Goal: Task Accomplishment & Management: Manage account settings

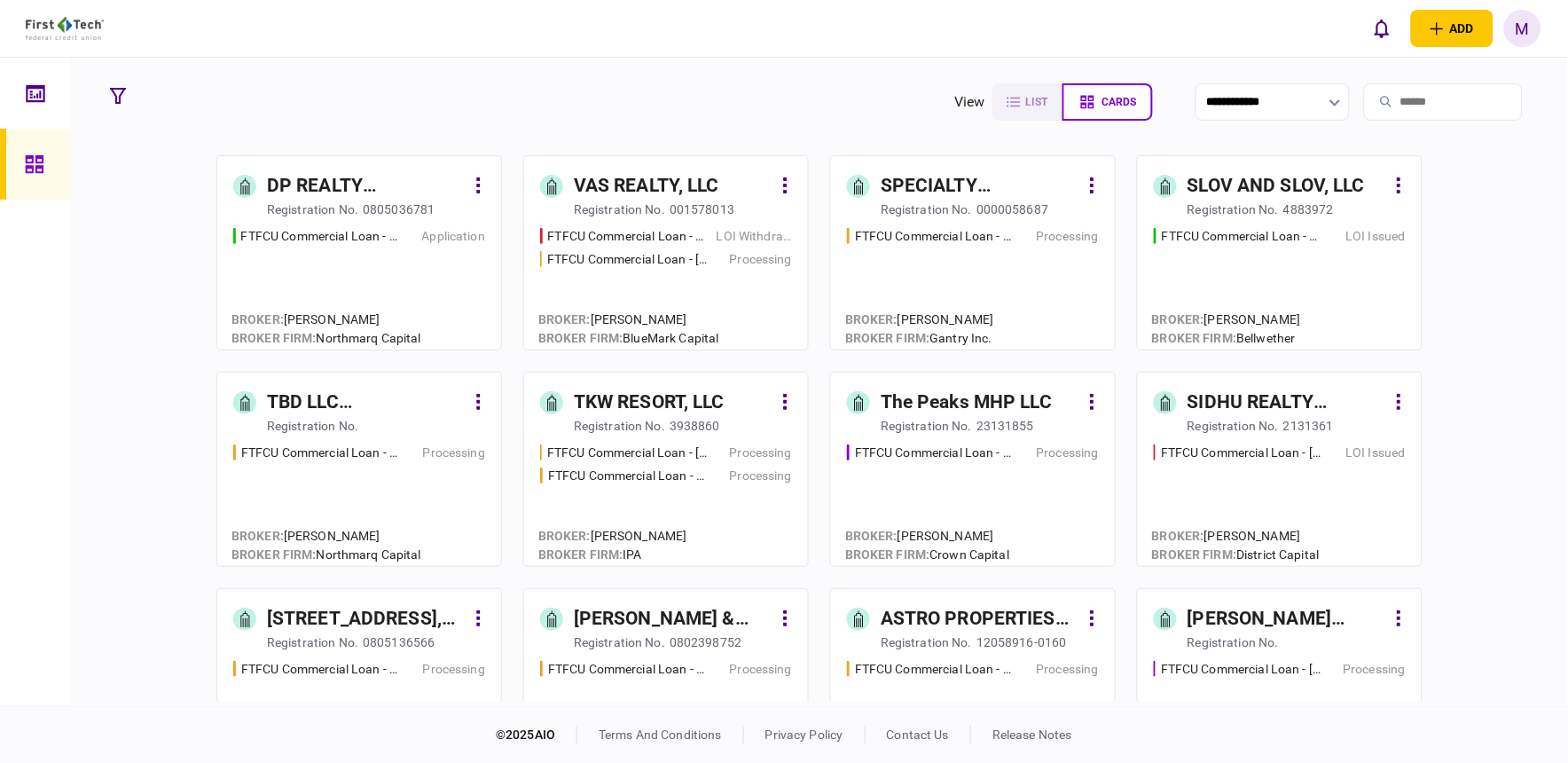
click at [392, 276] on div "FTFCU Commercial Loan - 566 W Farm to Market 1960 Application" at bounding box center [358, 281] width 252 height 107
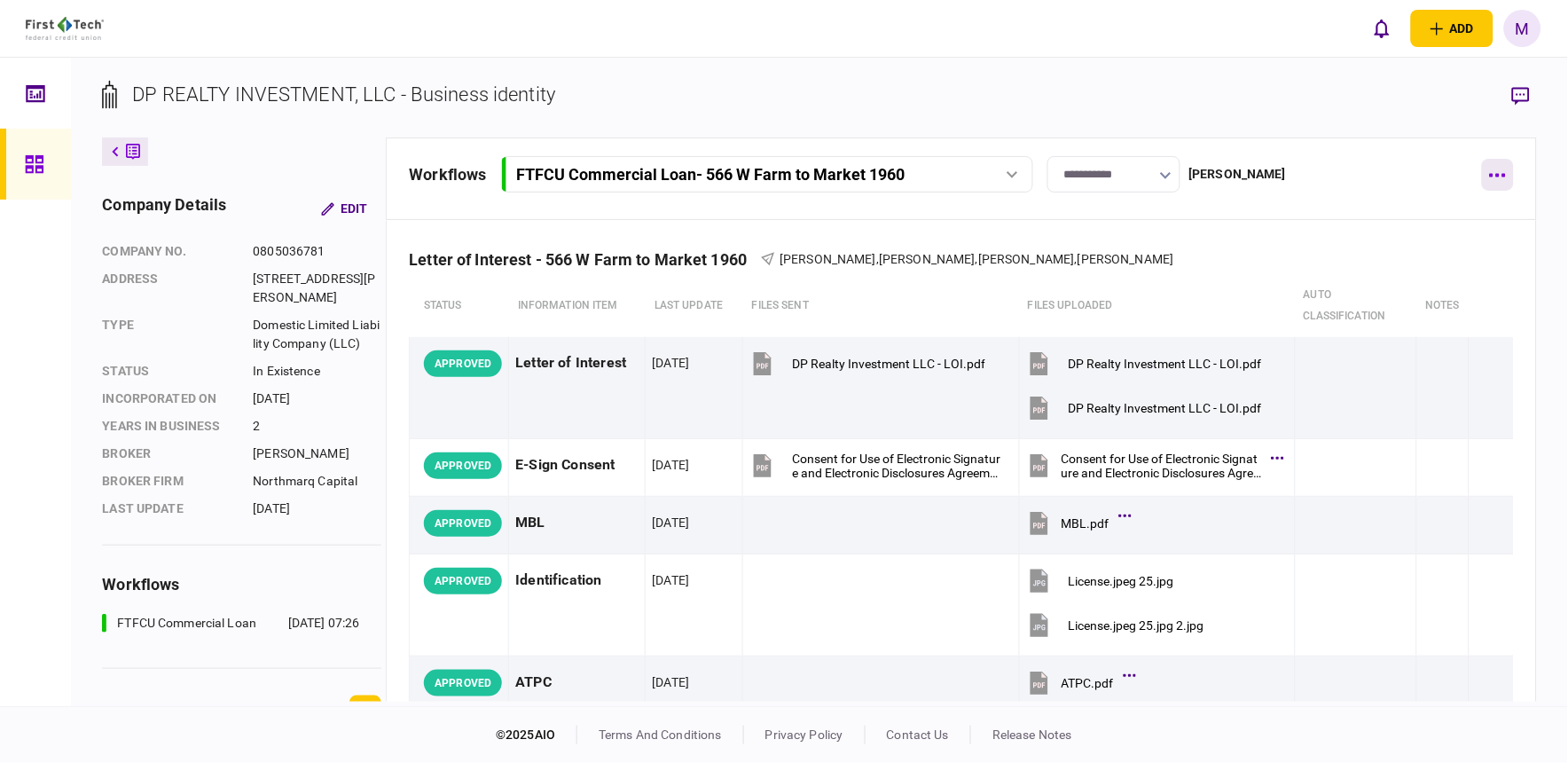
click at [1501, 172] on button "button" at bounding box center [1497, 174] width 32 height 32
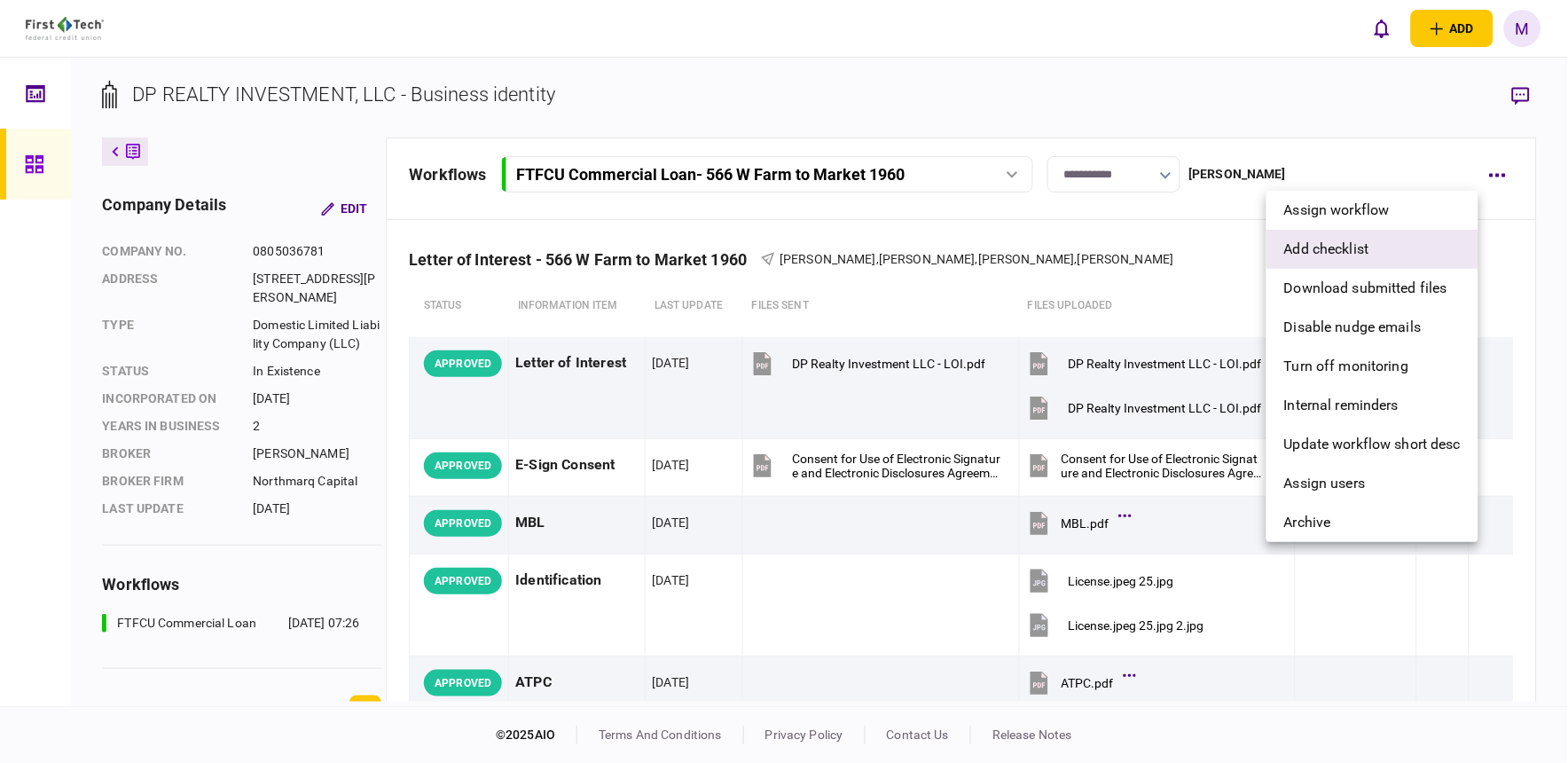
click at [1332, 246] on span "add checklist" at bounding box center [1326, 249] width 85 height 21
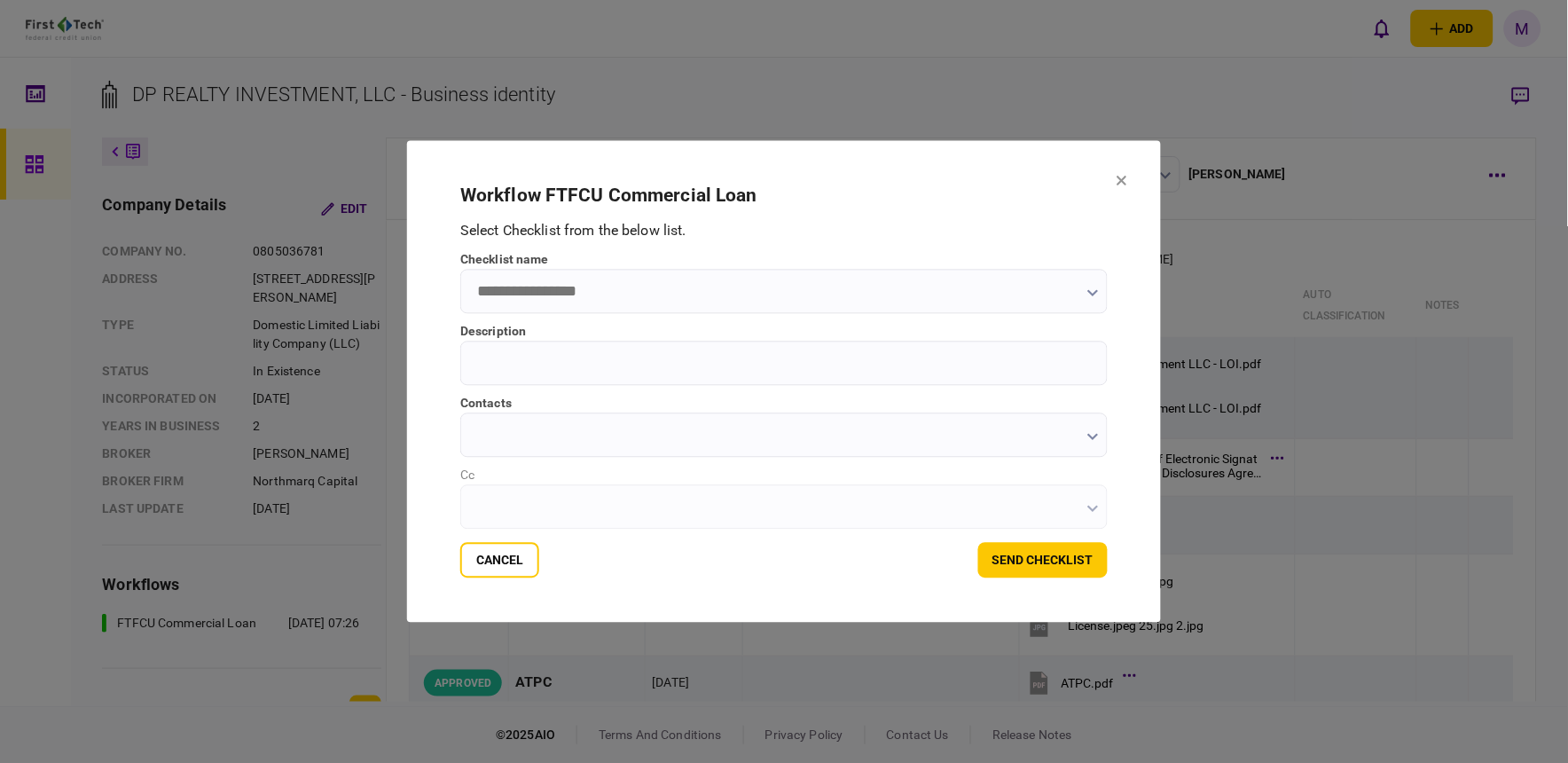
click at [1087, 290] on icon "button" at bounding box center [1093, 293] width 12 height 7
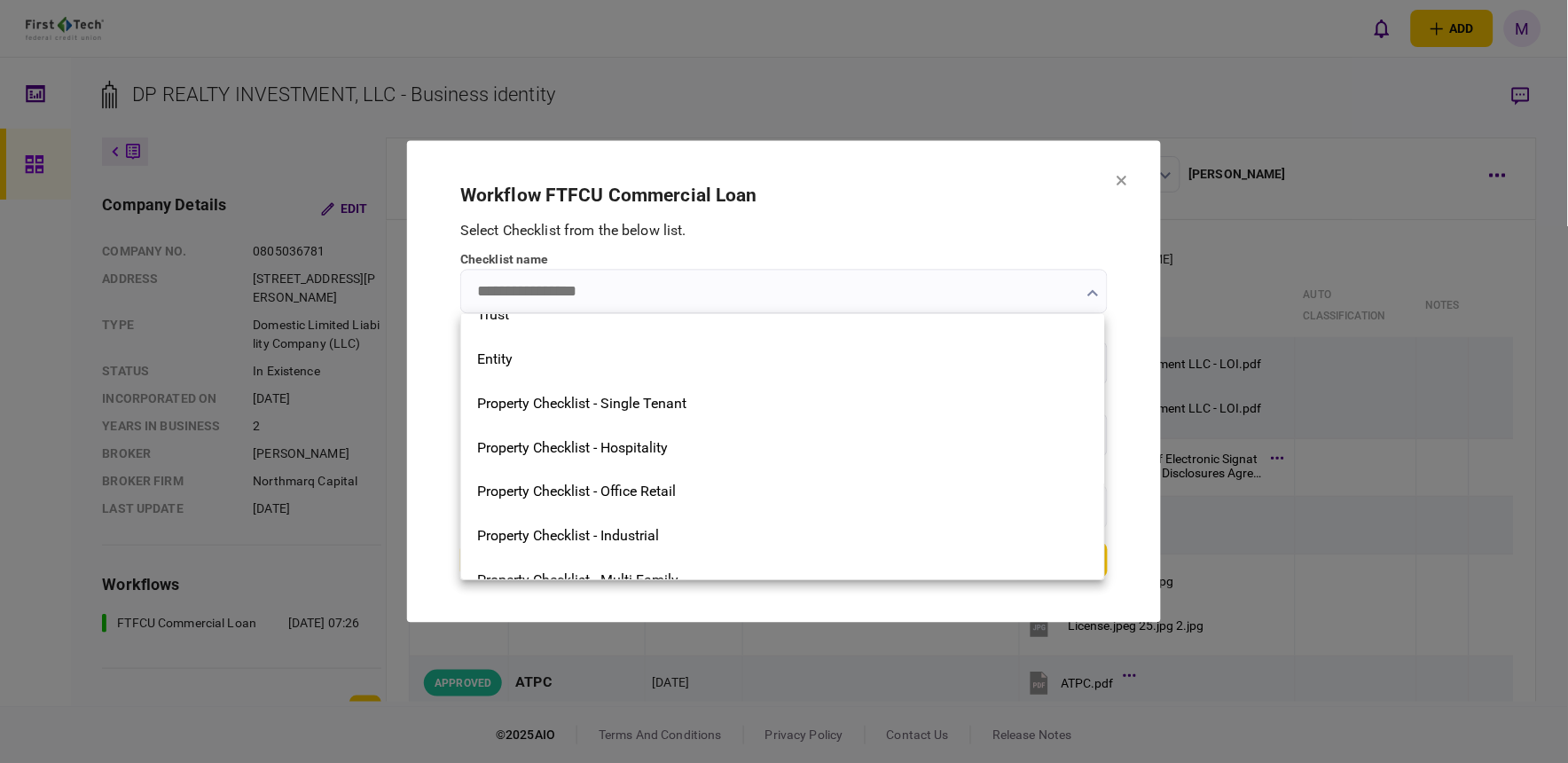
scroll to position [755, 0]
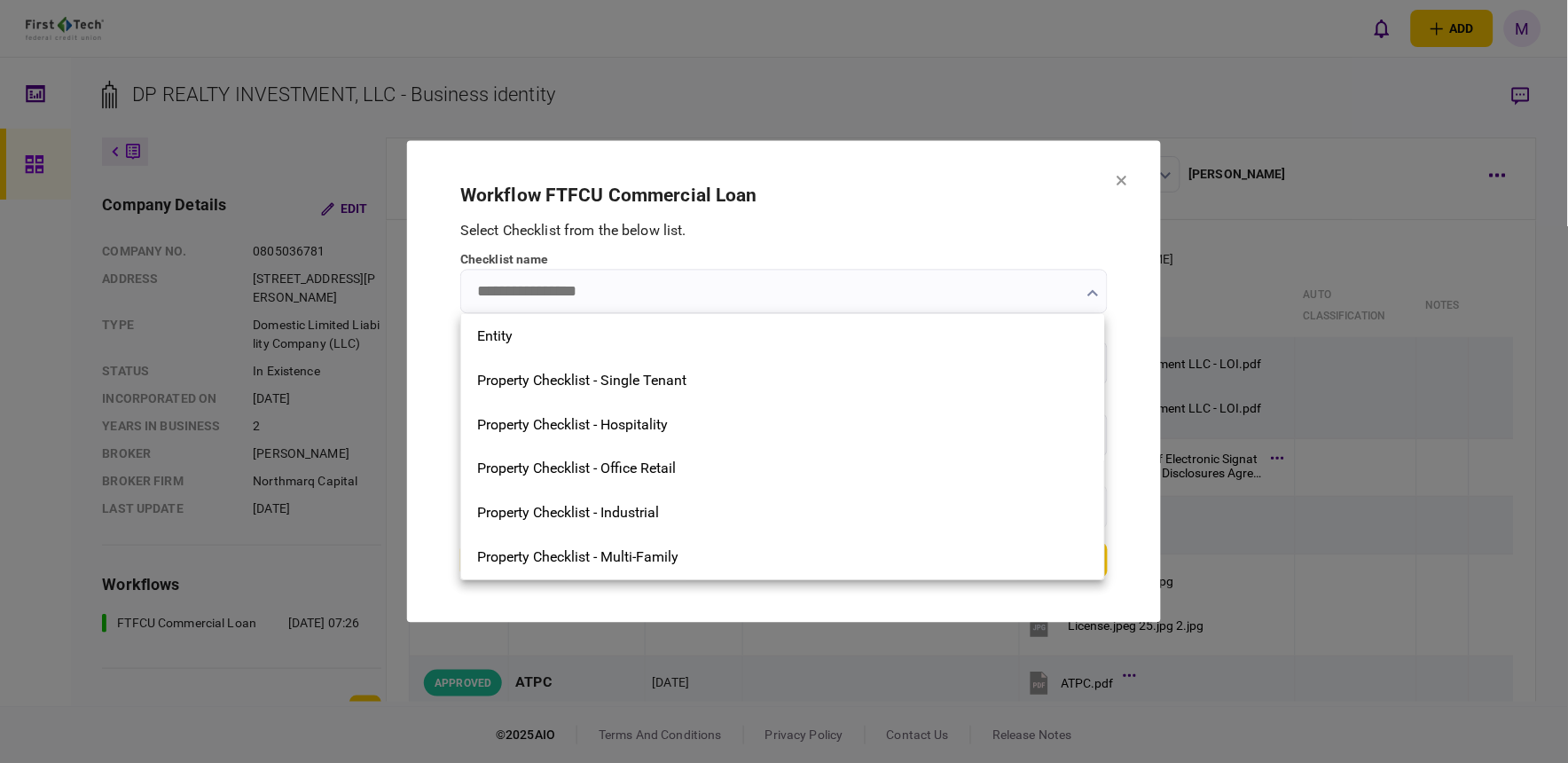
click at [818, 481] on div "Property Checklist - Office Retail" at bounding box center [782, 468] width 643 height 44
type input "**********"
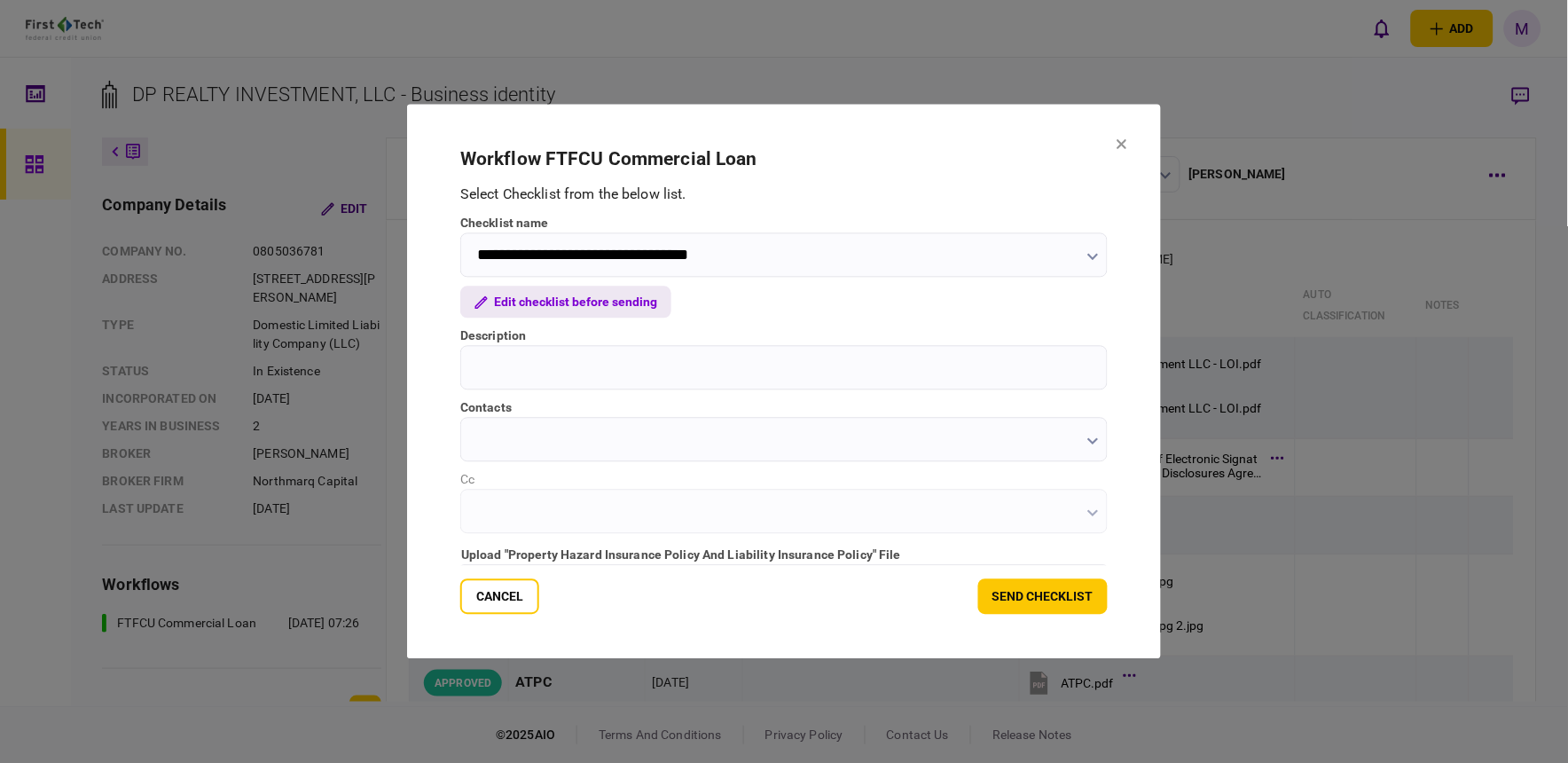
click at [580, 297] on button "Edit checklist before sending" at bounding box center [565, 302] width 211 height 32
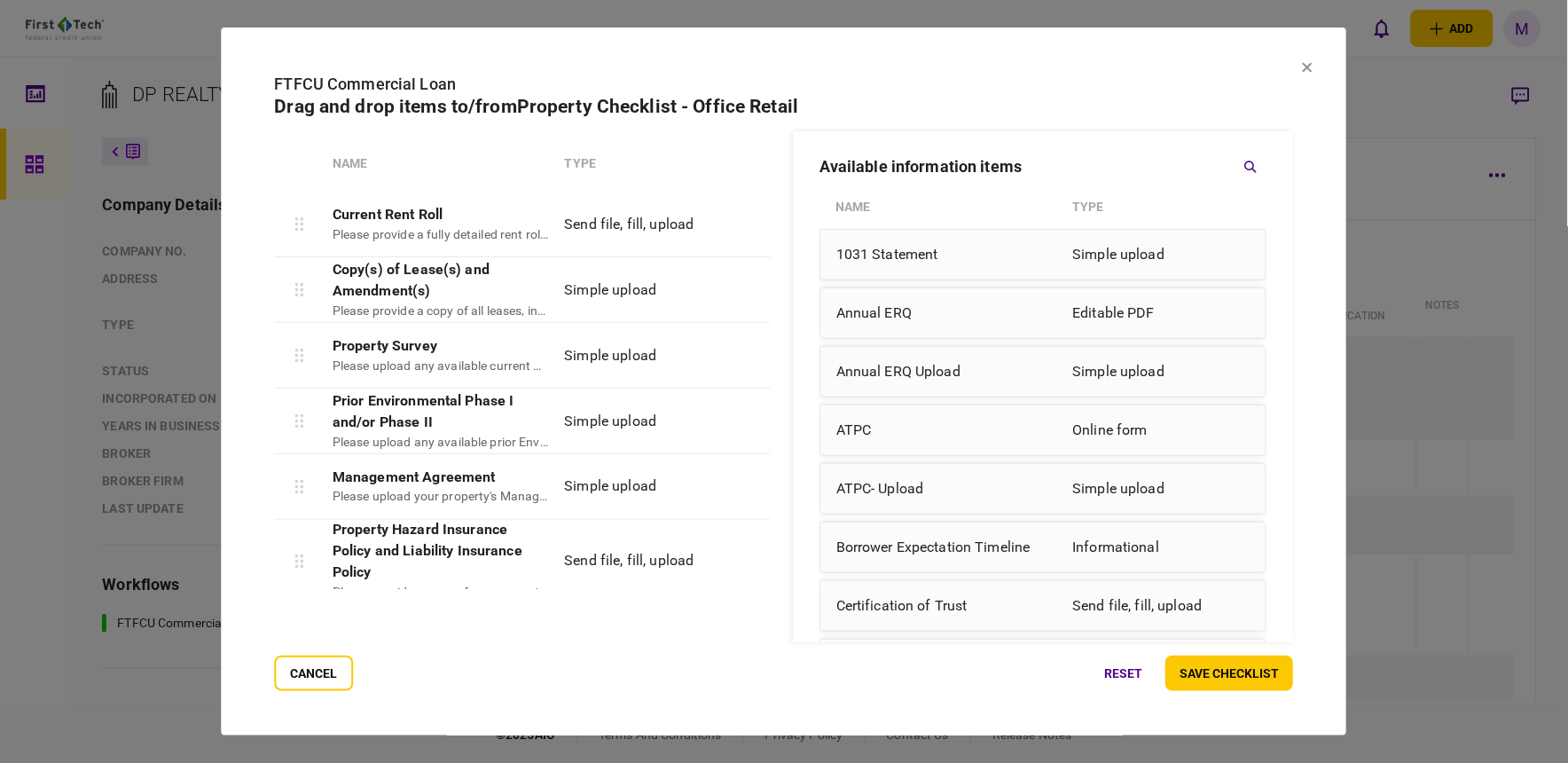
scroll to position [671, 0]
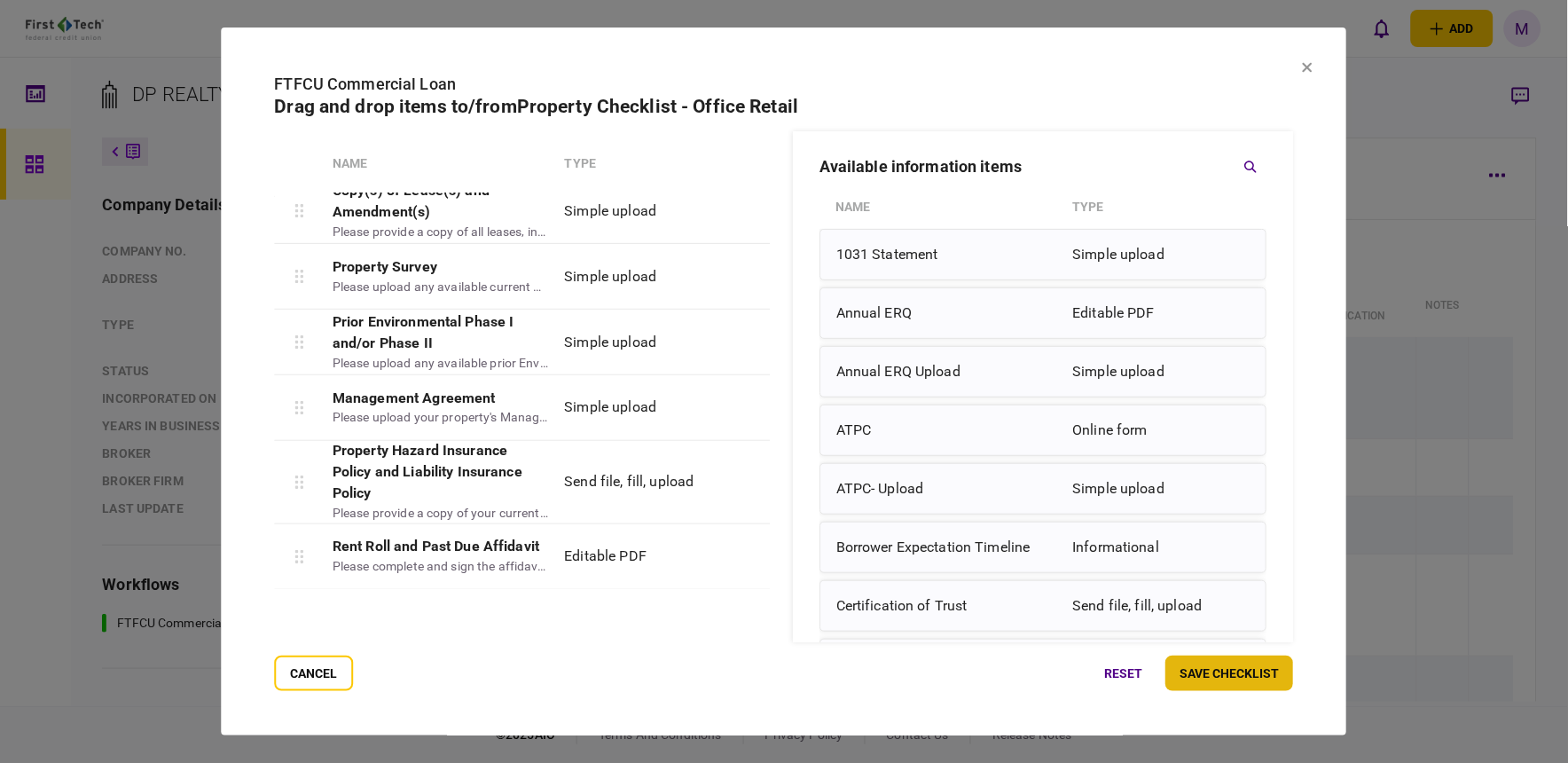
click at [1193, 680] on button "save checklist" at bounding box center [1230, 673] width 127 height 35
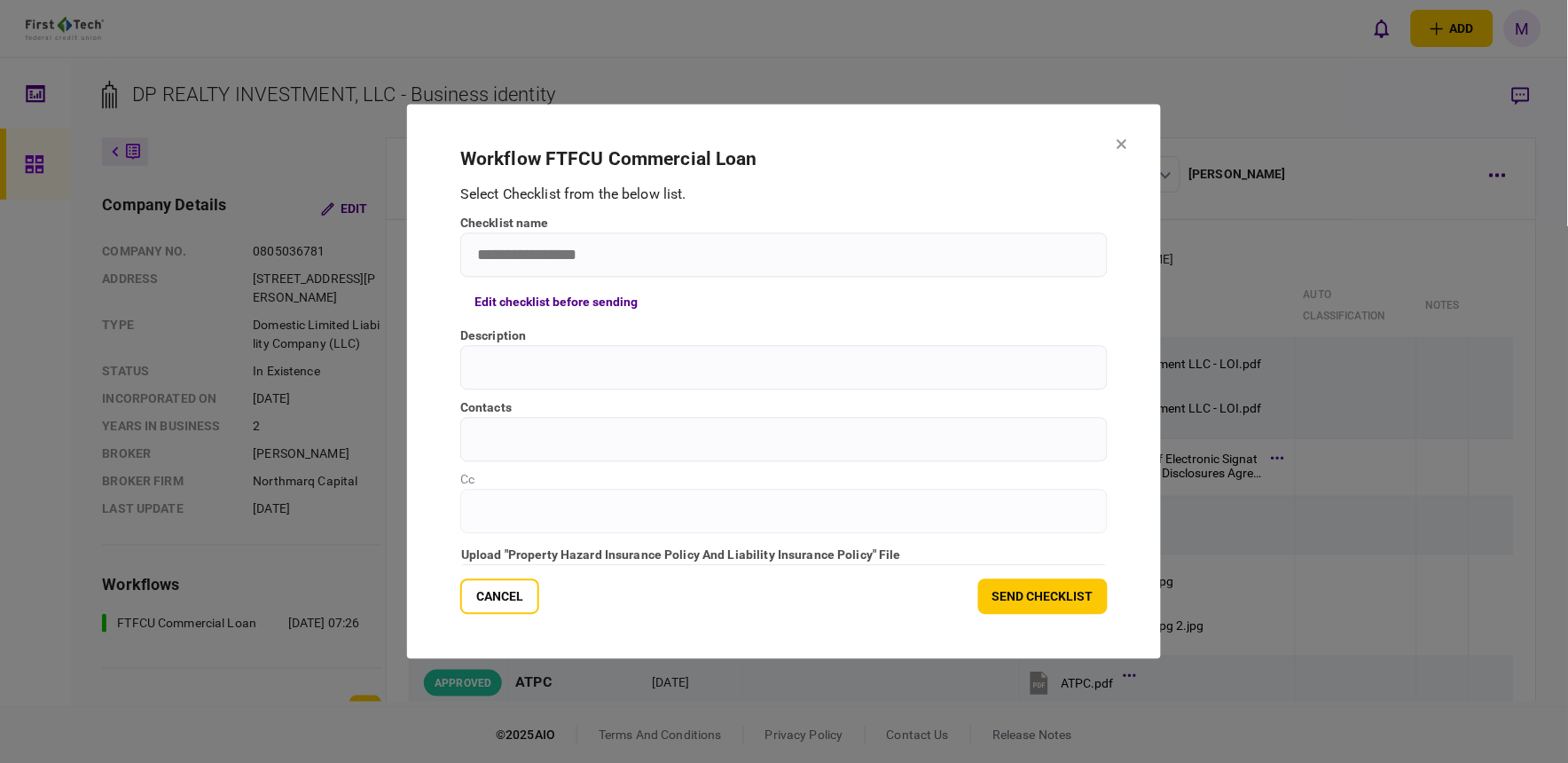
type input "**********"
click at [1093, 442] on icon "button" at bounding box center [1092, 441] width 11 height 7
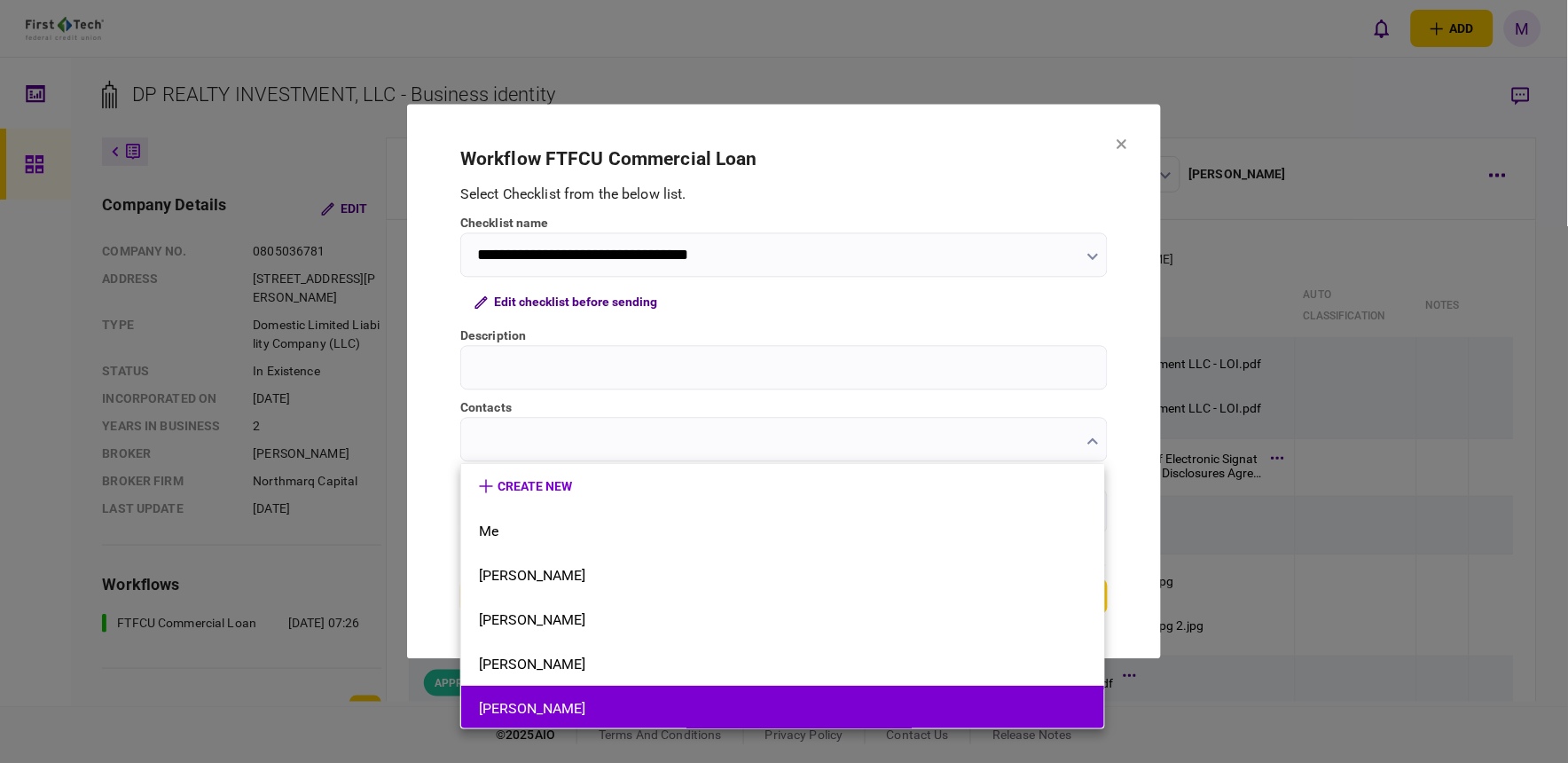
click at [681, 700] on button "[PERSON_NAME]" at bounding box center [783, 708] width 608 height 17
type input "**********"
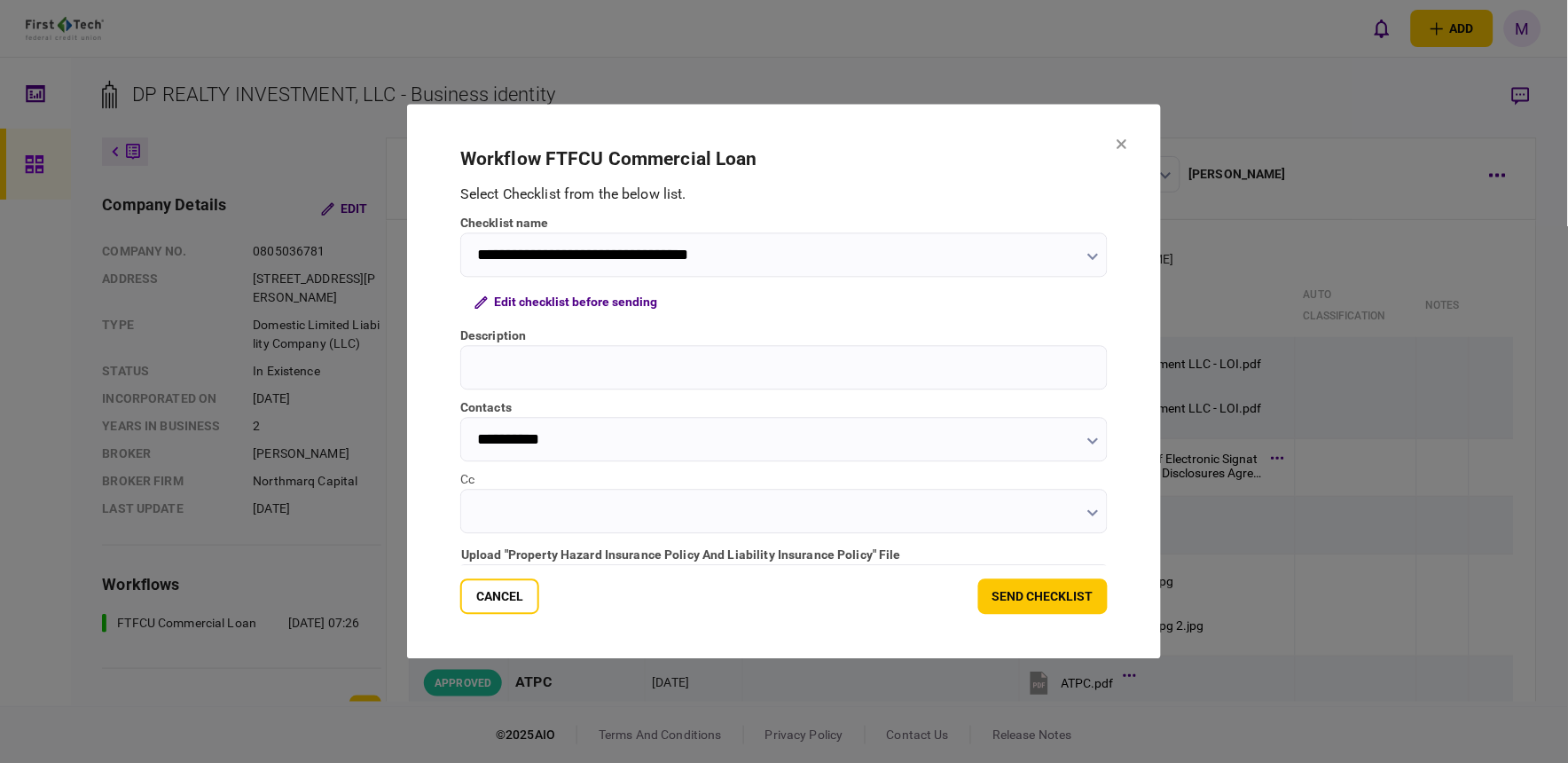
click at [1083, 506] on input "Cc" at bounding box center [783, 512] width 647 height 44
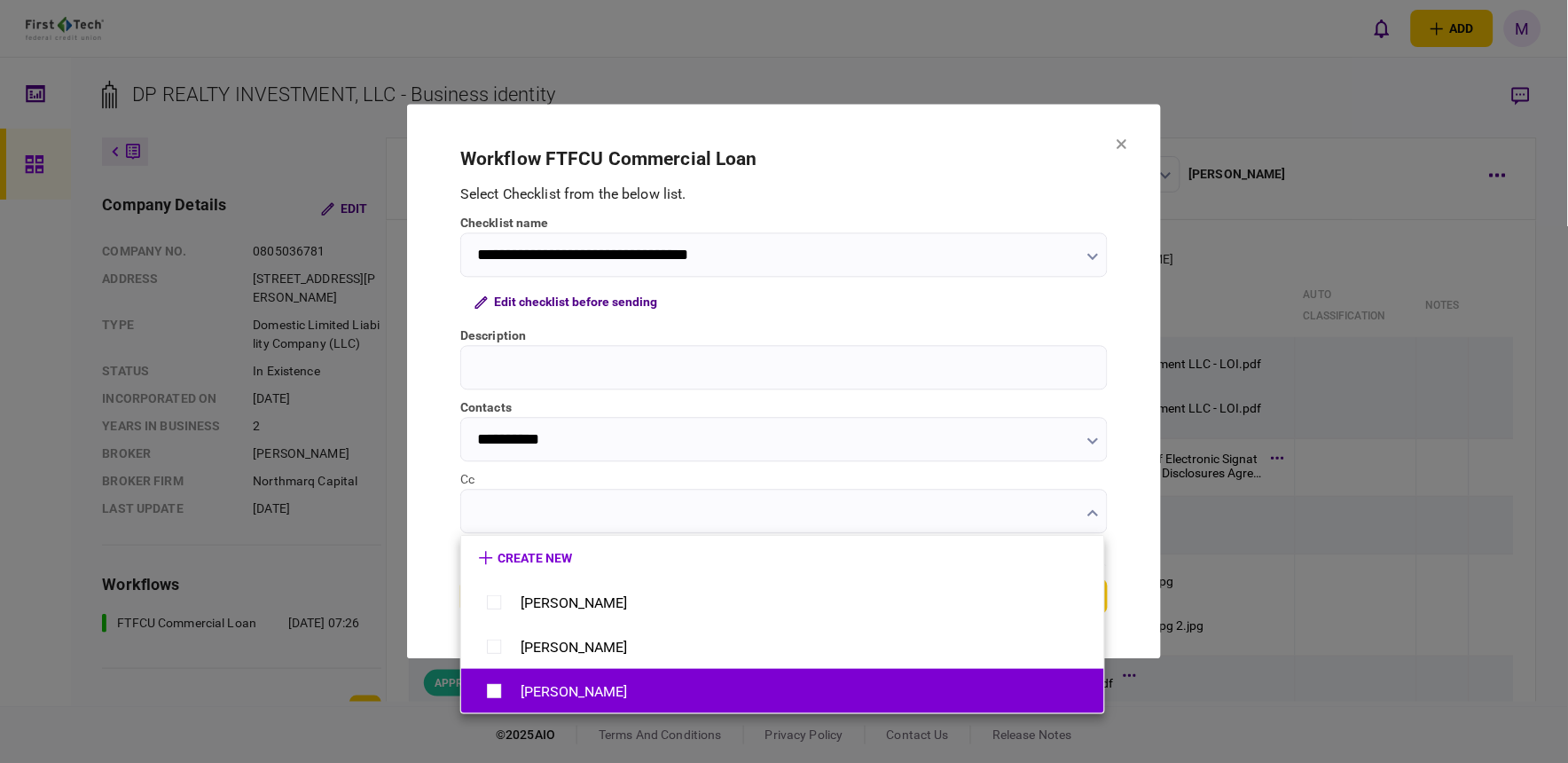
click at [583, 682] on div "[PERSON_NAME]" at bounding box center [573, 691] width 106 height 17
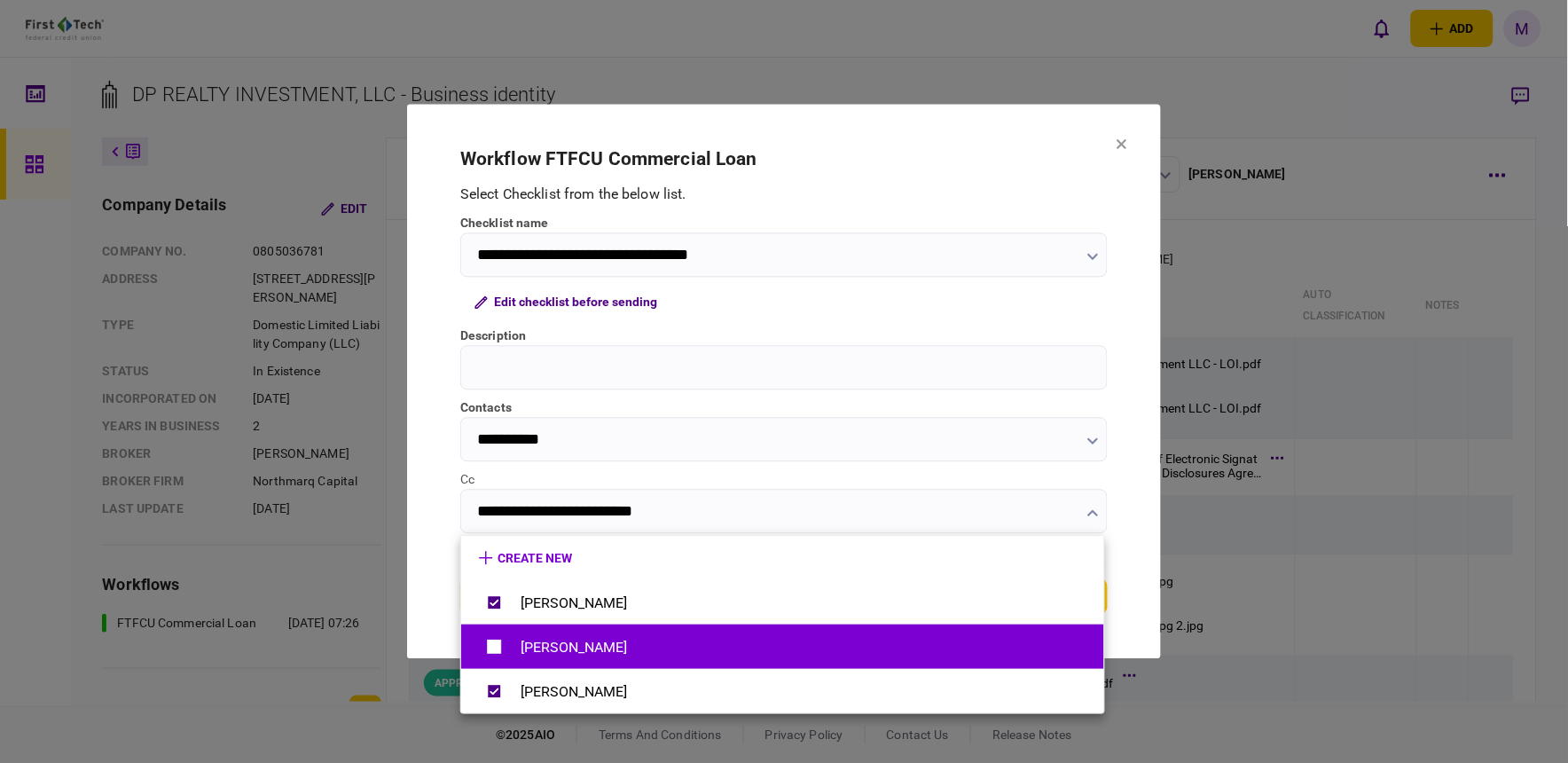
type input "**********"
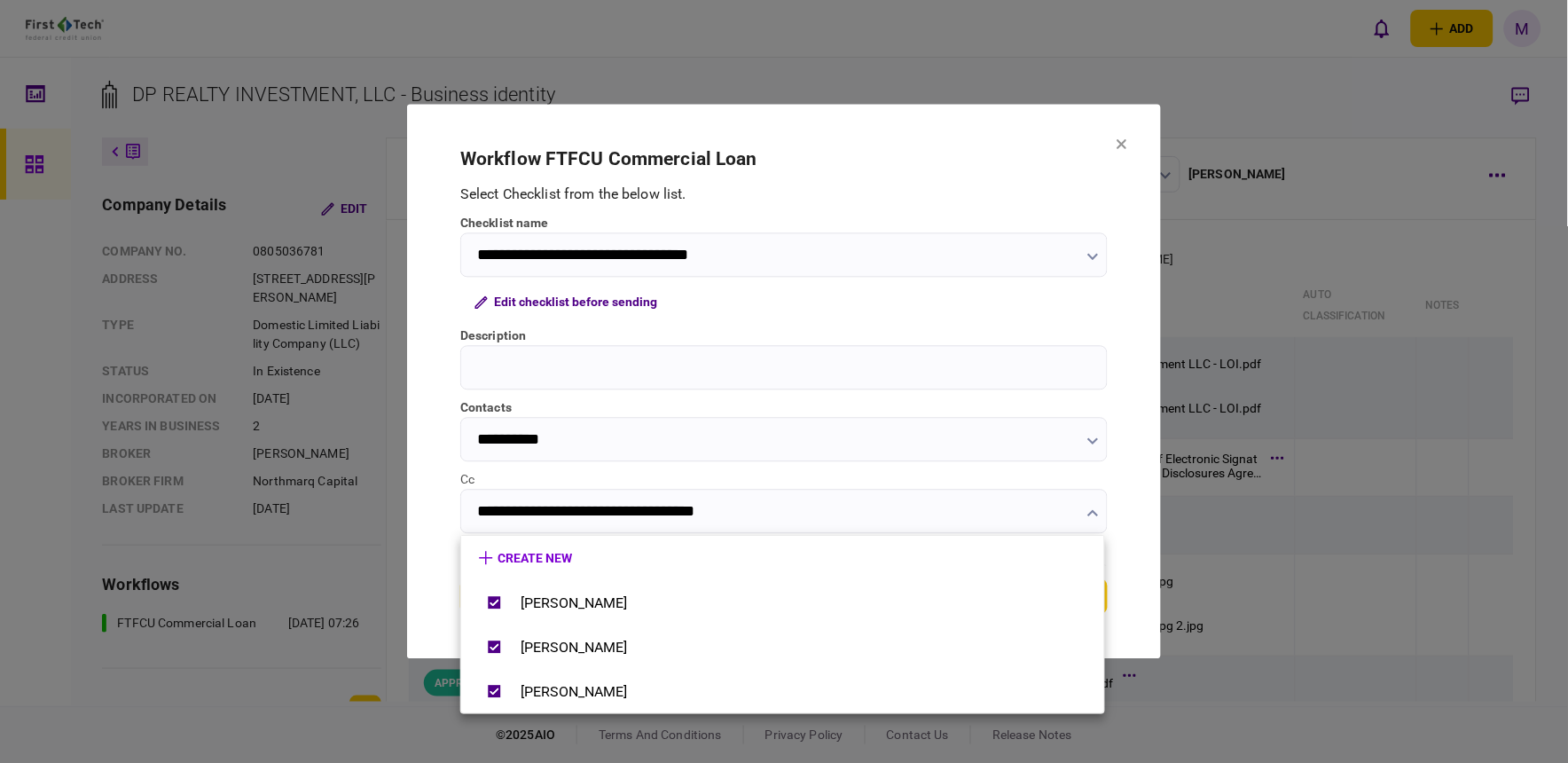
click at [1136, 542] on div at bounding box center [784, 382] width 1568 height 763
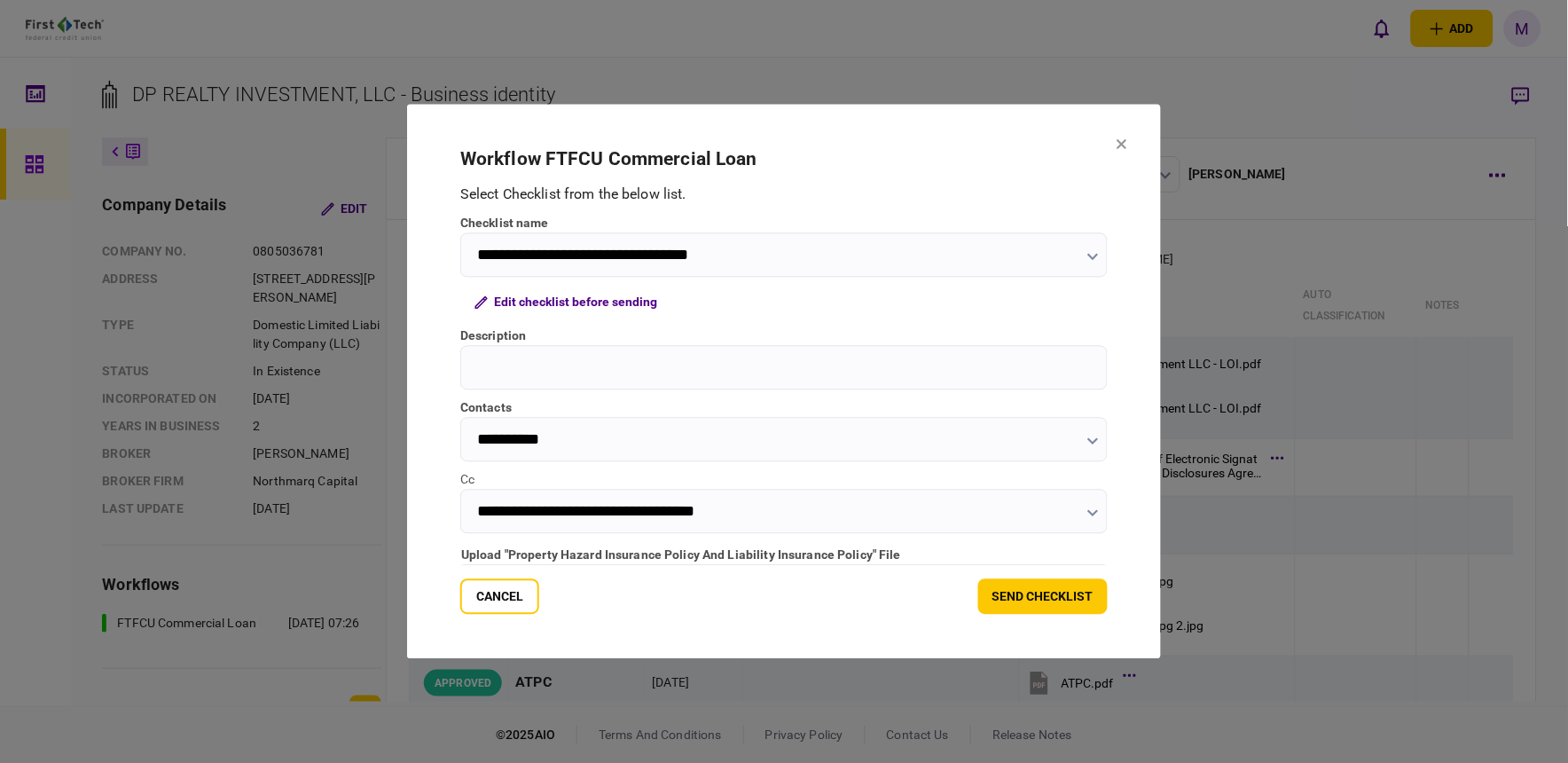
scroll to position [67, 0]
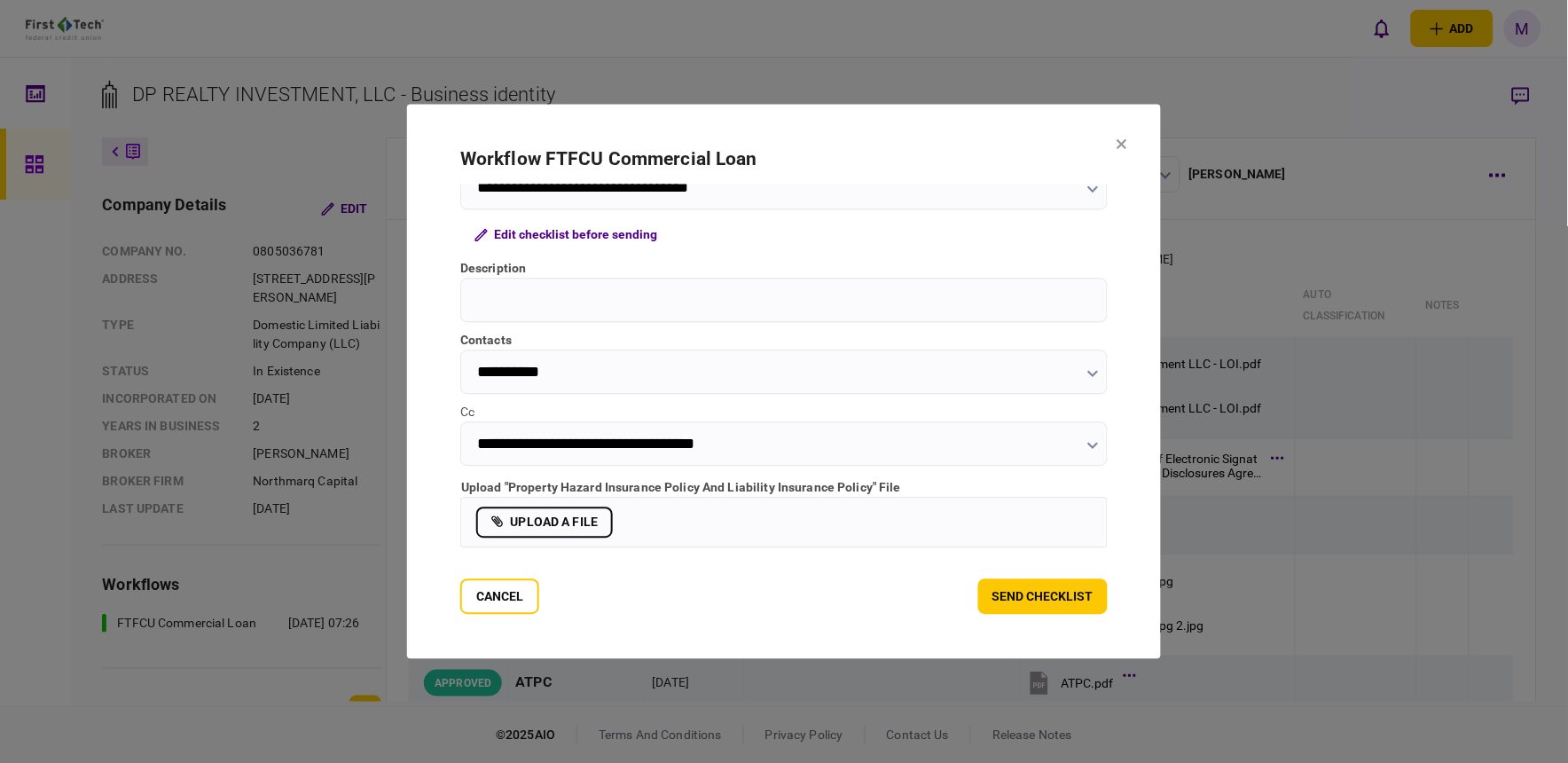
click at [555, 518] on label "upload a file" at bounding box center [544, 522] width 136 height 31
click at [0, 0] on input "upload a file" at bounding box center [0, 0] width 0 height 0
click at [520, 290] on input "Description" at bounding box center [783, 301] width 647 height 44
click at [703, 296] on input "Description" at bounding box center [783, 301] width 647 height 44
click at [519, 303] on input "Description" at bounding box center [783, 301] width 647 height 44
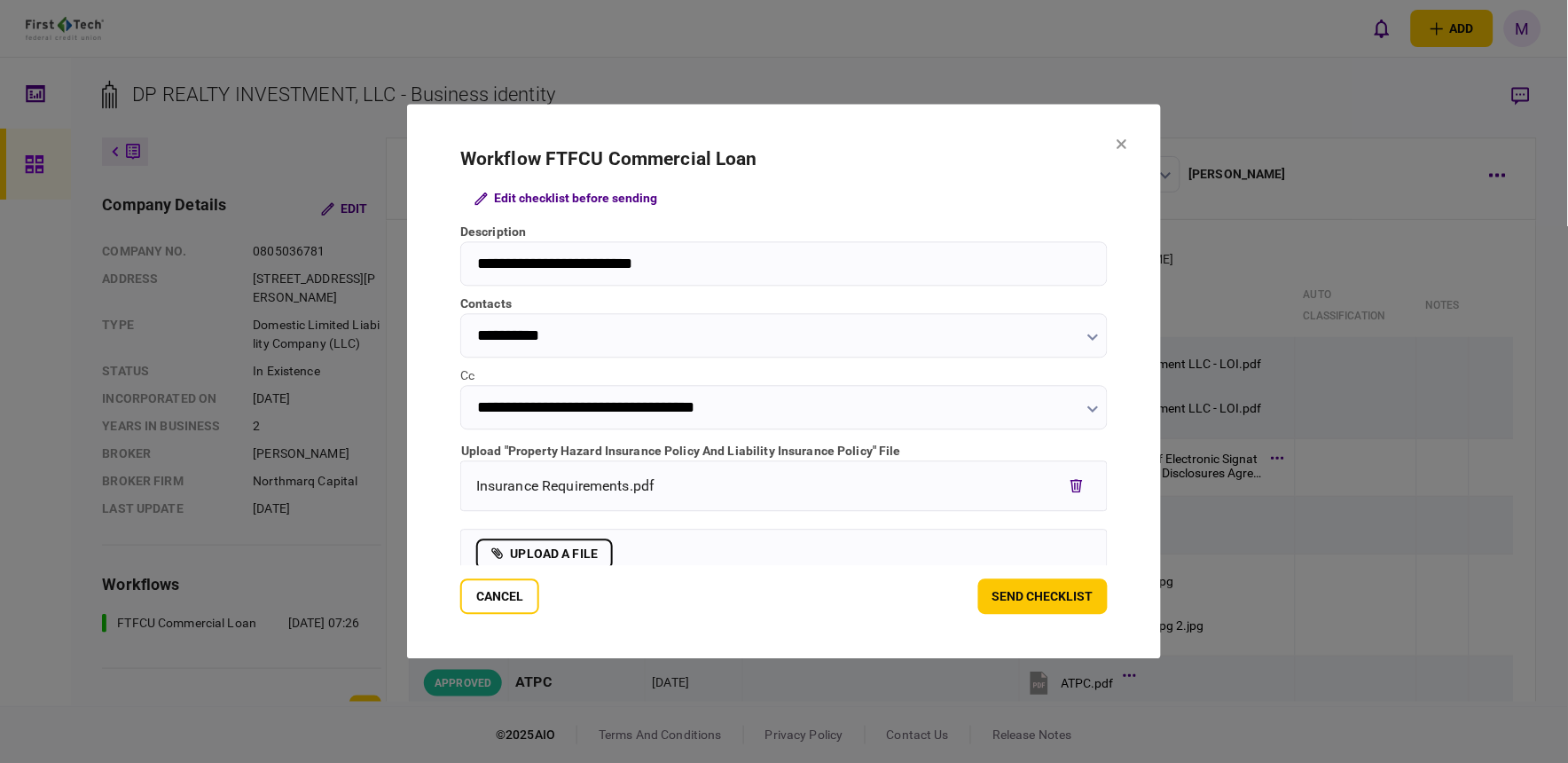
scroll to position [136, 0]
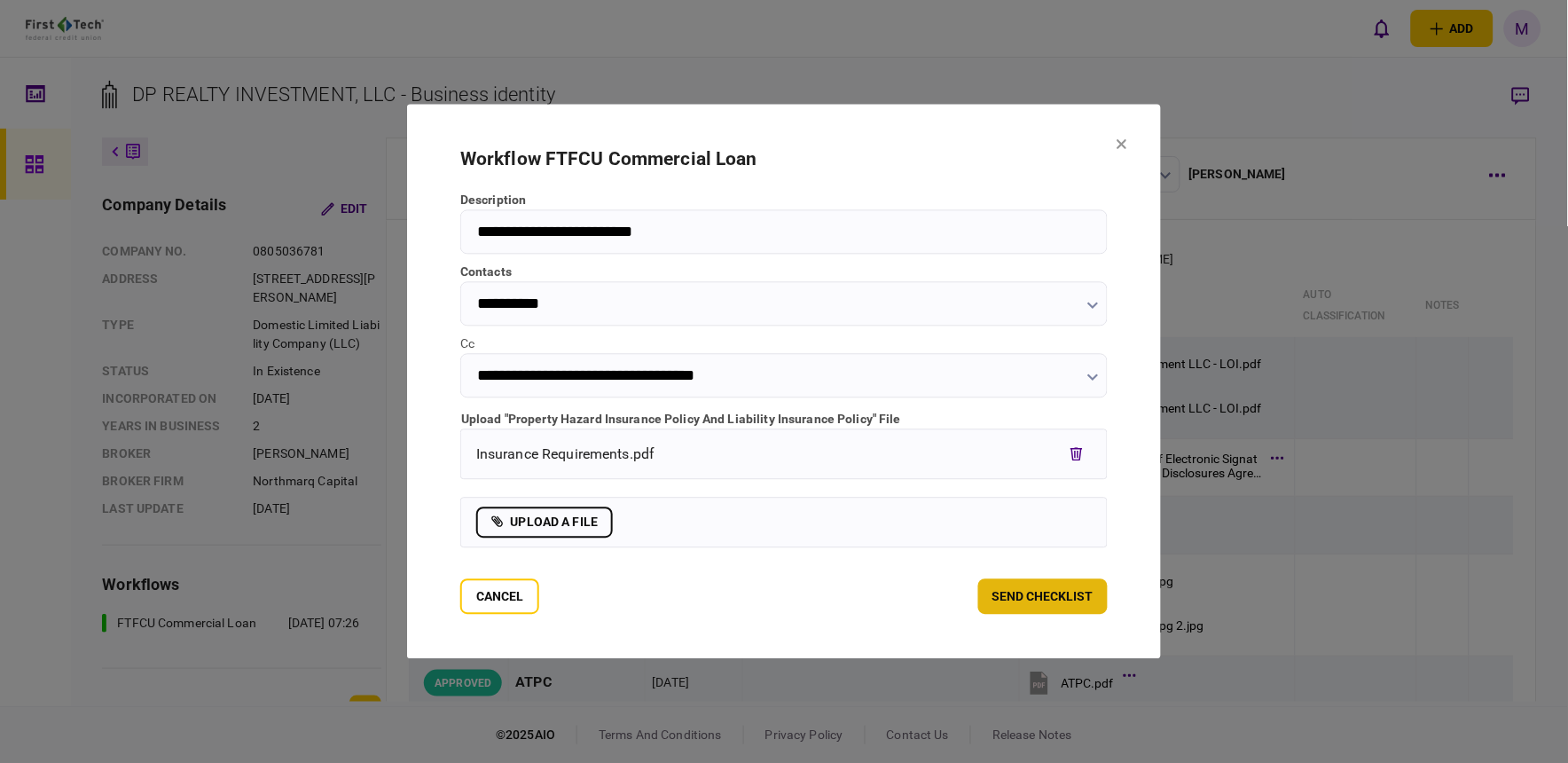
type input "**********"
click at [1014, 601] on button "send checklist" at bounding box center [1043, 596] width 129 height 35
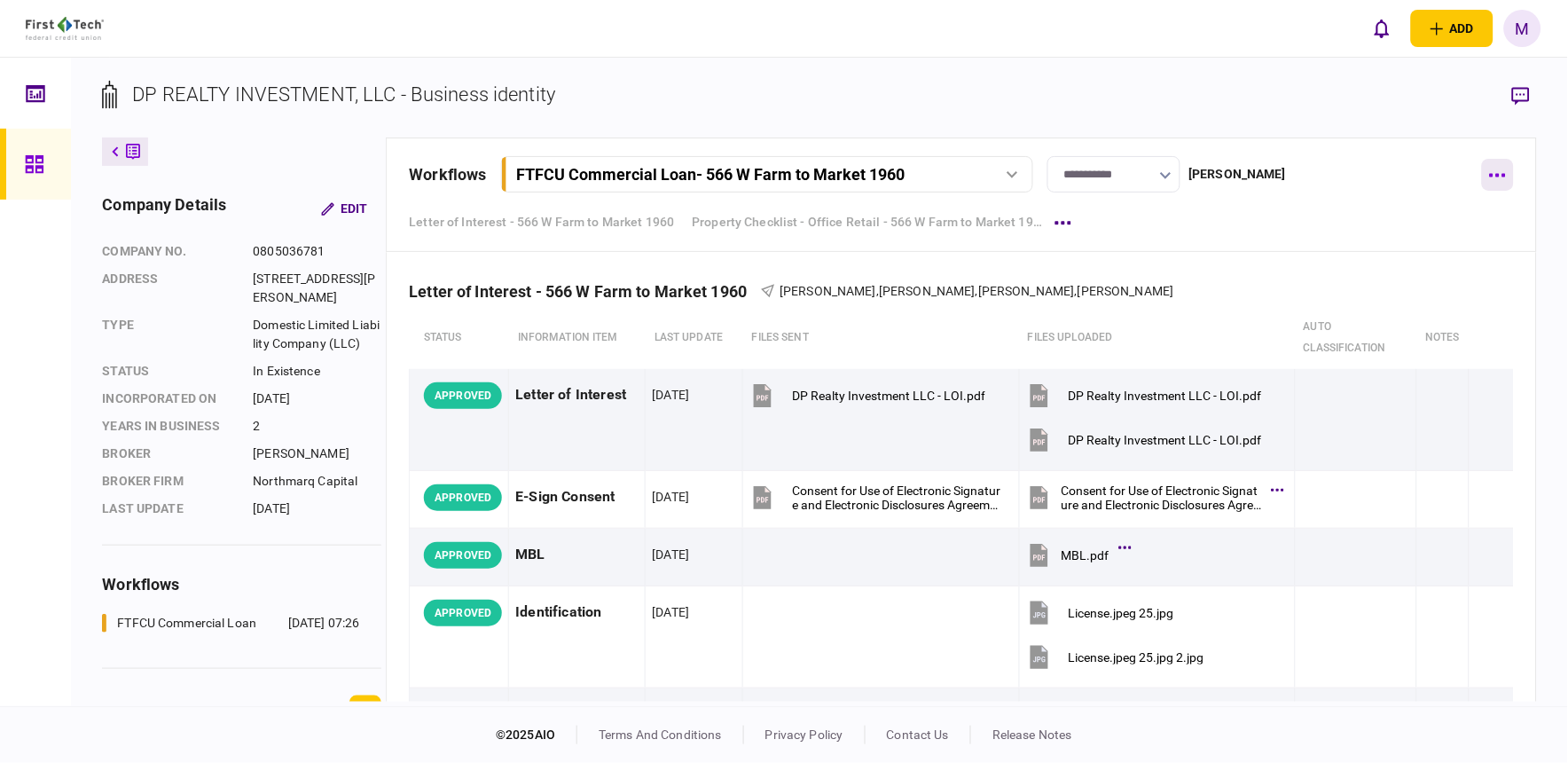
click at [1494, 166] on button "button" at bounding box center [1497, 174] width 32 height 32
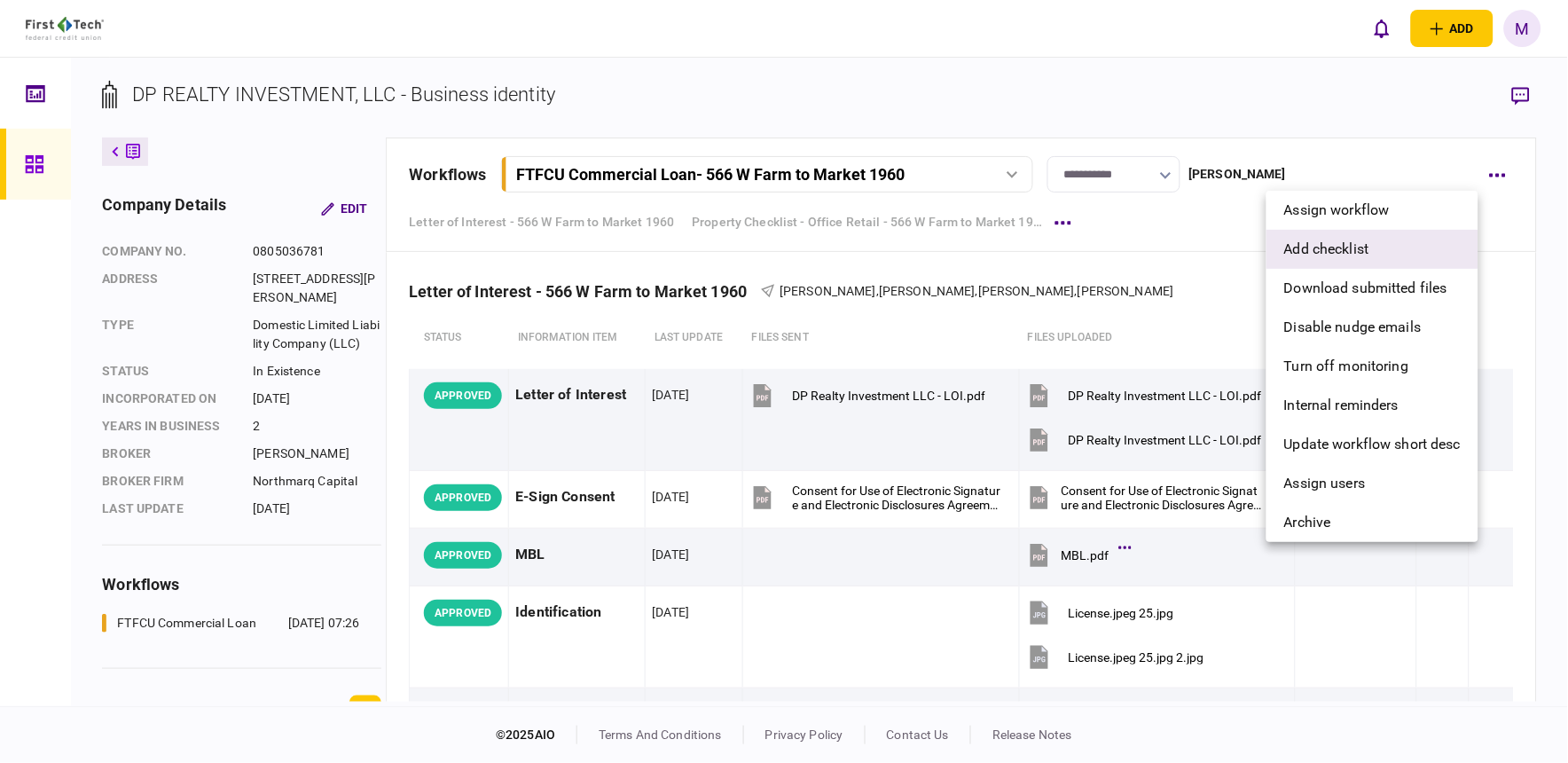
click at [1368, 257] on span "add checklist" at bounding box center [1326, 249] width 85 height 21
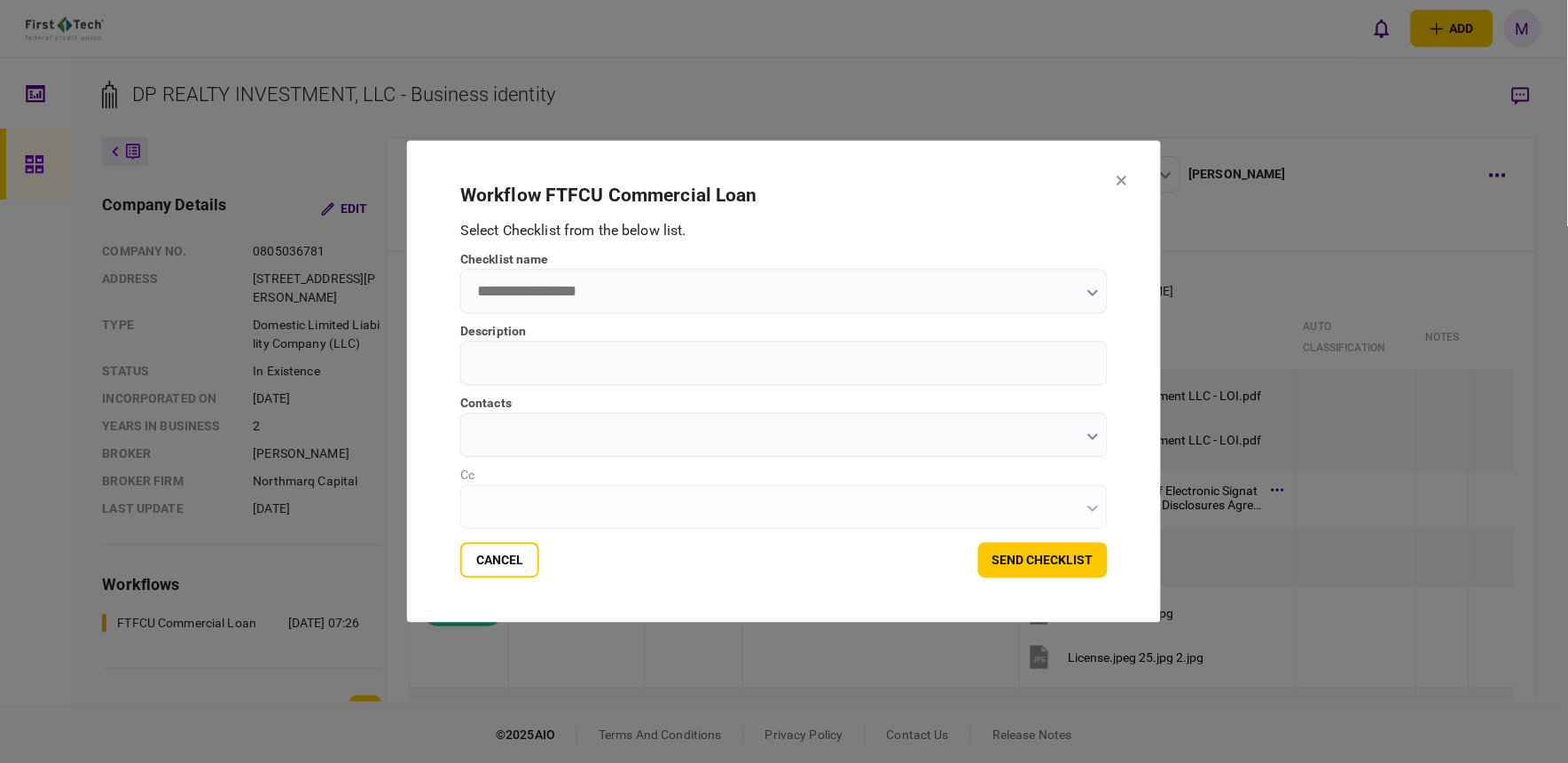
click at [908, 306] on input "checklist name" at bounding box center [783, 291] width 647 height 44
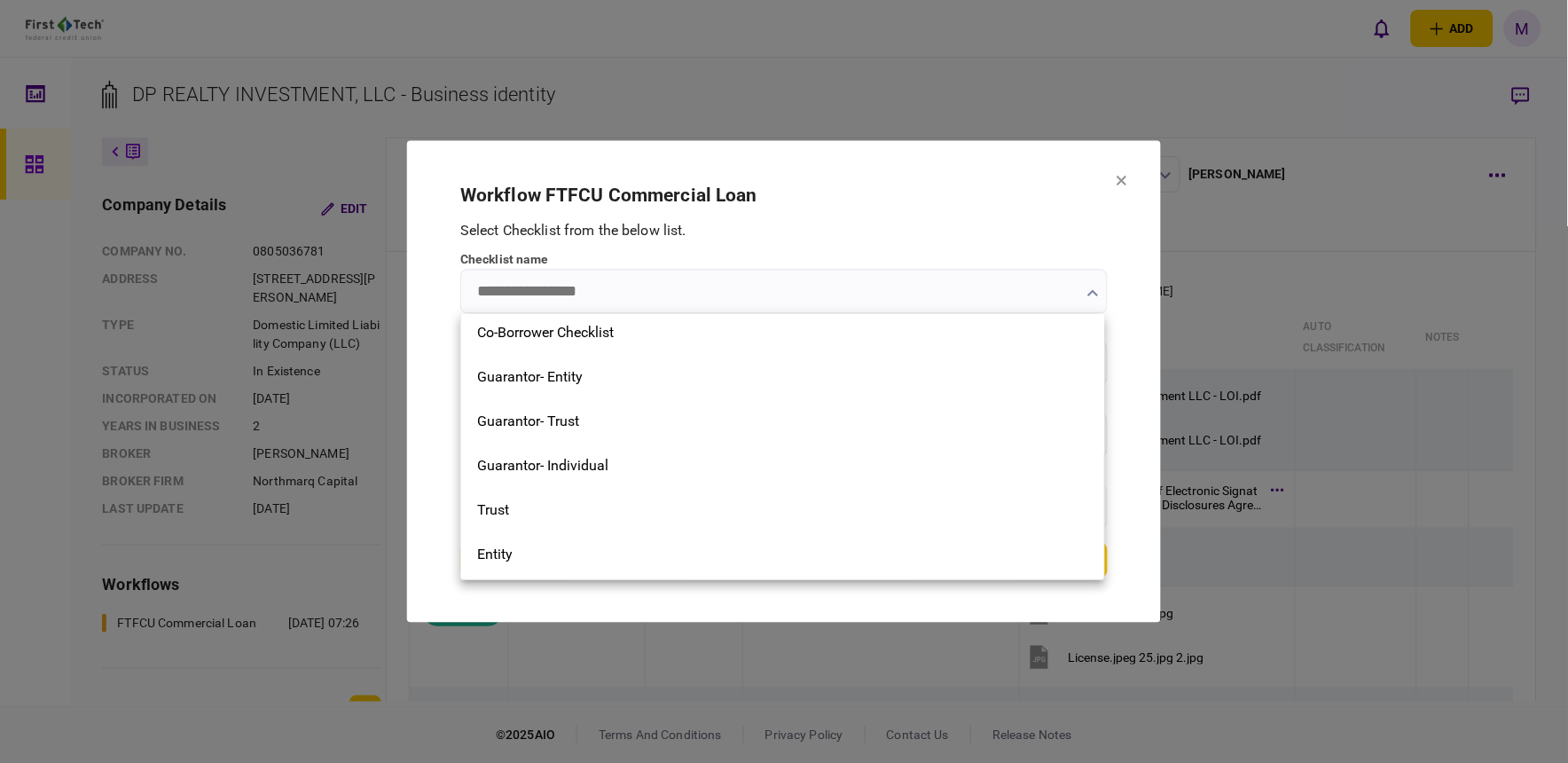
scroll to position [590, 0]
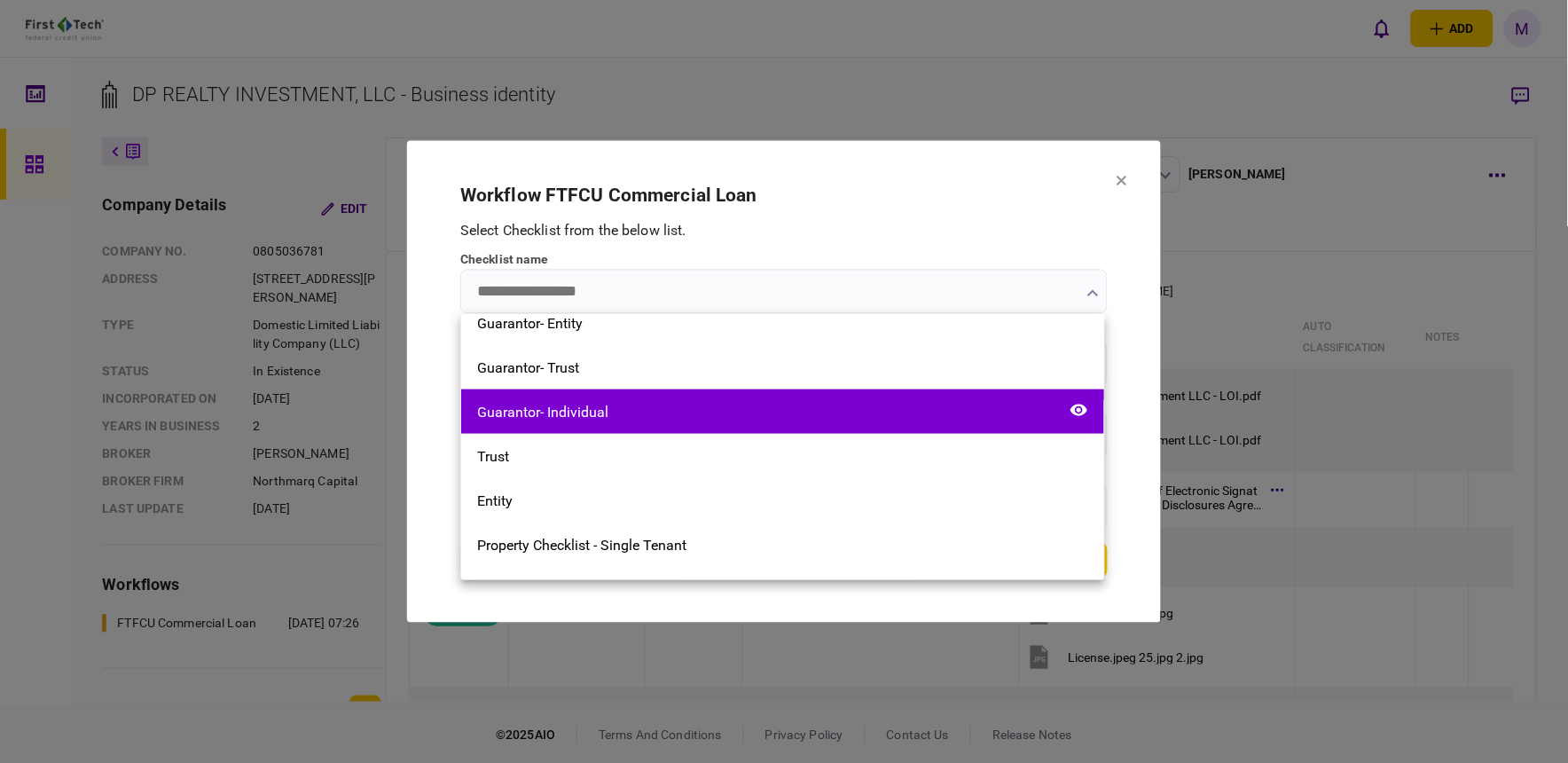
click at [848, 405] on div "Guarantor- Individual" at bounding box center [782, 411] width 643 height 44
type input "**********"
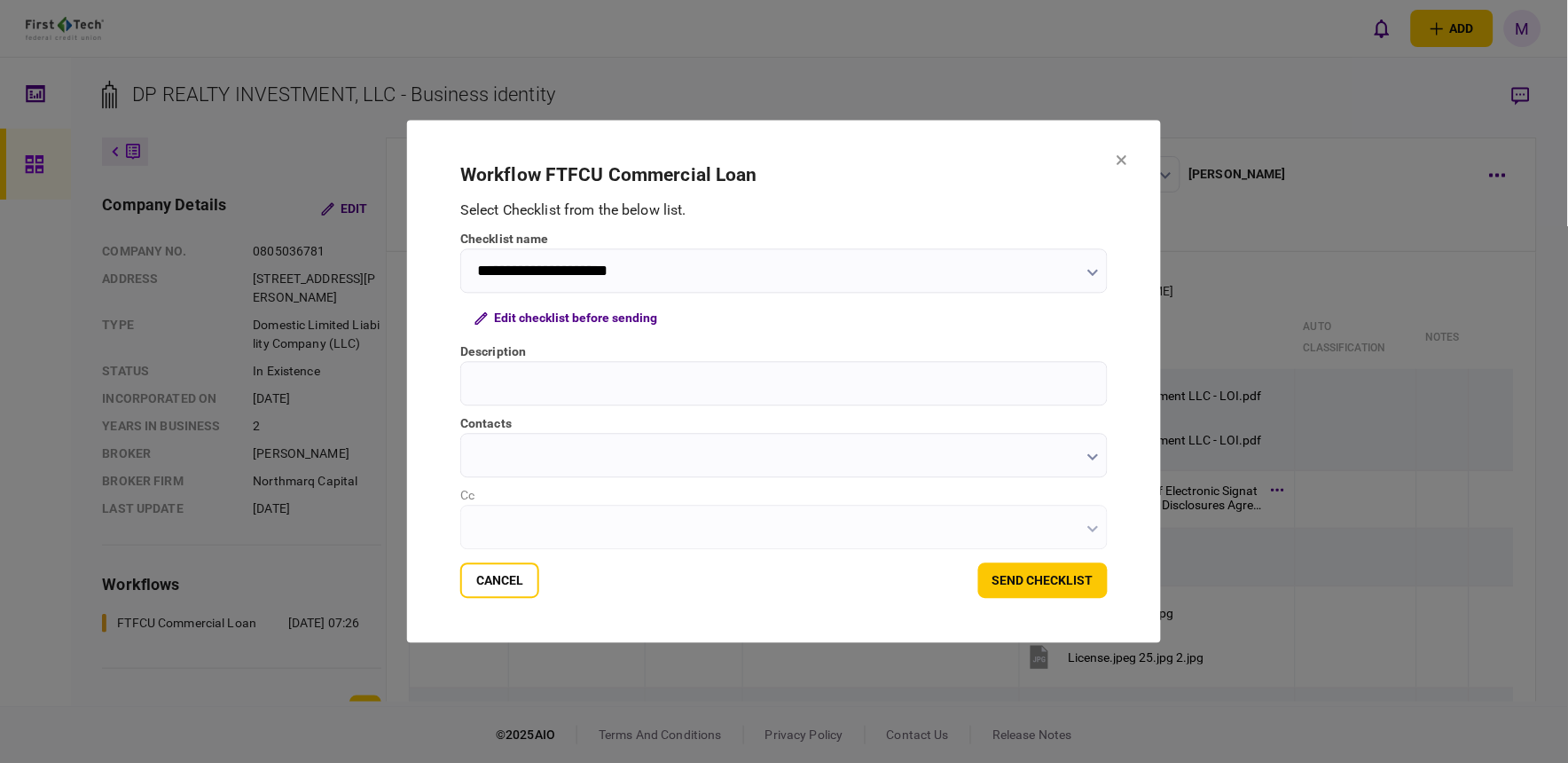
click at [611, 388] on input "Description" at bounding box center [783, 383] width 647 height 44
type input "**********"
drag, startPoint x: 703, startPoint y: 380, endPoint x: 410, endPoint y: 375, distance: 293.0
click at [410, 375] on section "**********" at bounding box center [784, 382] width 753 height 522
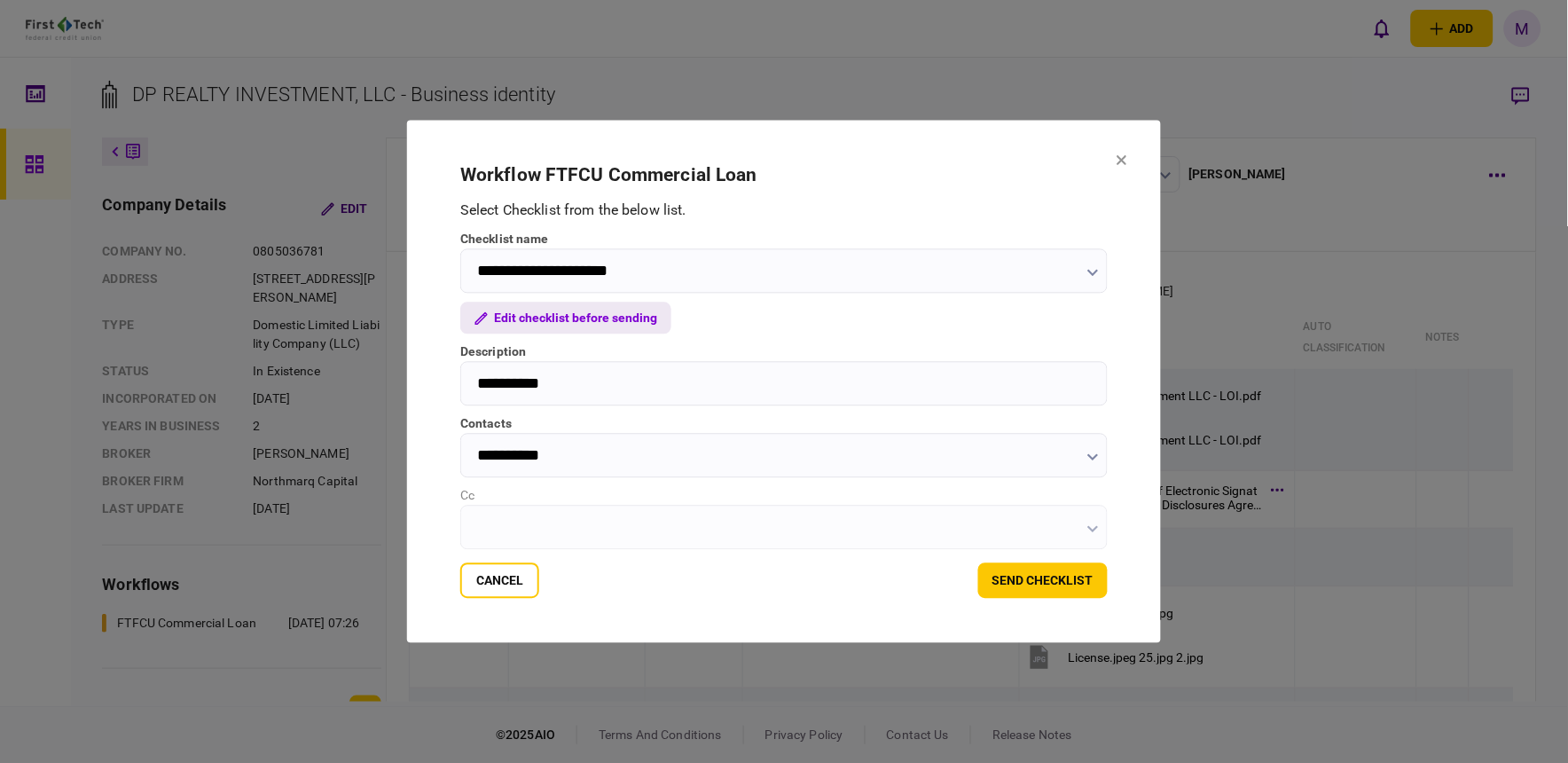
type input "**********"
click at [606, 321] on button "Edit checklist before sending" at bounding box center [565, 318] width 211 height 32
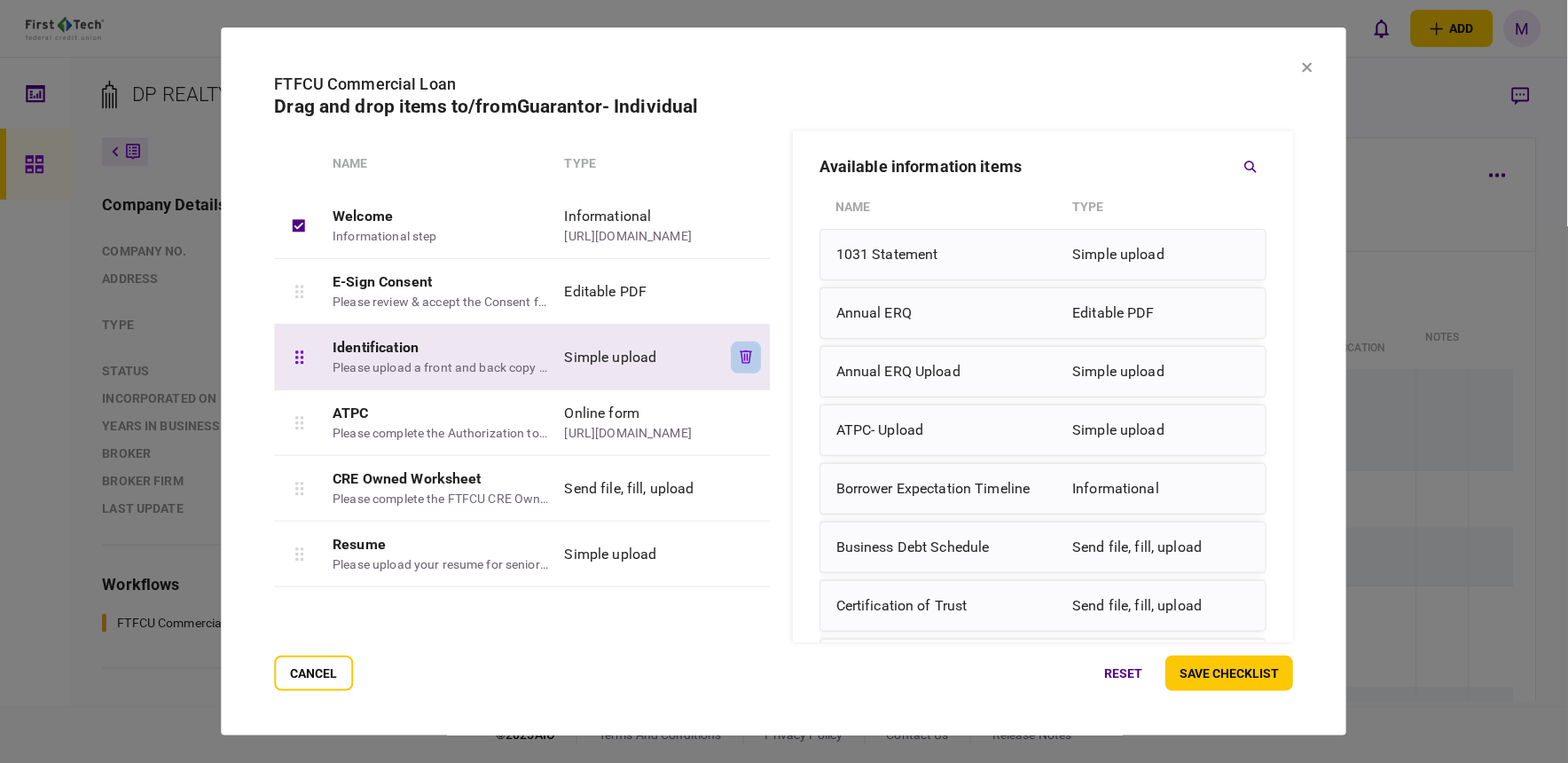
click at [740, 357] on icon "button" at bounding box center [746, 357] width 12 height 13
click at [741, 358] on icon "button" at bounding box center [747, 357] width 12 height 13
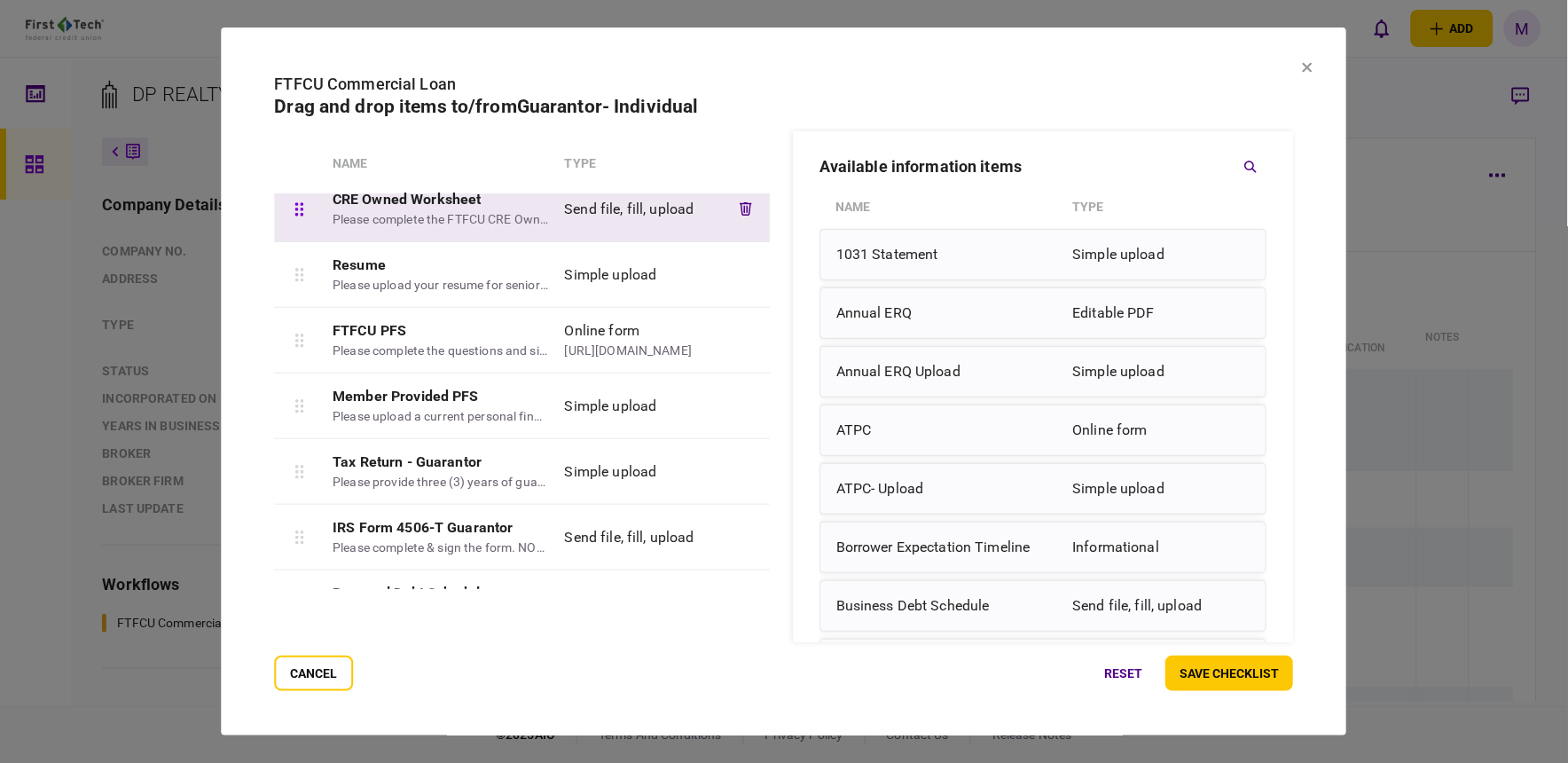
scroll to position [197, 0]
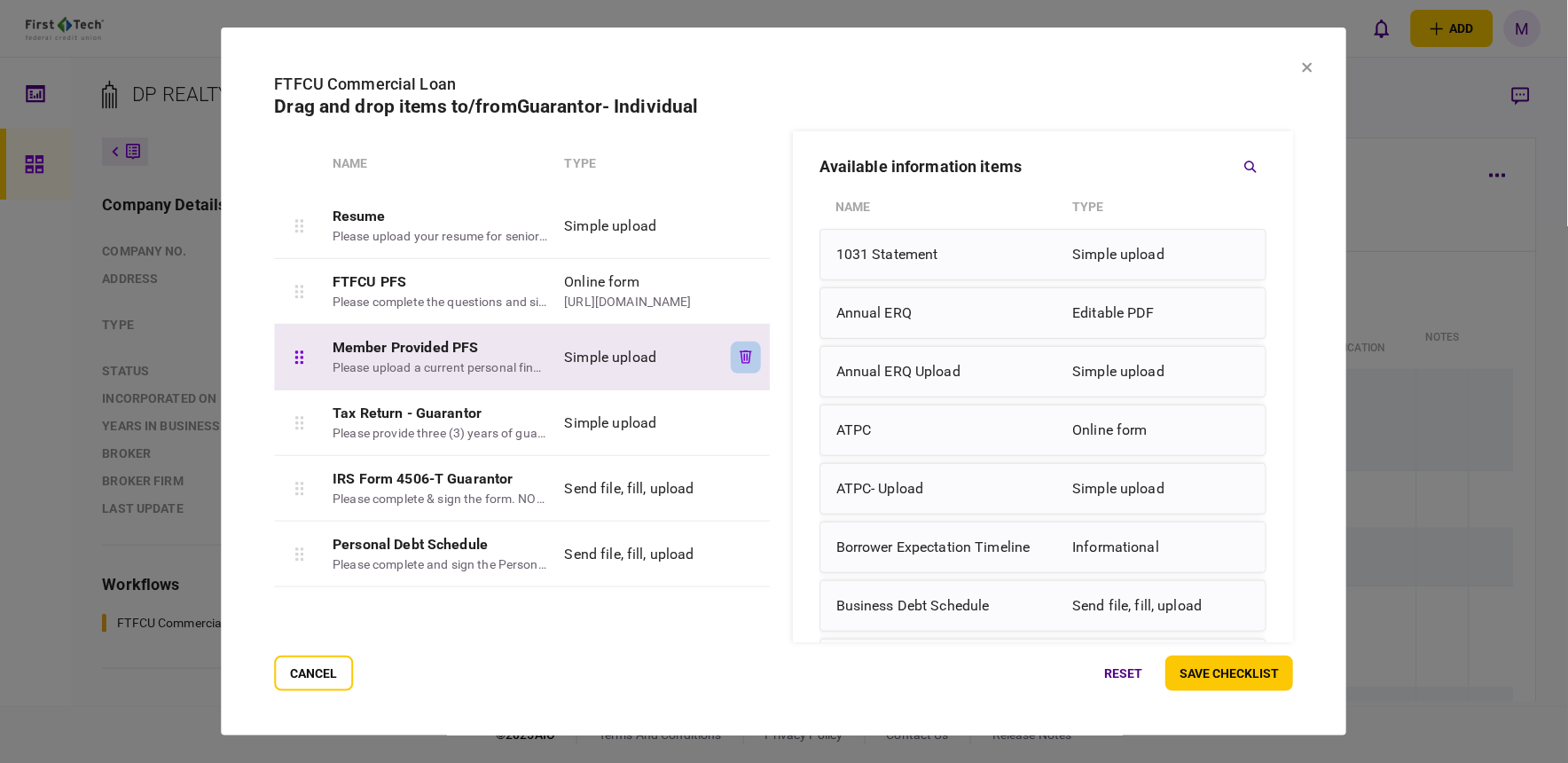
click at [740, 346] on button "button" at bounding box center [745, 357] width 30 height 32
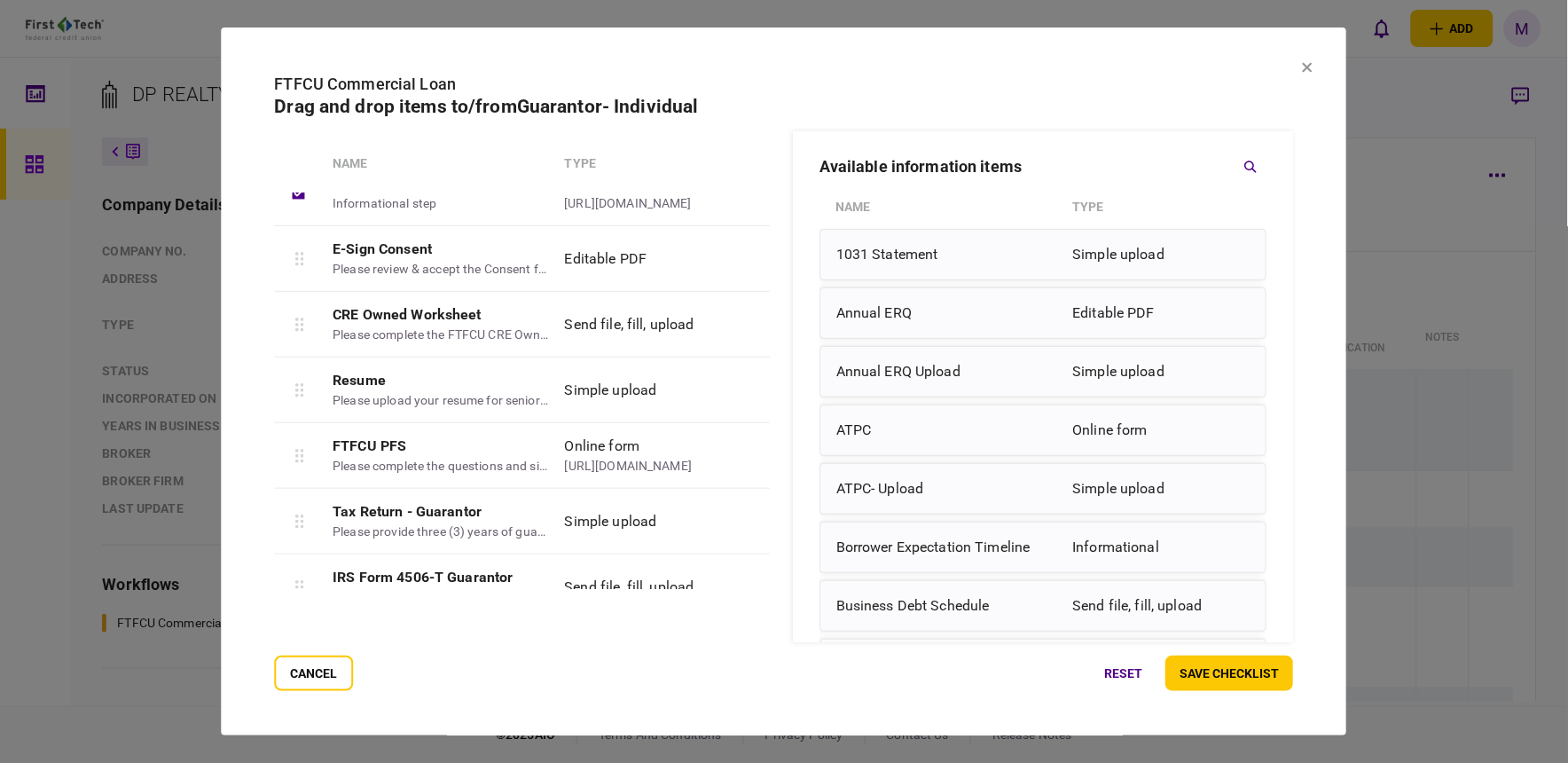
scroll to position [0, 0]
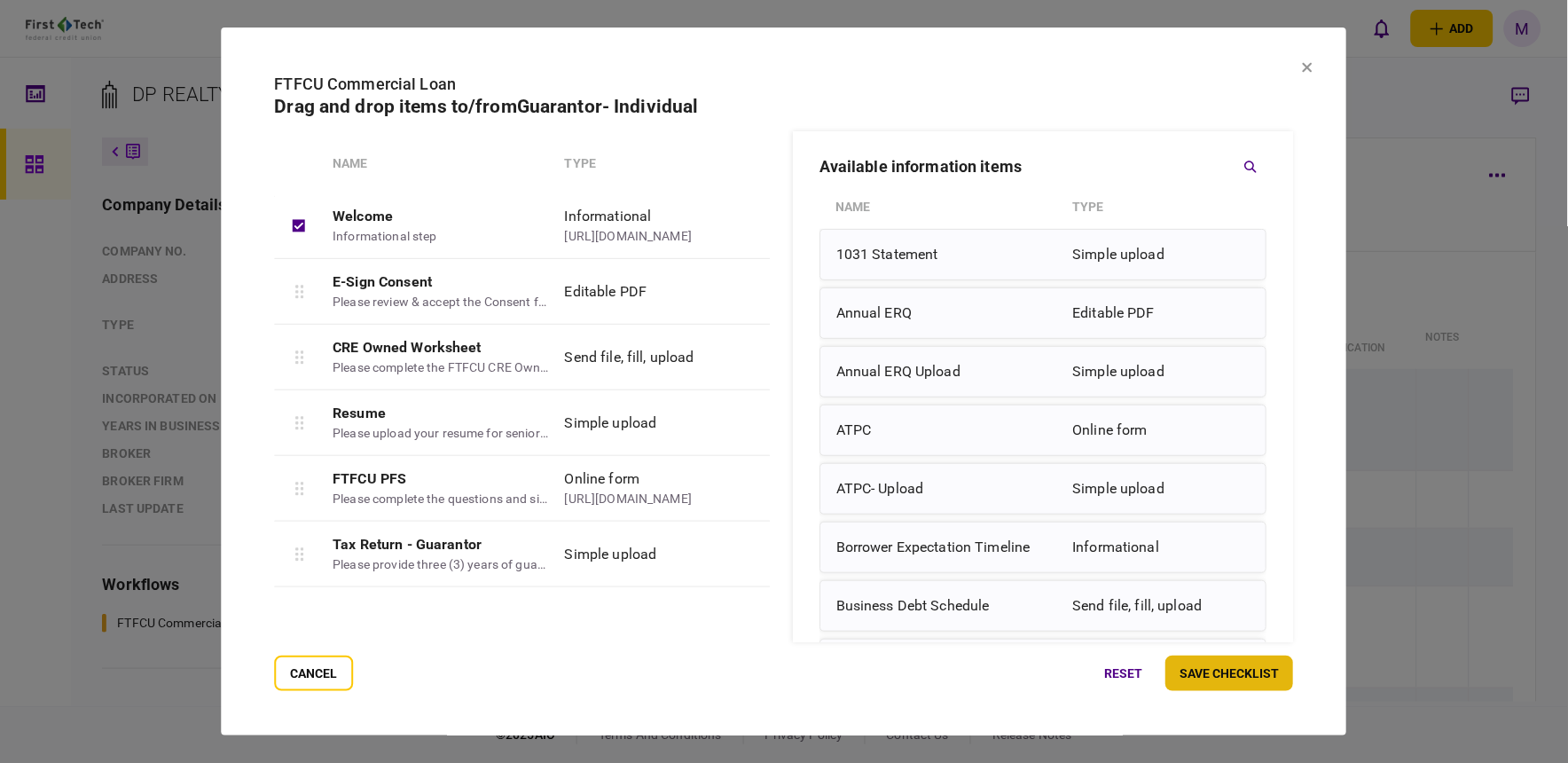
click at [1200, 676] on button "save checklist" at bounding box center [1230, 673] width 127 height 35
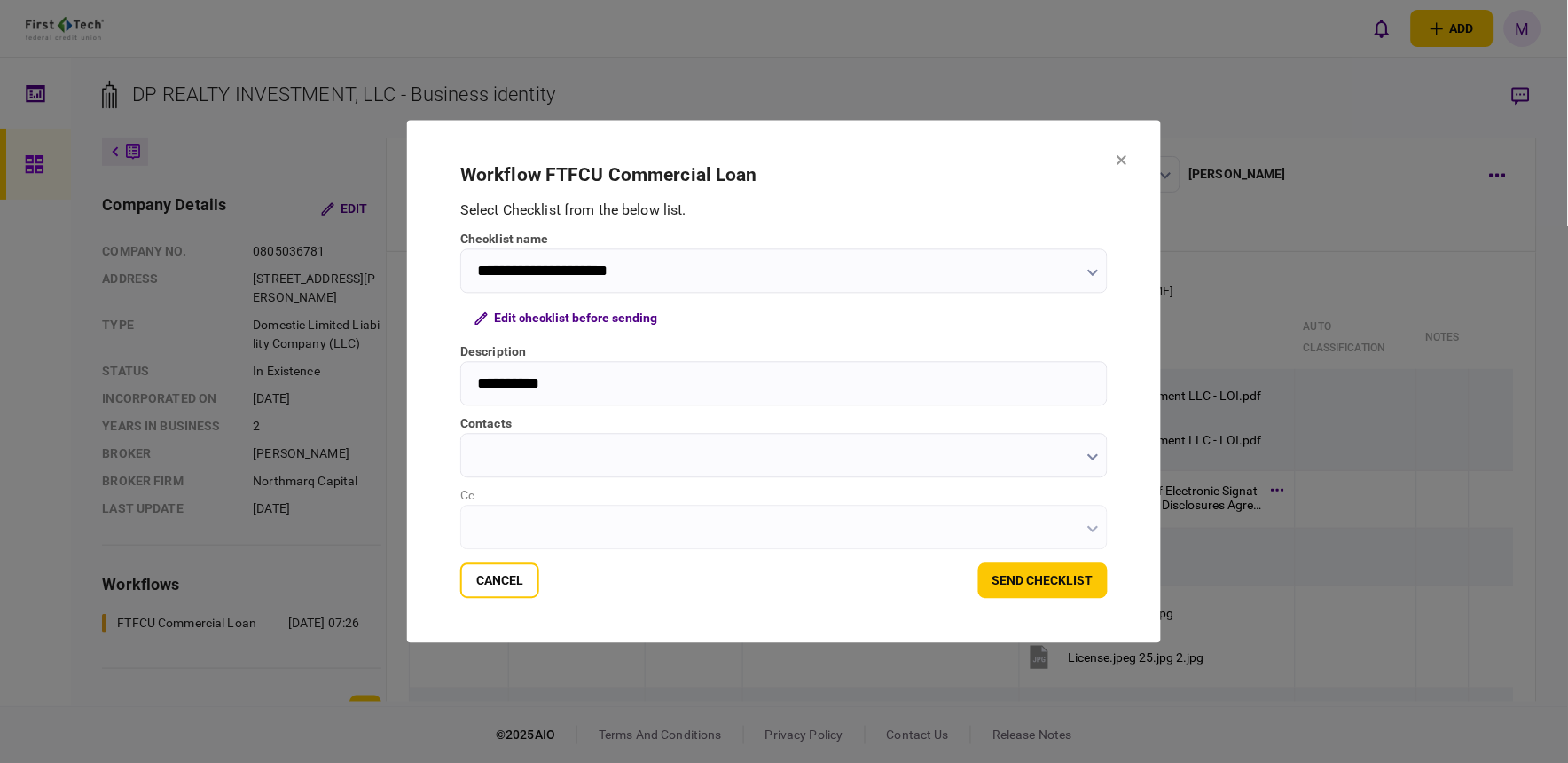
click at [1087, 456] on icon "button" at bounding box center [1093, 457] width 12 height 7
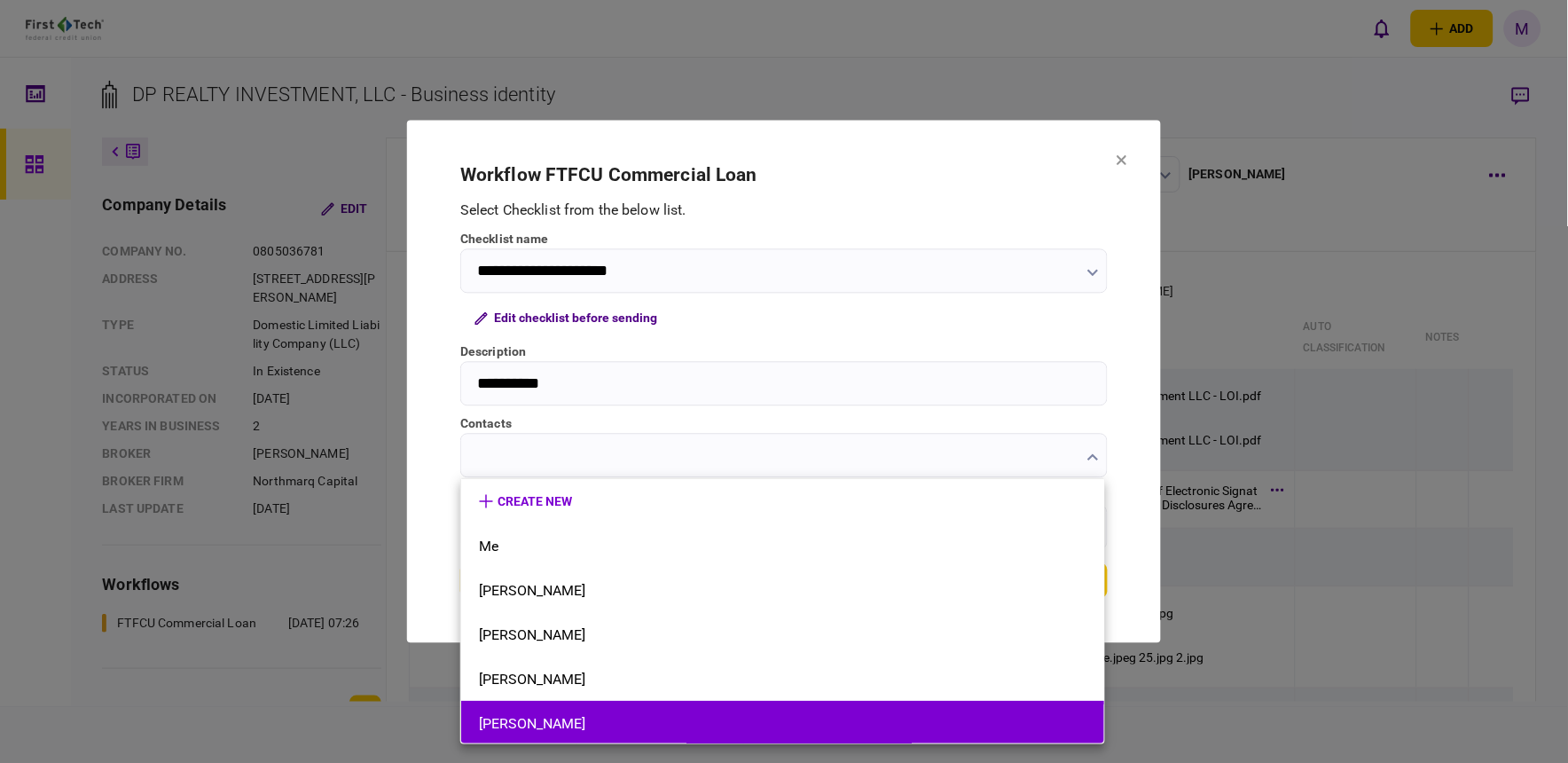
click at [705, 707] on li "[PERSON_NAME]" at bounding box center [782, 723] width 643 height 44
type input "**********"
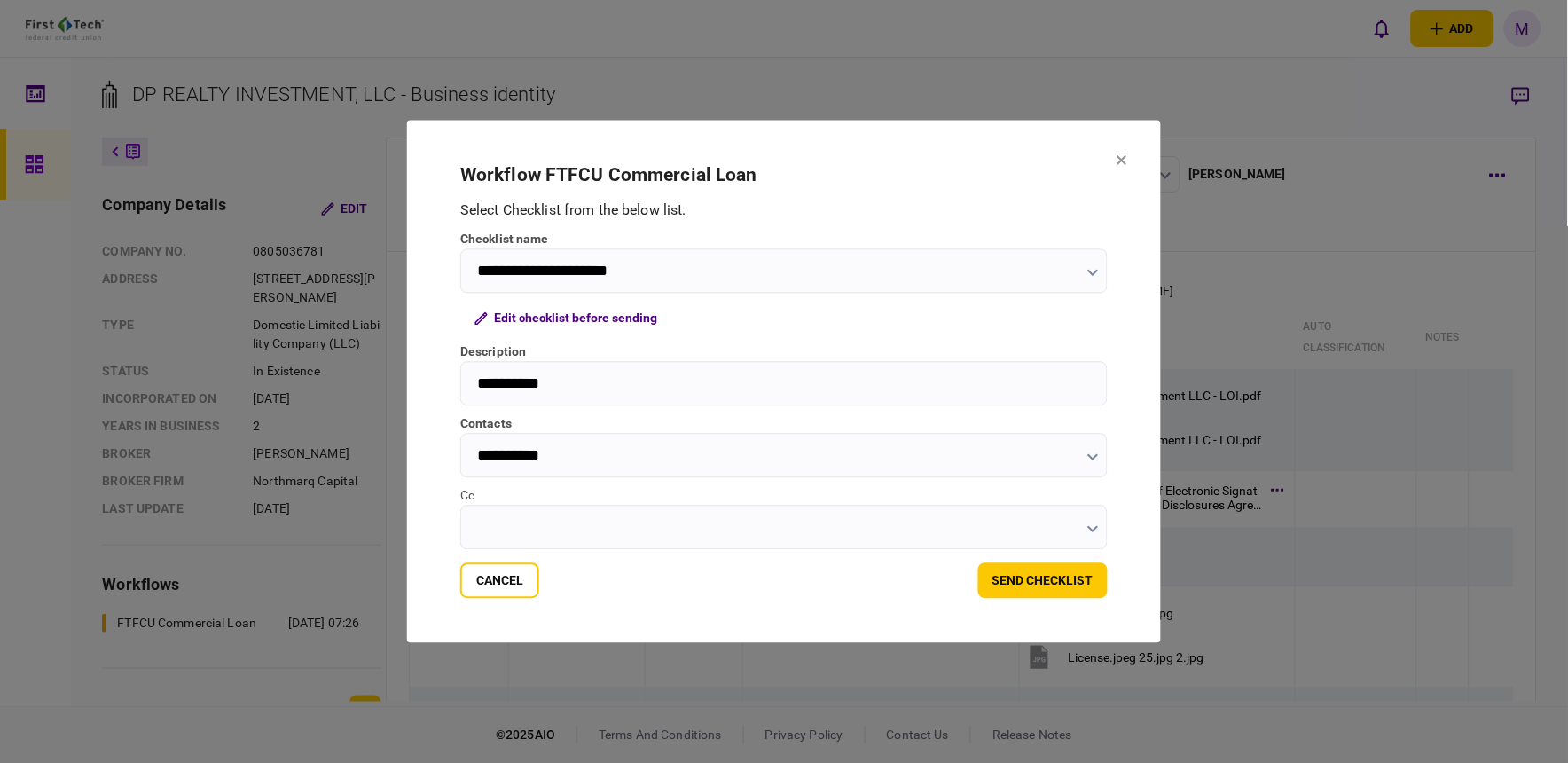
click at [1092, 525] on button "button" at bounding box center [1093, 528] width 12 height 14
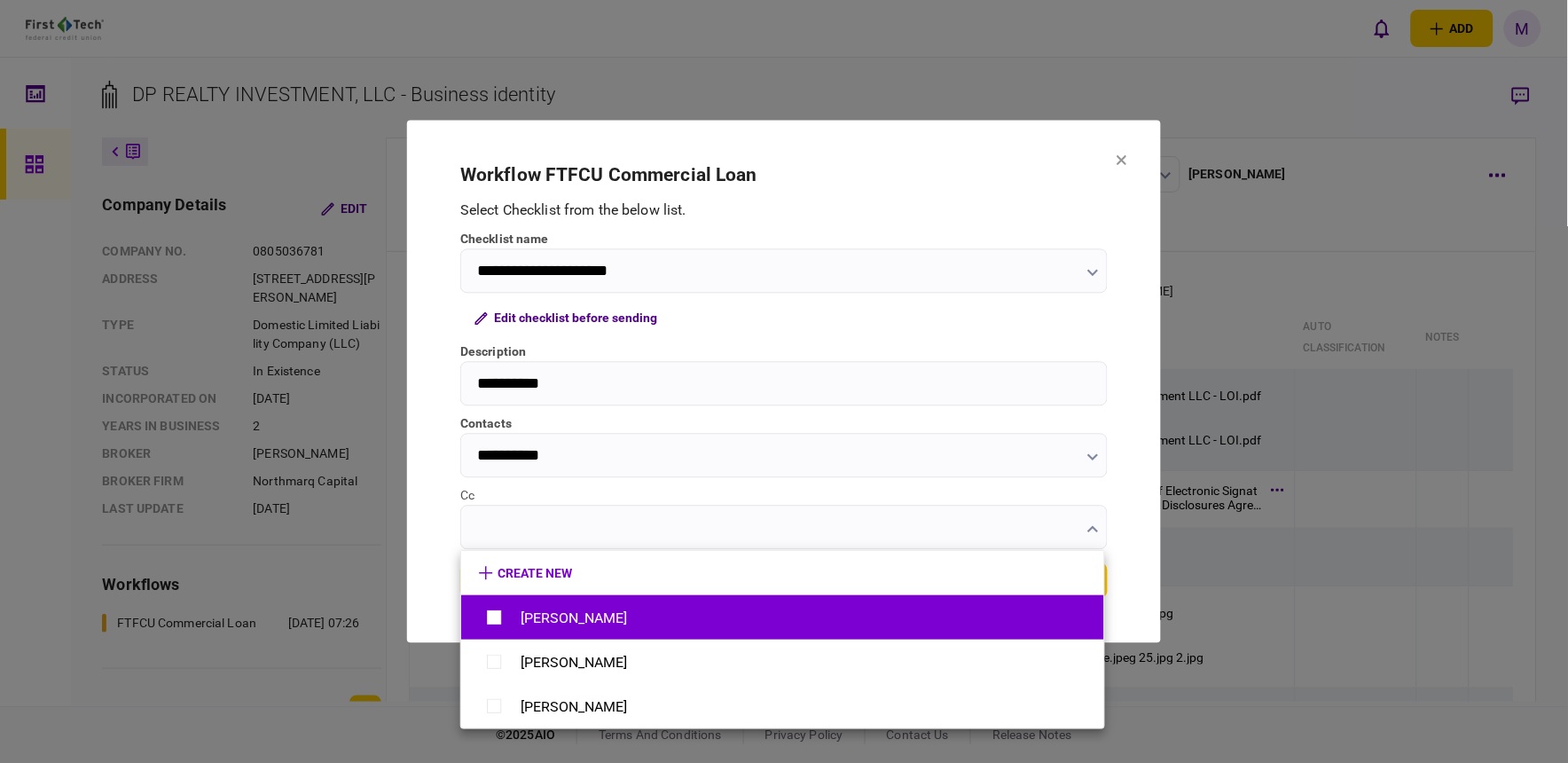
click at [609, 614] on div "[PERSON_NAME]" at bounding box center [783, 617] width 608 height 31
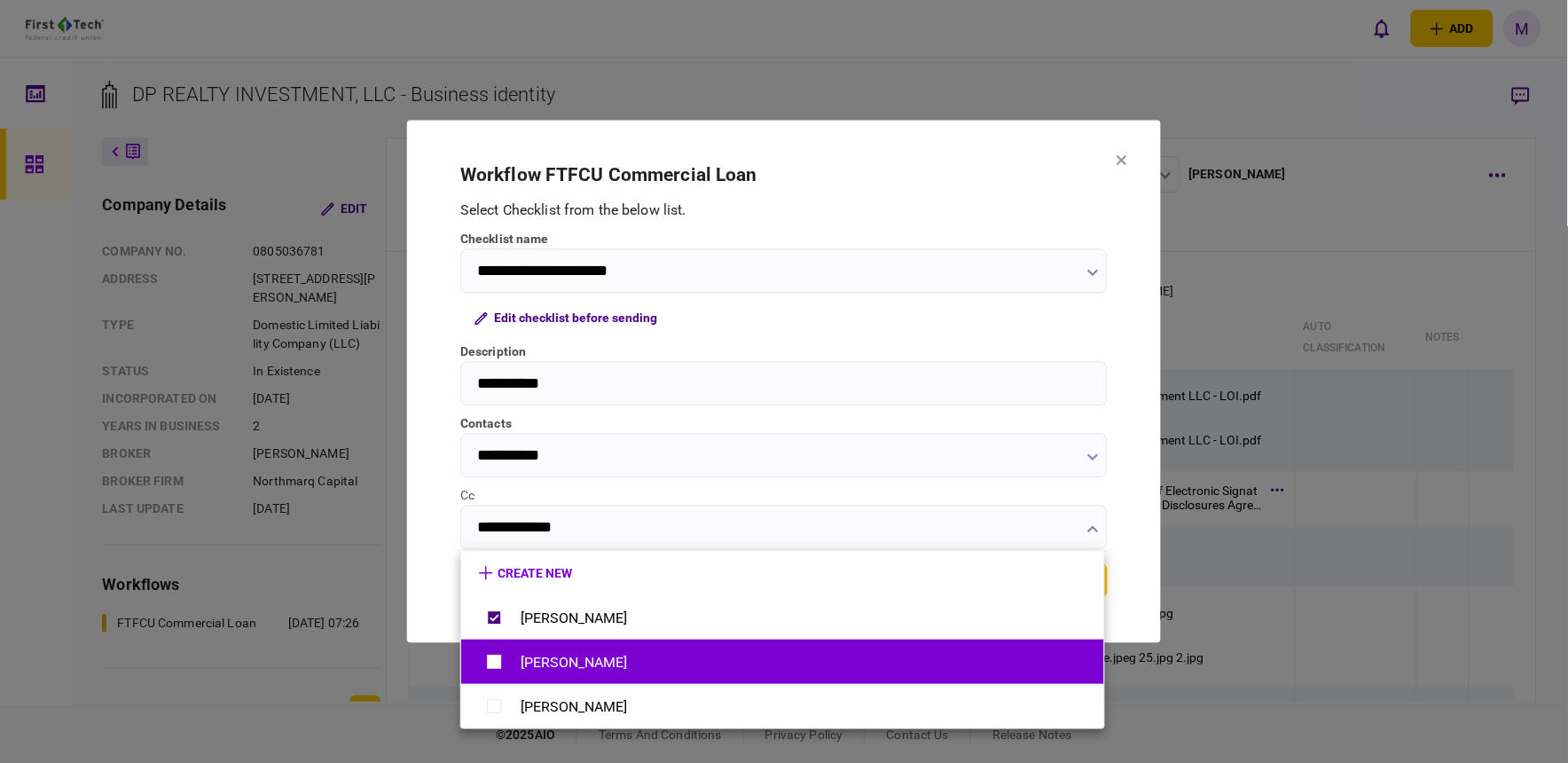
click at [557, 659] on div "[PERSON_NAME]" at bounding box center [573, 662] width 106 height 17
type input "**********"
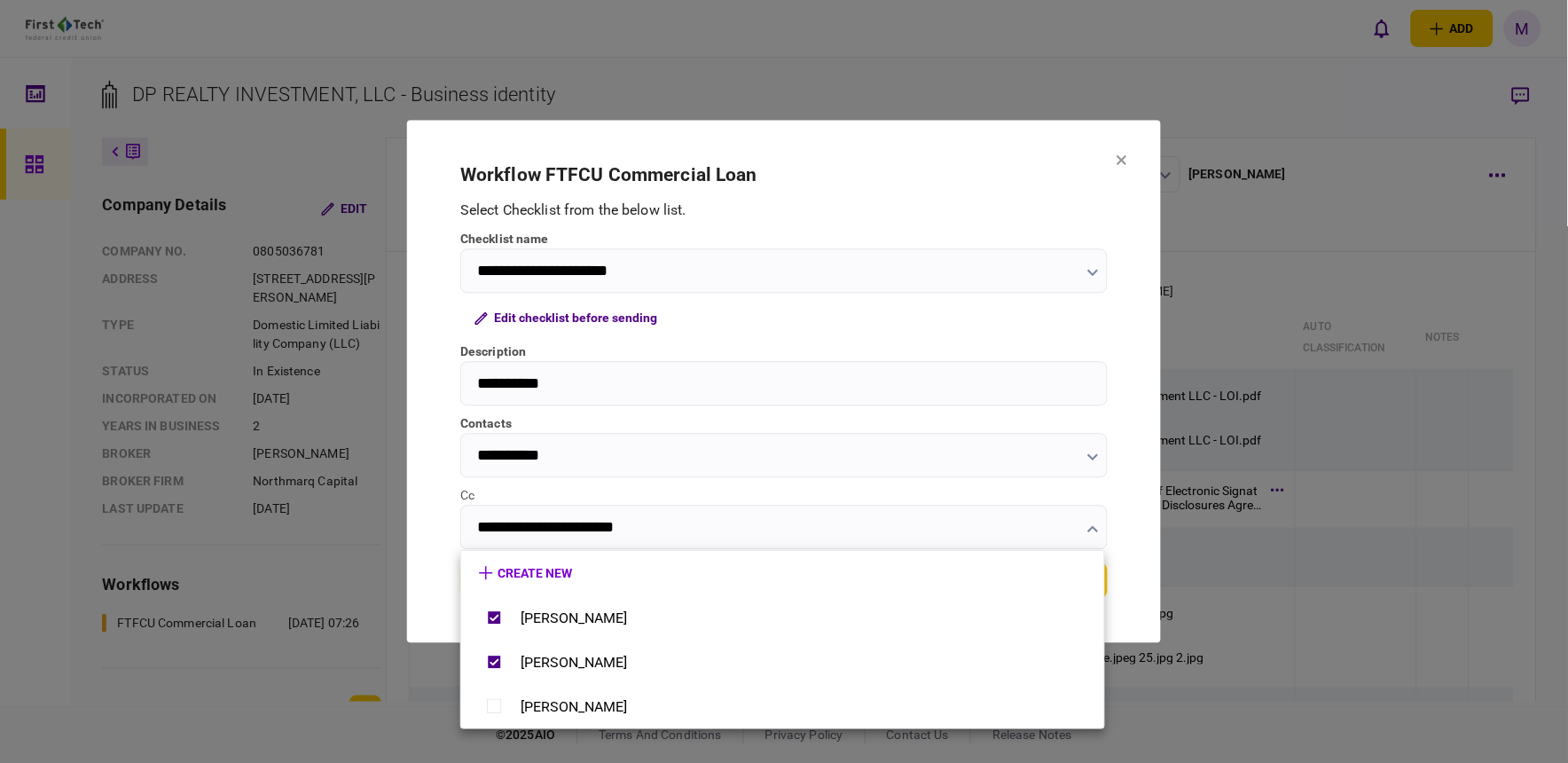
click at [1121, 532] on div at bounding box center [784, 382] width 1568 height 763
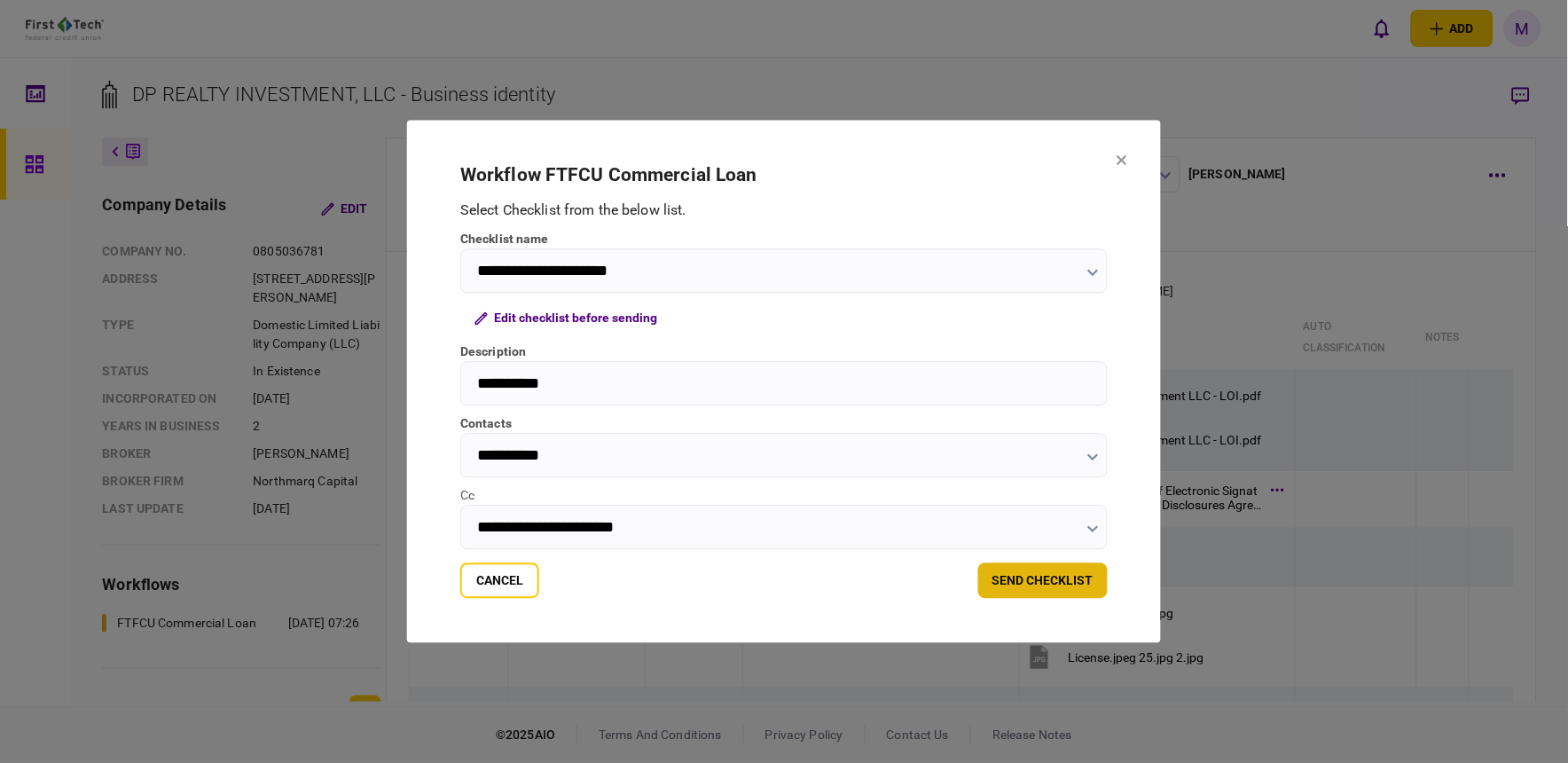
click at [1069, 571] on button "send checklist" at bounding box center [1043, 581] width 129 height 35
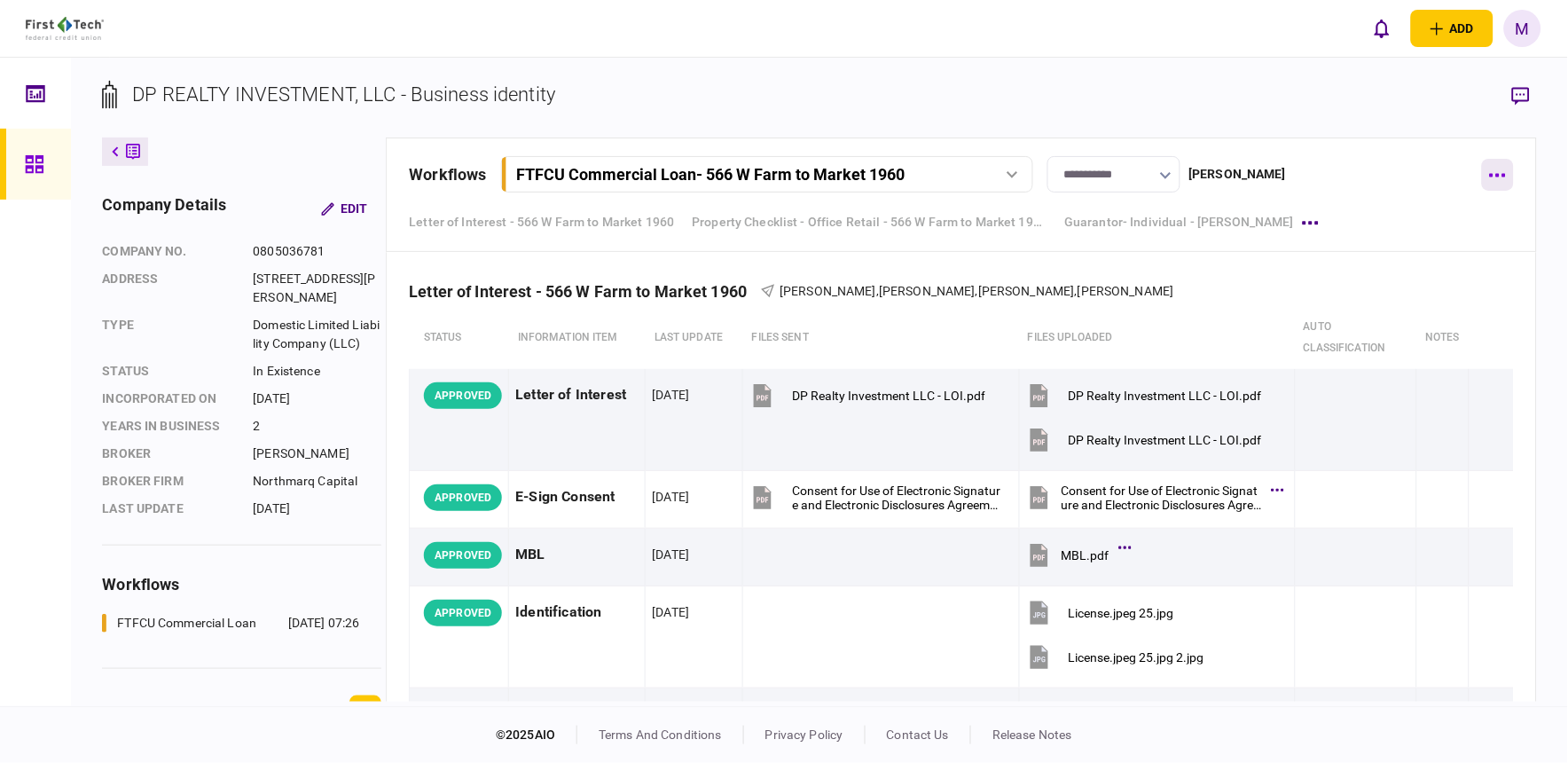
click at [1490, 178] on button "button" at bounding box center [1497, 174] width 32 height 32
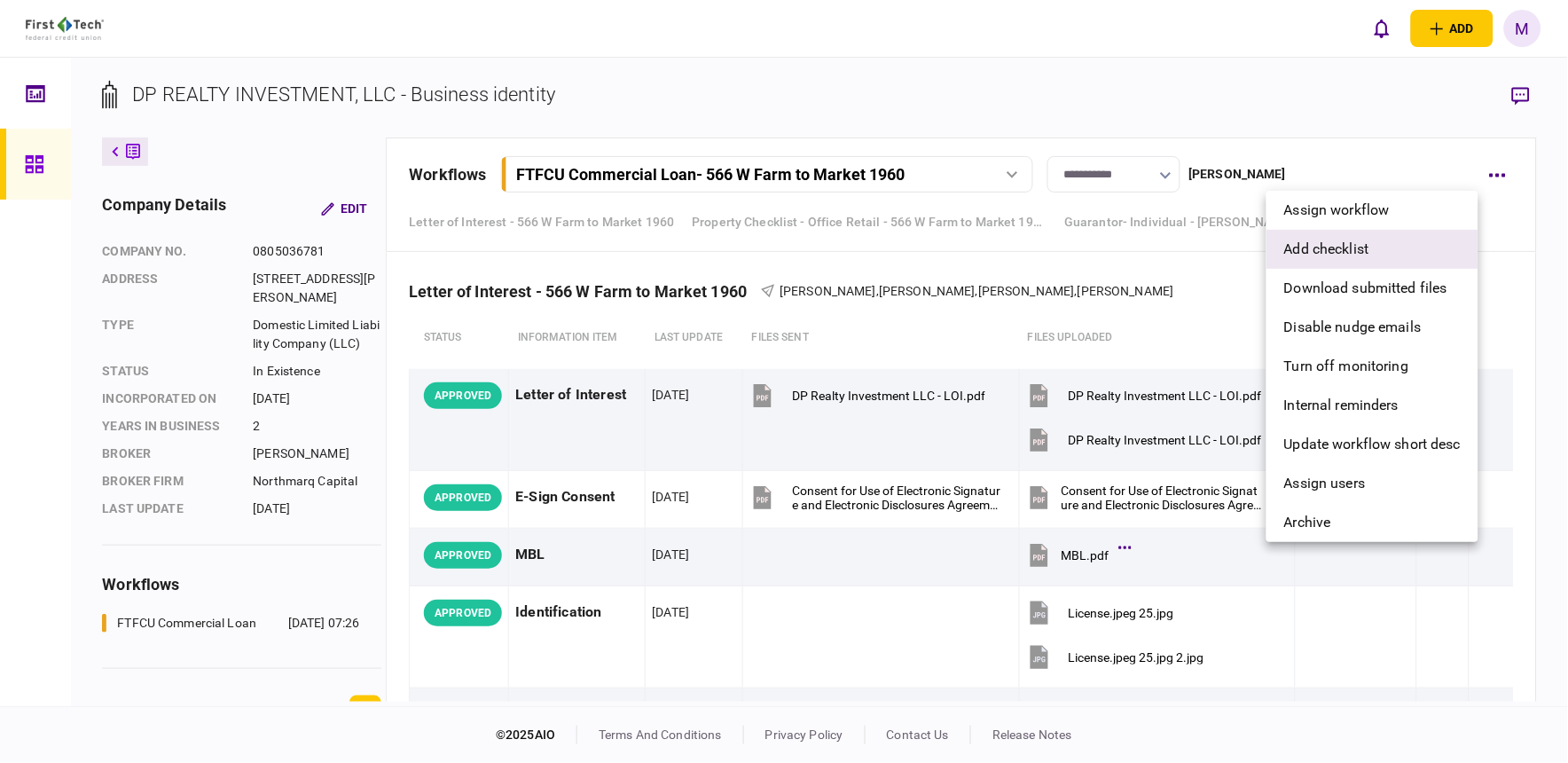
click at [1345, 249] on span "add checklist" at bounding box center [1326, 249] width 85 height 21
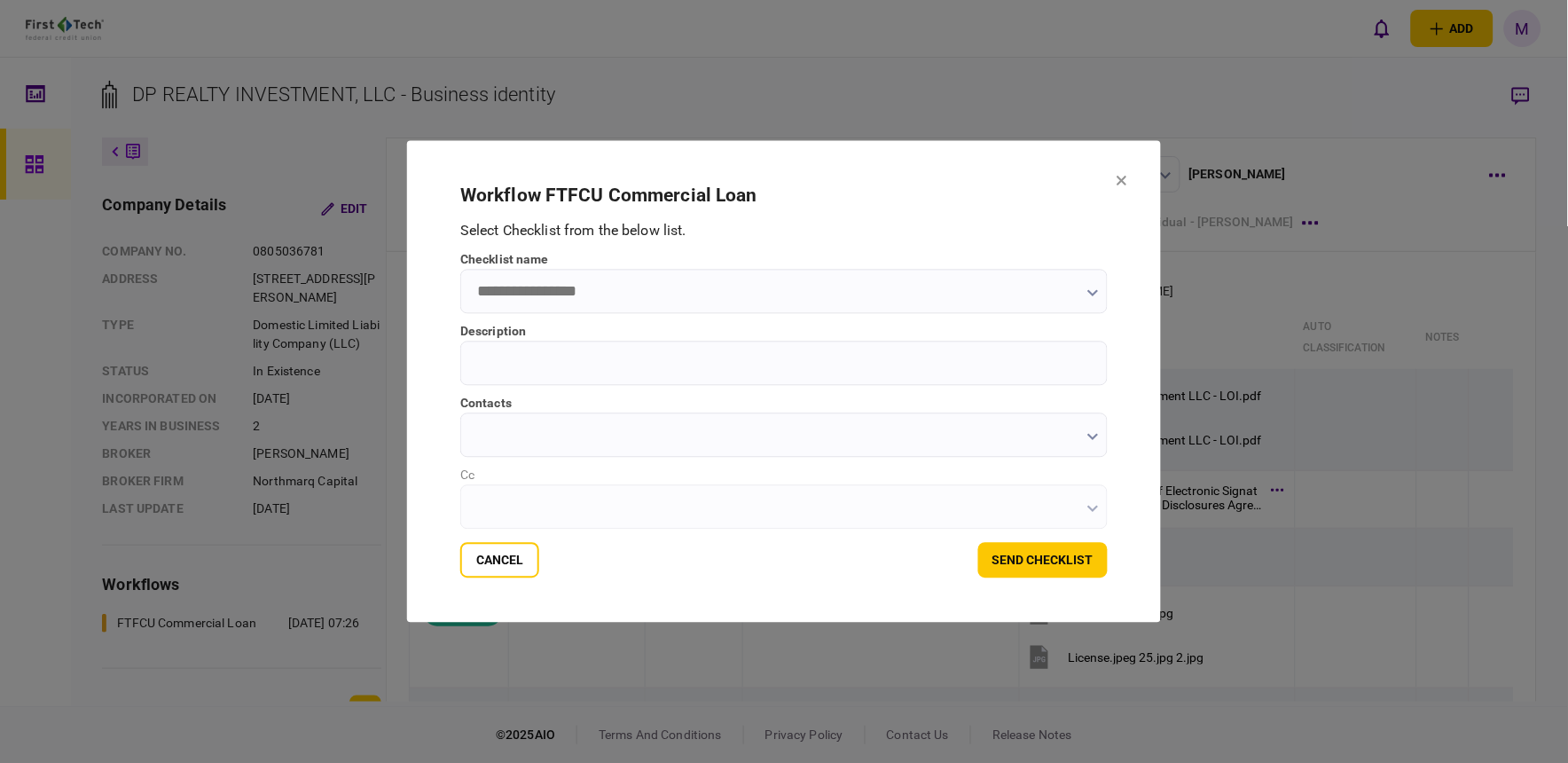
click at [619, 295] on input "checklist name" at bounding box center [783, 291] width 647 height 44
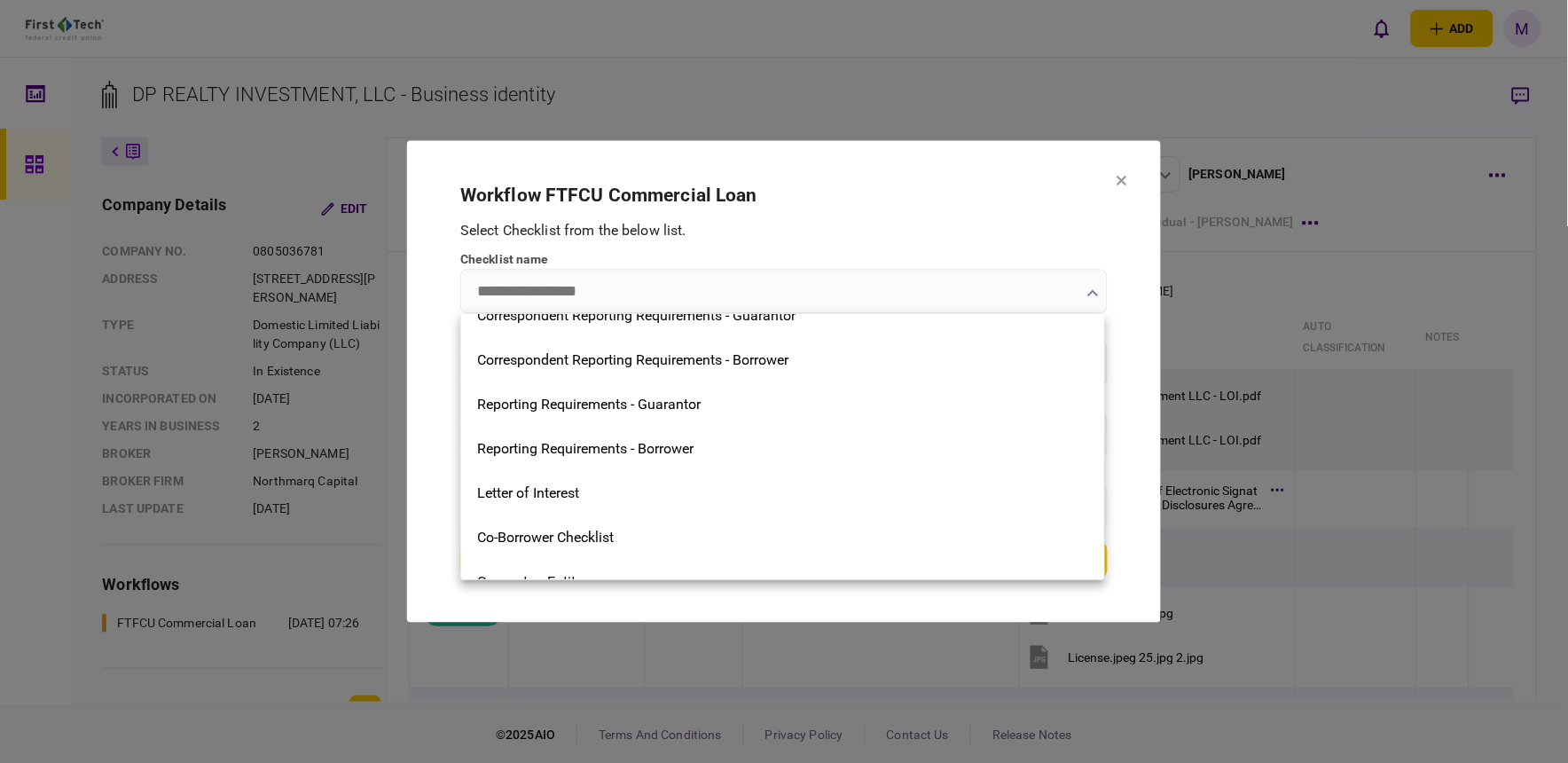
scroll to position [492, 0]
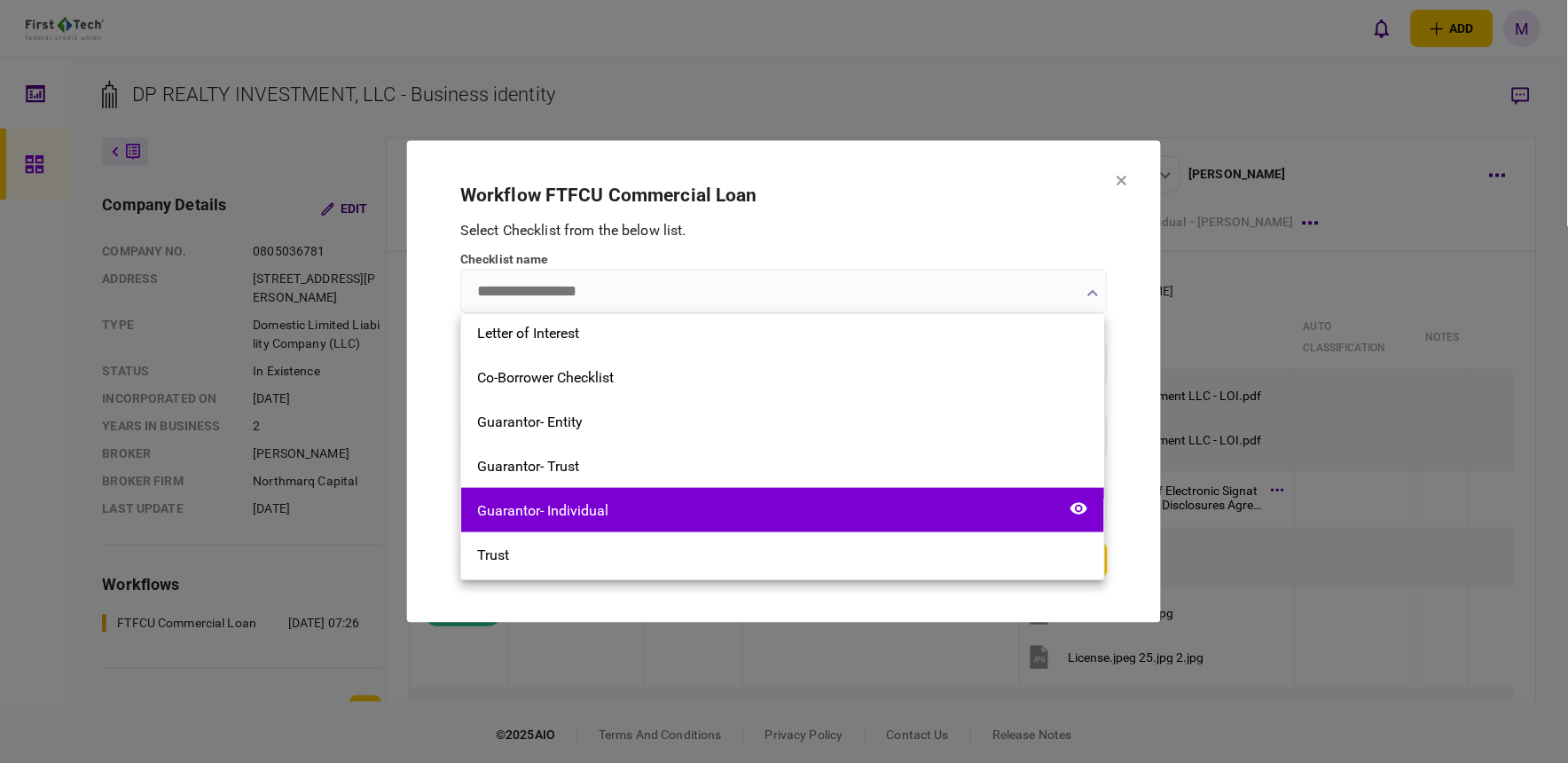
click at [649, 504] on div "Guarantor- Individual" at bounding box center [782, 510] width 643 height 44
type input "**********"
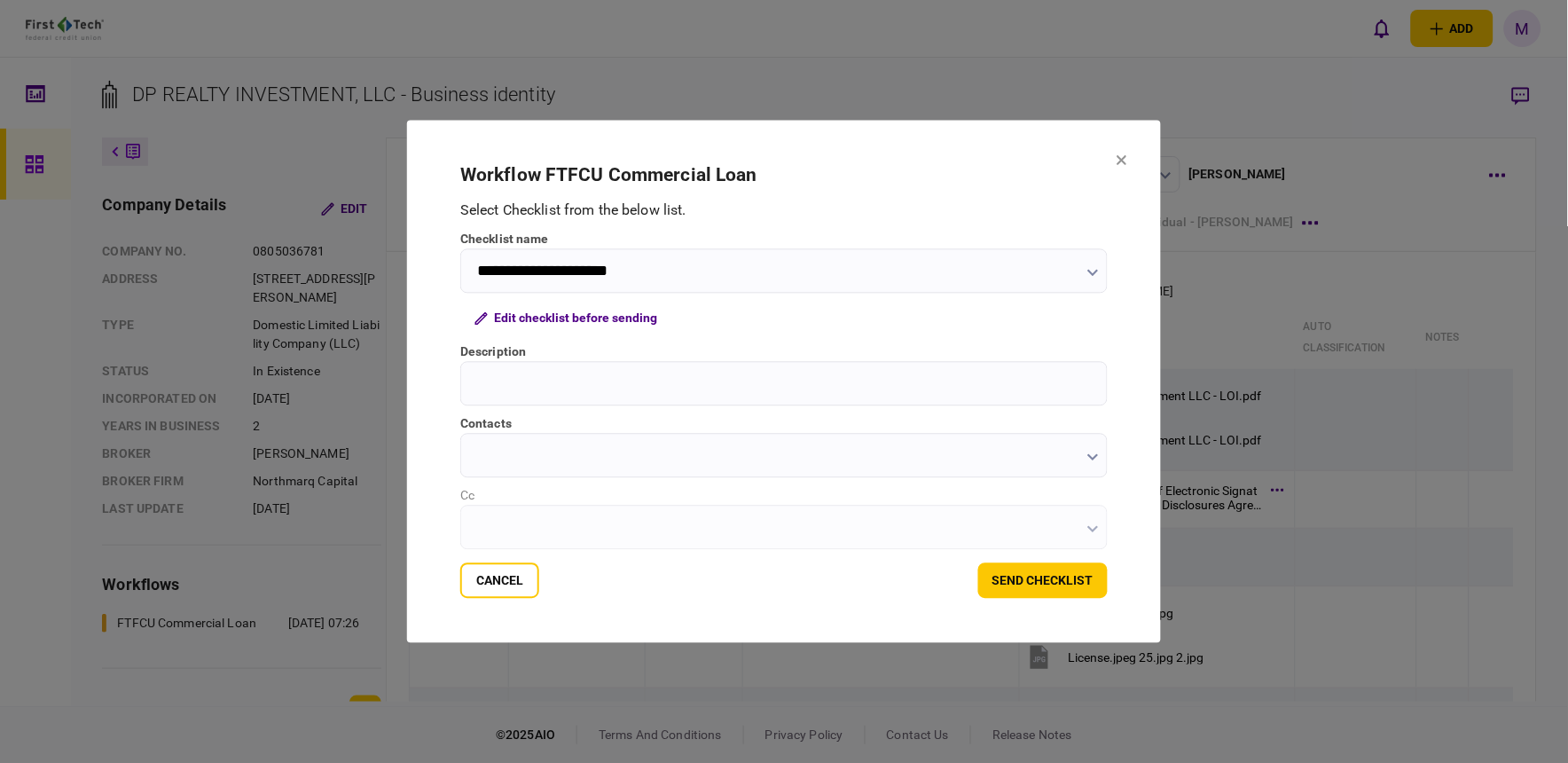
click at [907, 385] on input "Description" at bounding box center [783, 383] width 647 height 44
type input "**********"
click at [1091, 456] on icon "button" at bounding box center [1093, 457] width 12 height 7
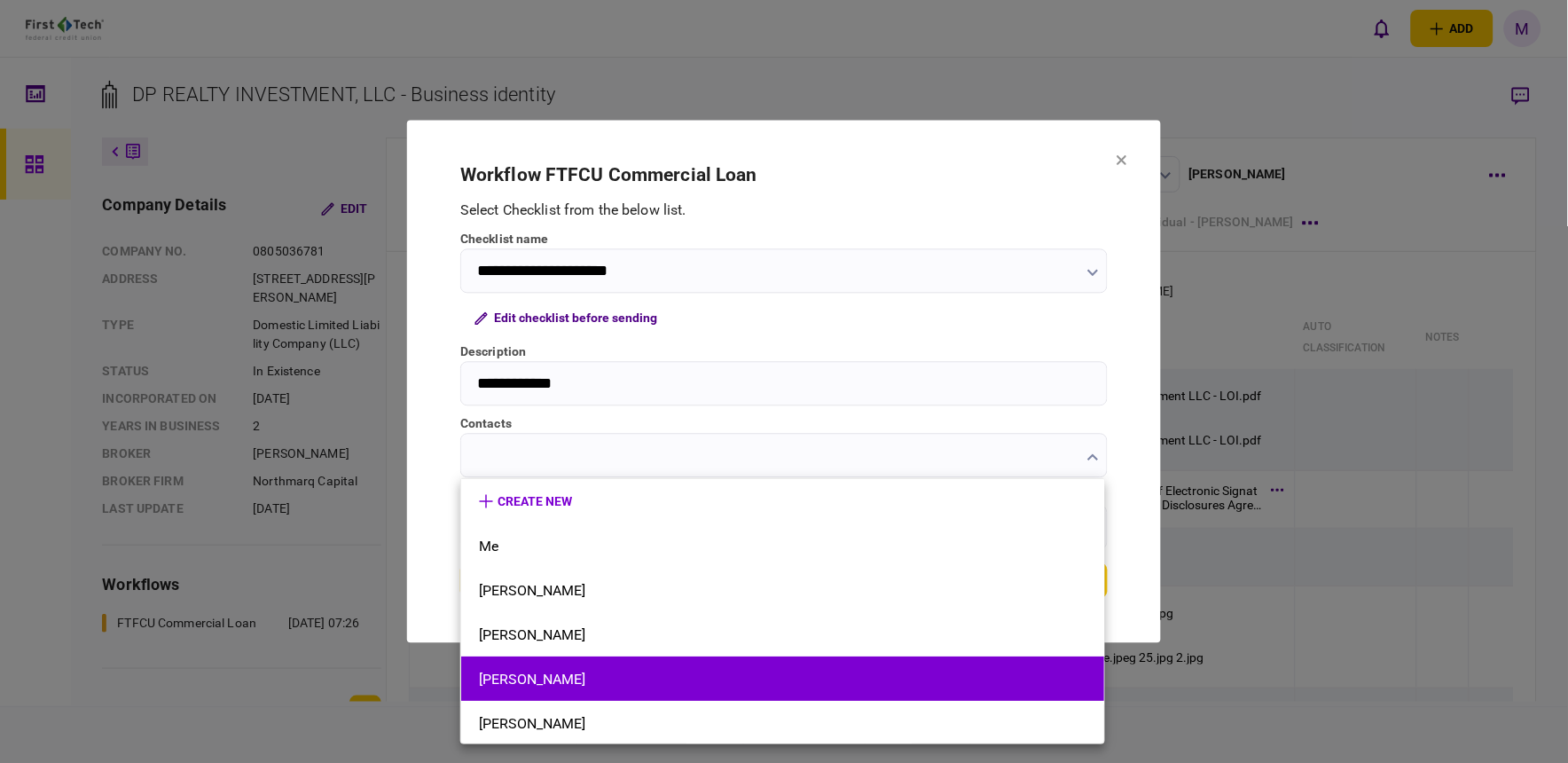
click at [869, 661] on li "[PERSON_NAME]" at bounding box center [782, 679] width 643 height 44
type input "**********"
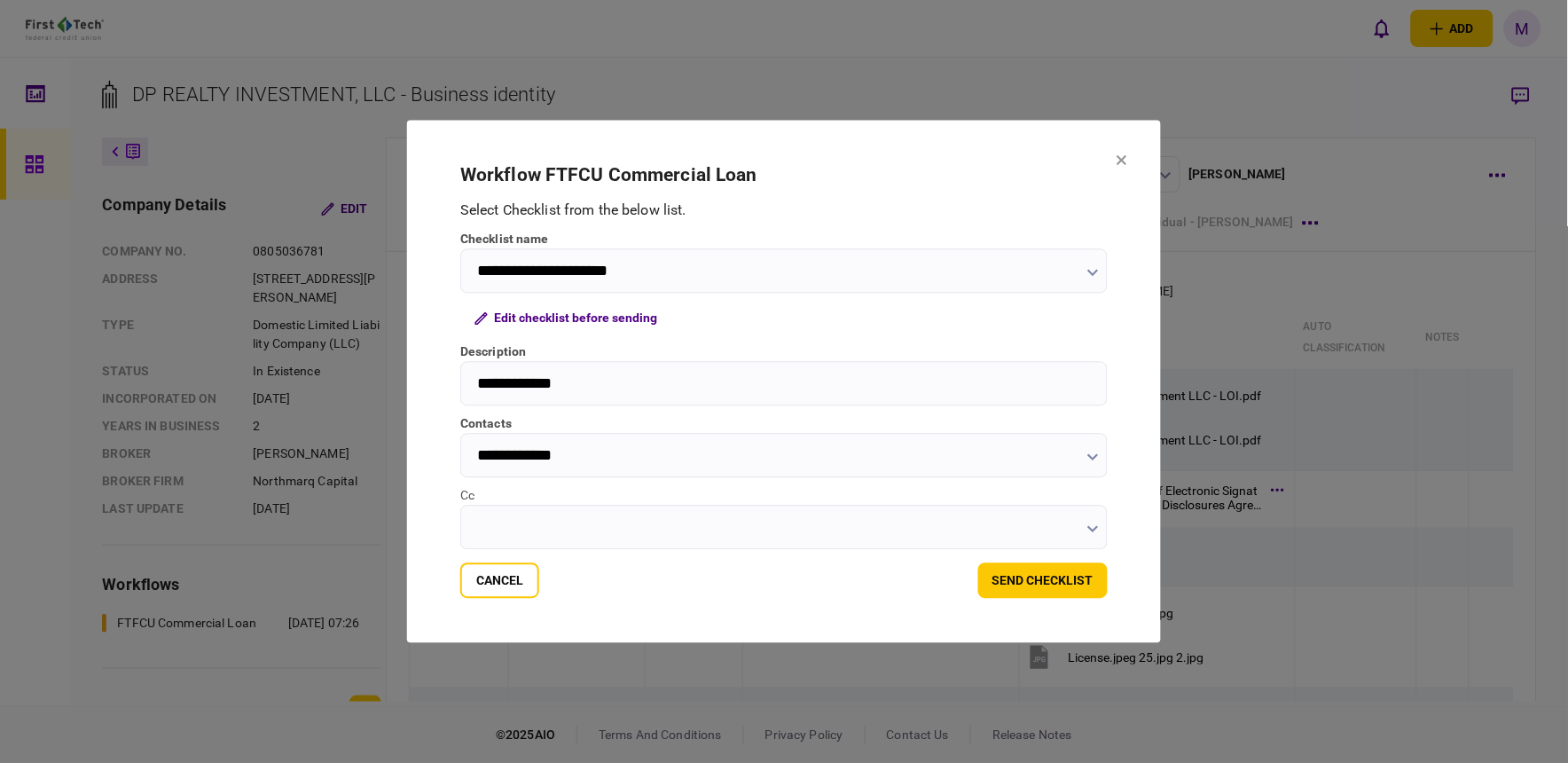
click at [1083, 525] on input "Cc" at bounding box center [783, 527] width 647 height 44
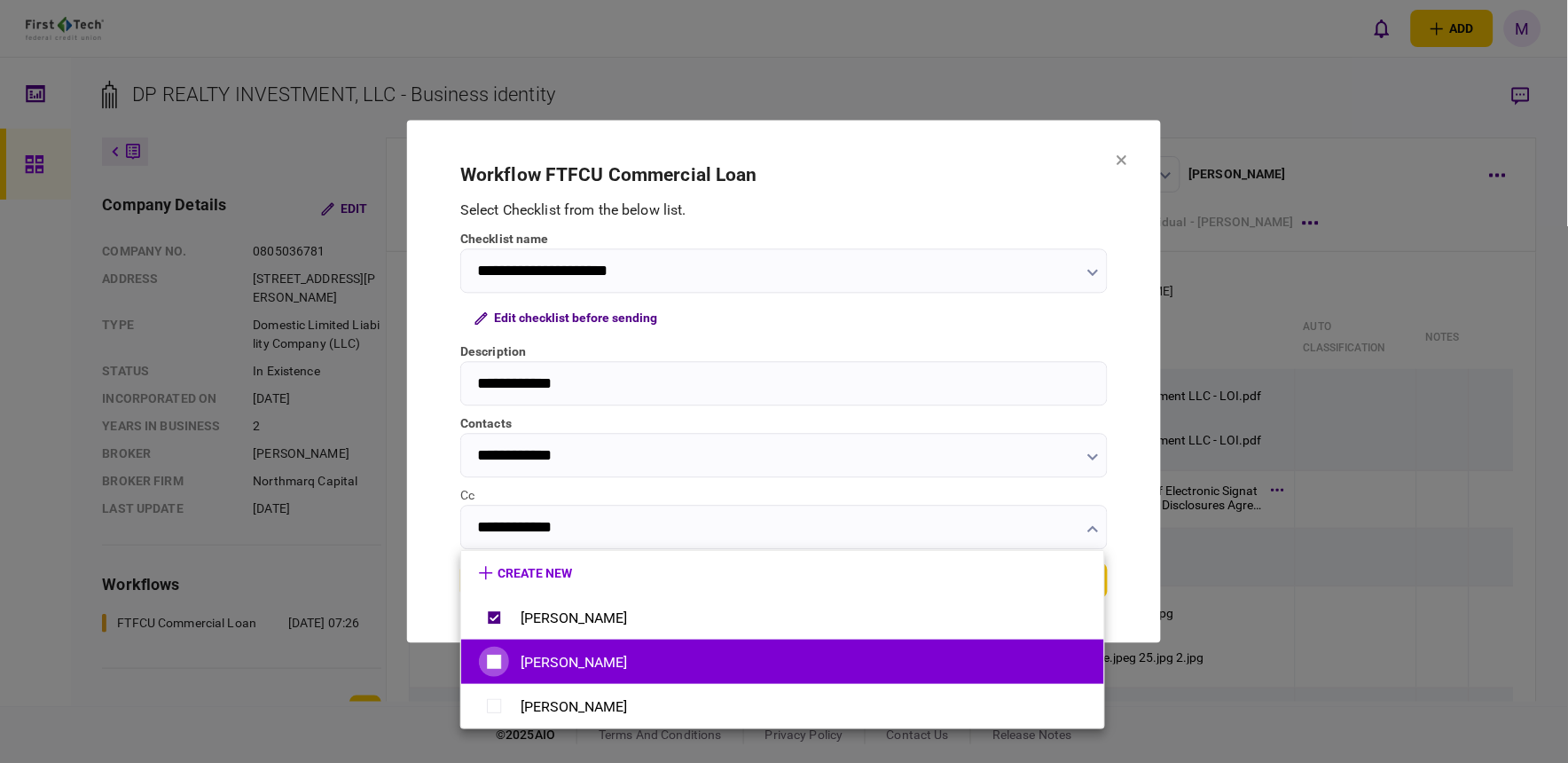
type input "**********"
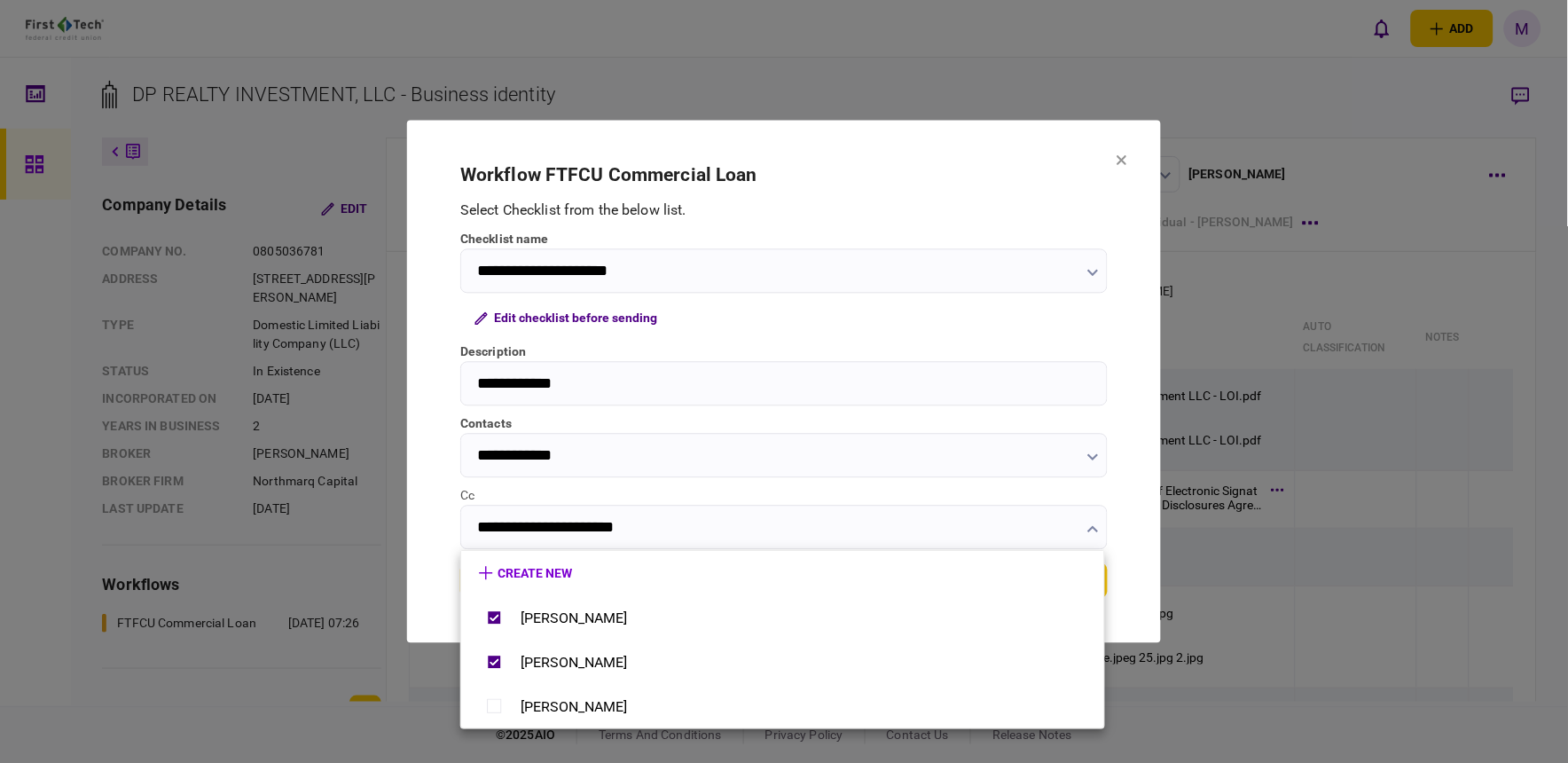
click at [1133, 613] on div at bounding box center [784, 382] width 1568 height 763
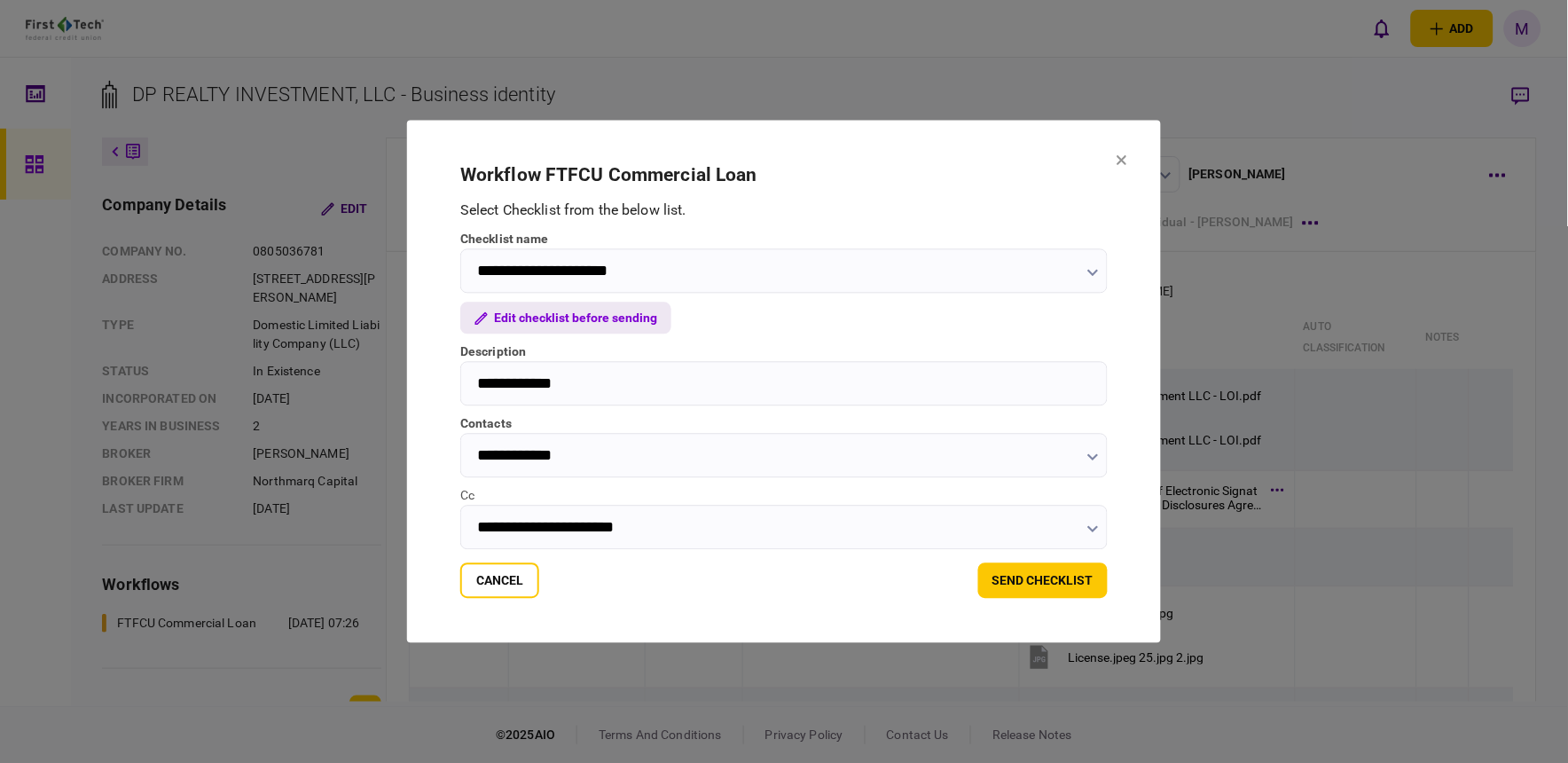
click at [591, 320] on button "Edit checklist before sending" at bounding box center [565, 318] width 211 height 32
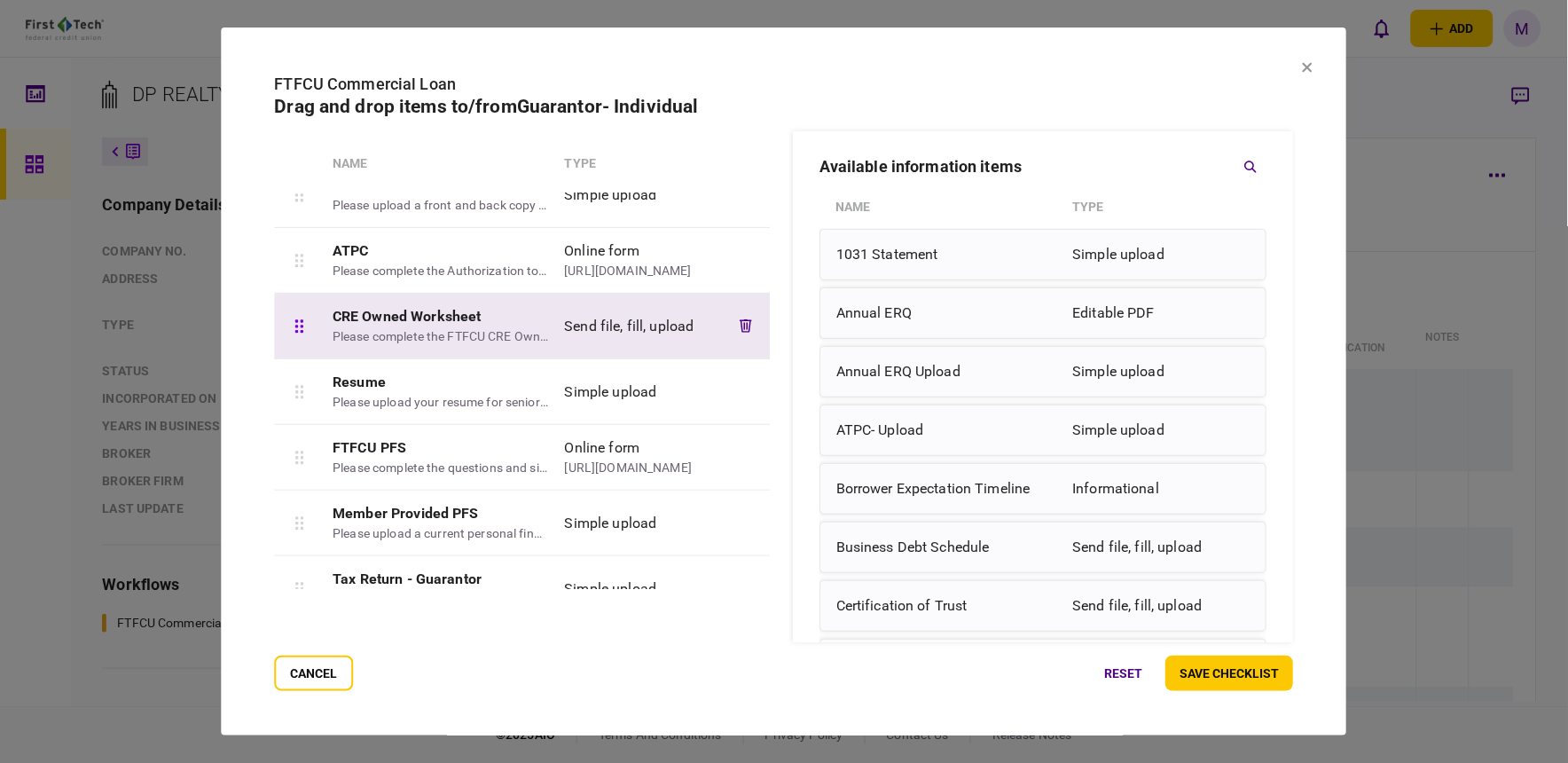
scroll to position [197, 0]
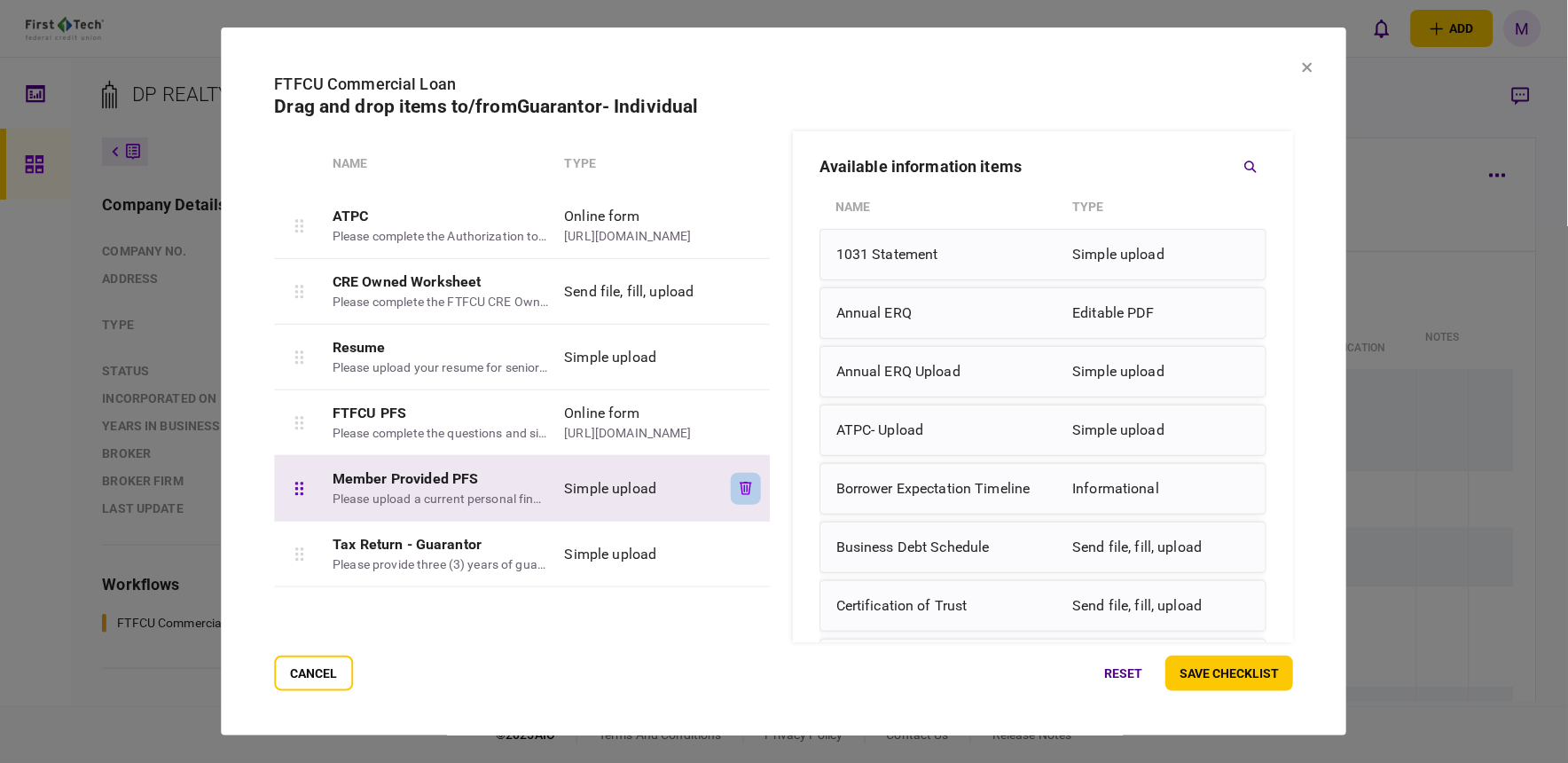
click at [740, 493] on icon "button" at bounding box center [746, 488] width 12 height 13
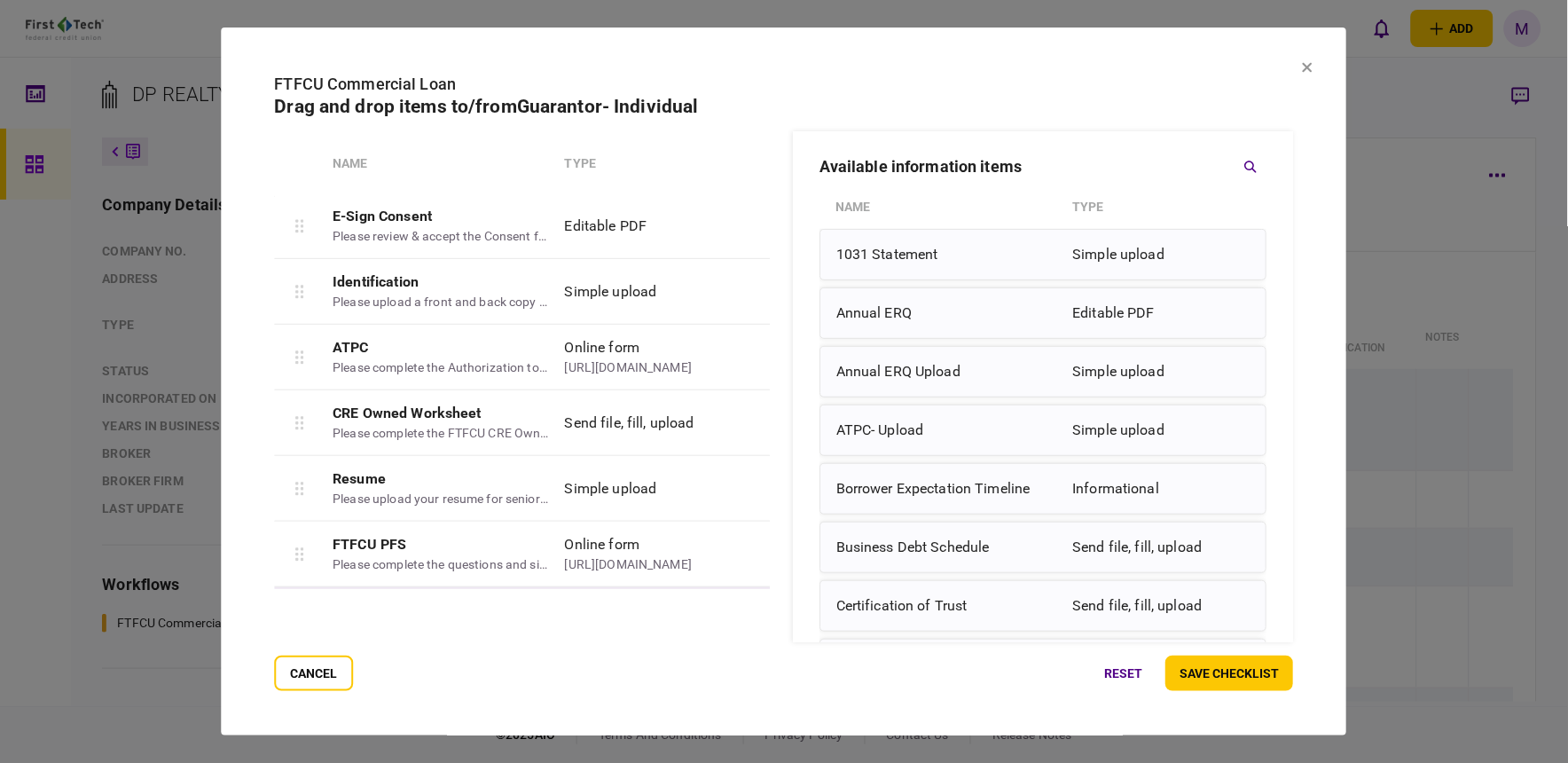
scroll to position [0, 0]
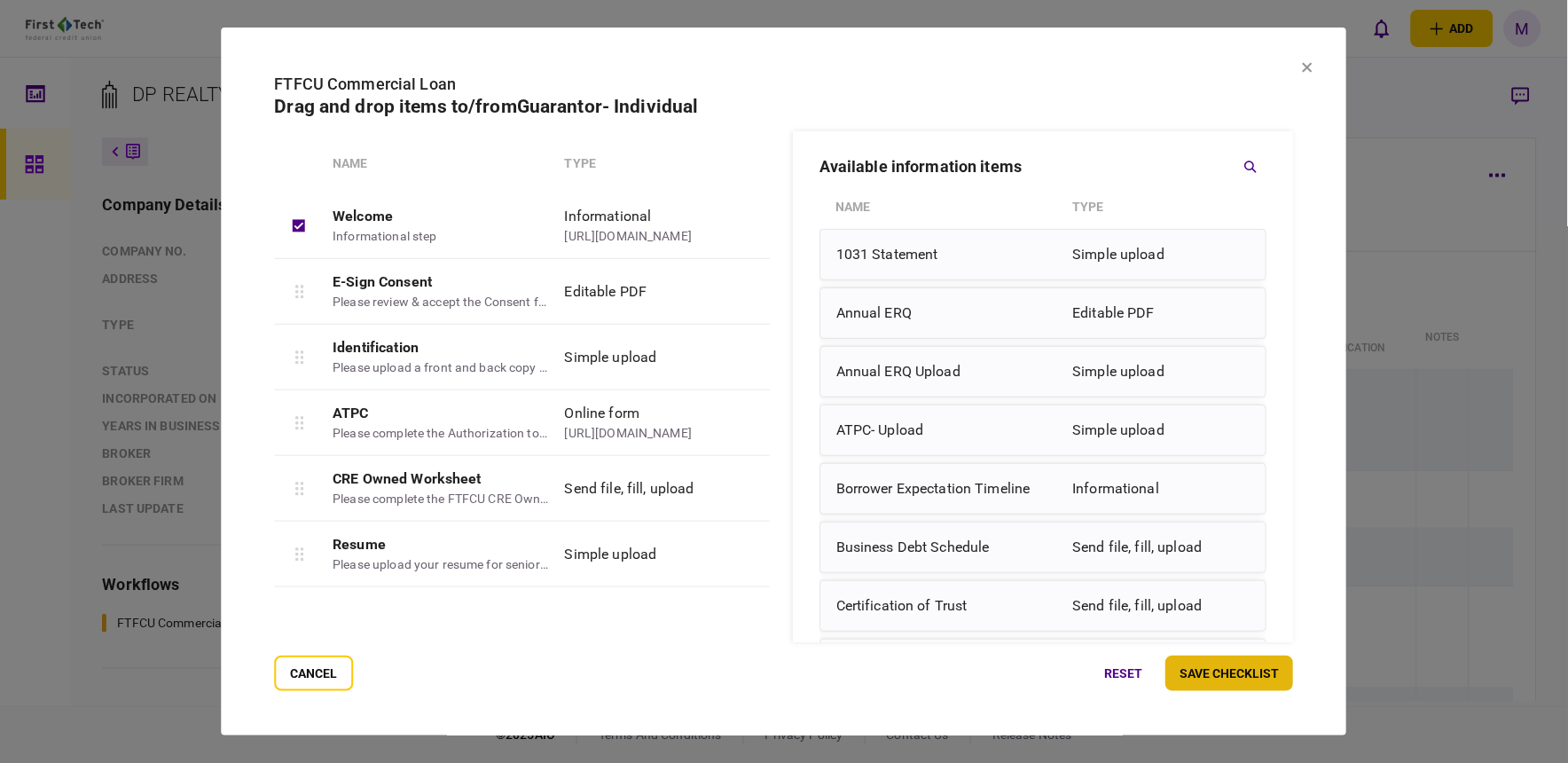
click at [1244, 670] on button "save checklist" at bounding box center [1230, 673] width 127 height 35
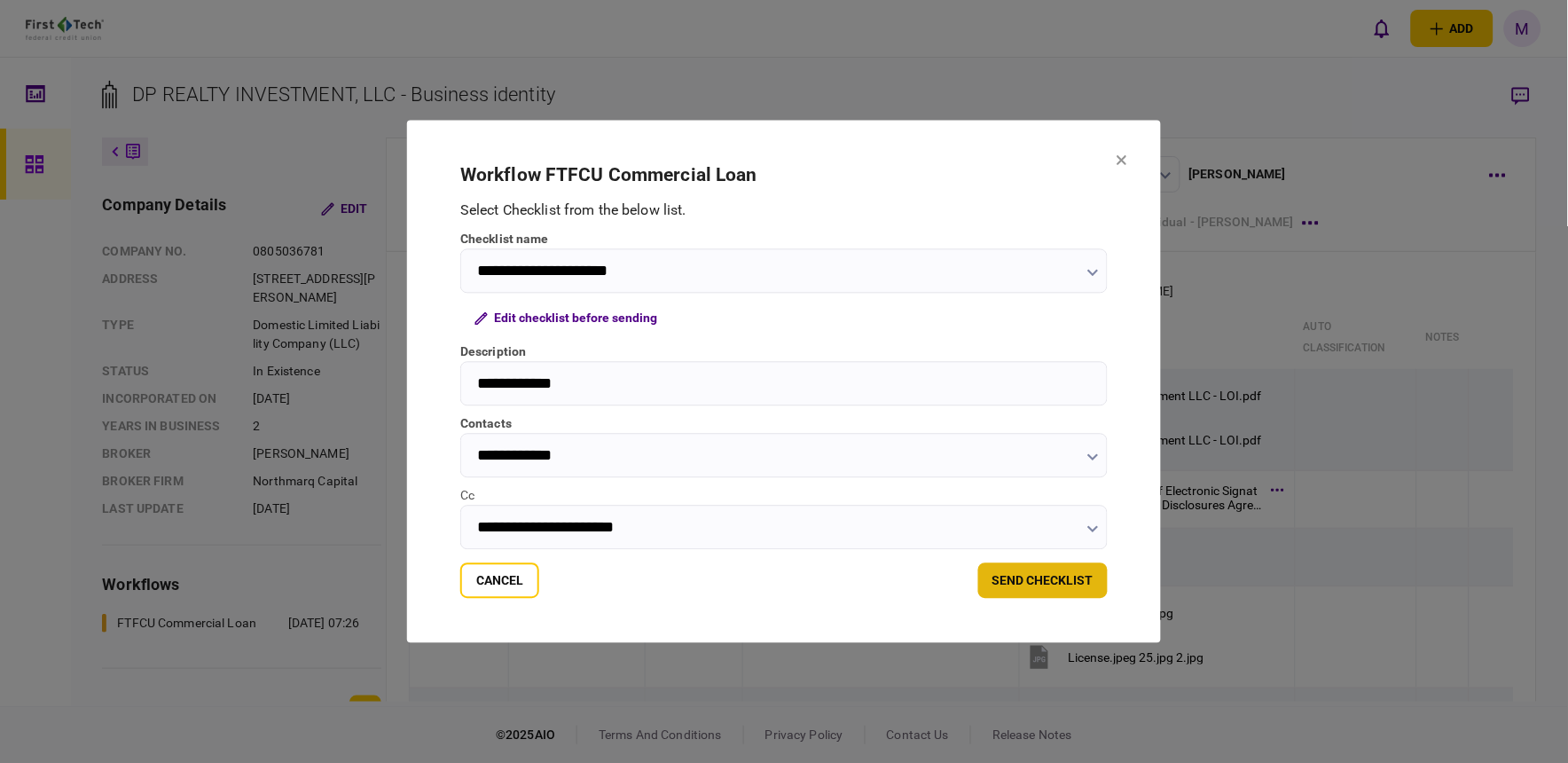
click at [1043, 582] on button "send checklist" at bounding box center [1043, 581] width 129 height 35
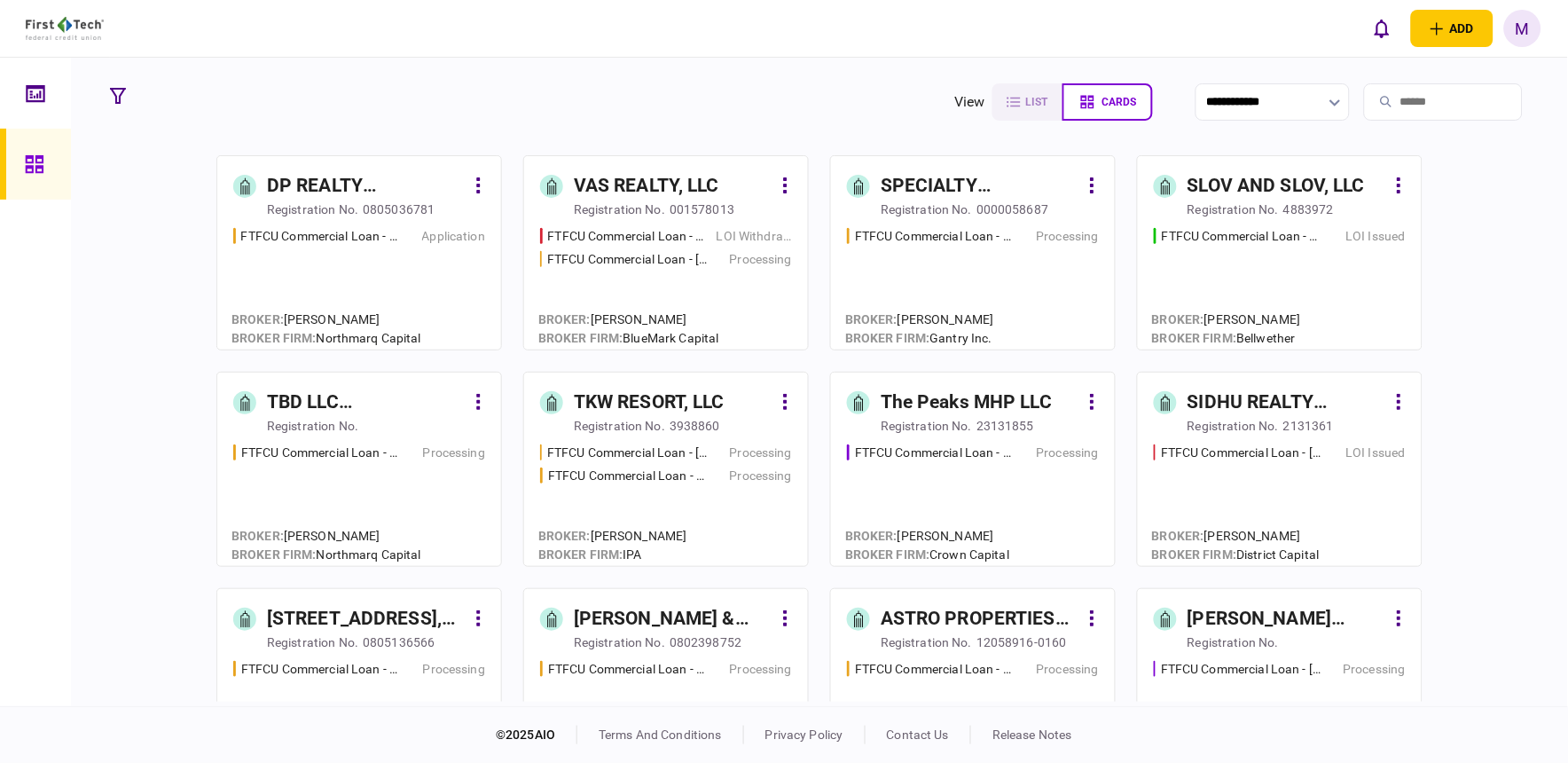
click at [703, 638] on div "0802398752" at bounding box center [705, 642] width 72 height 18
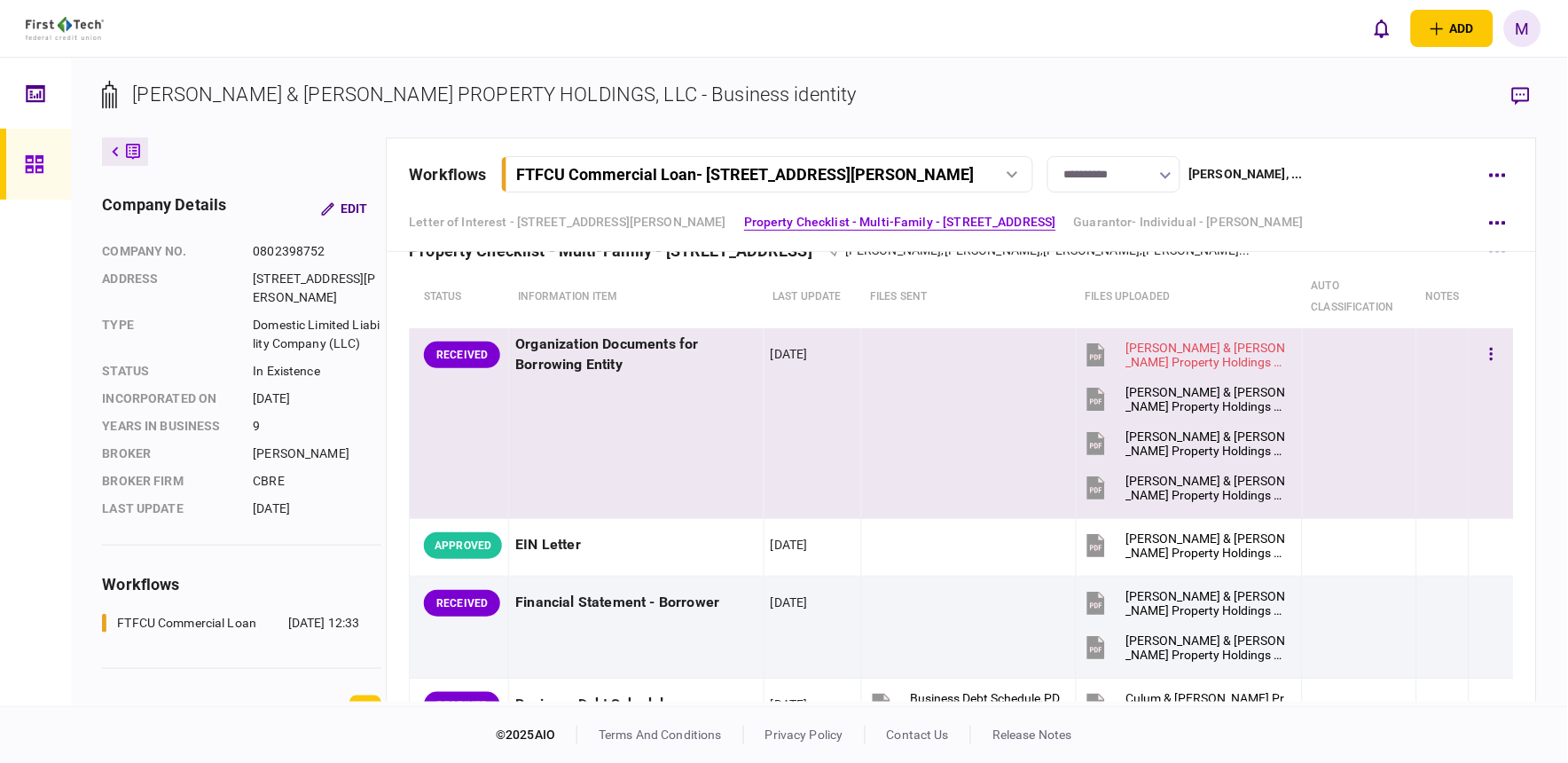
scroll to position [689, 0]
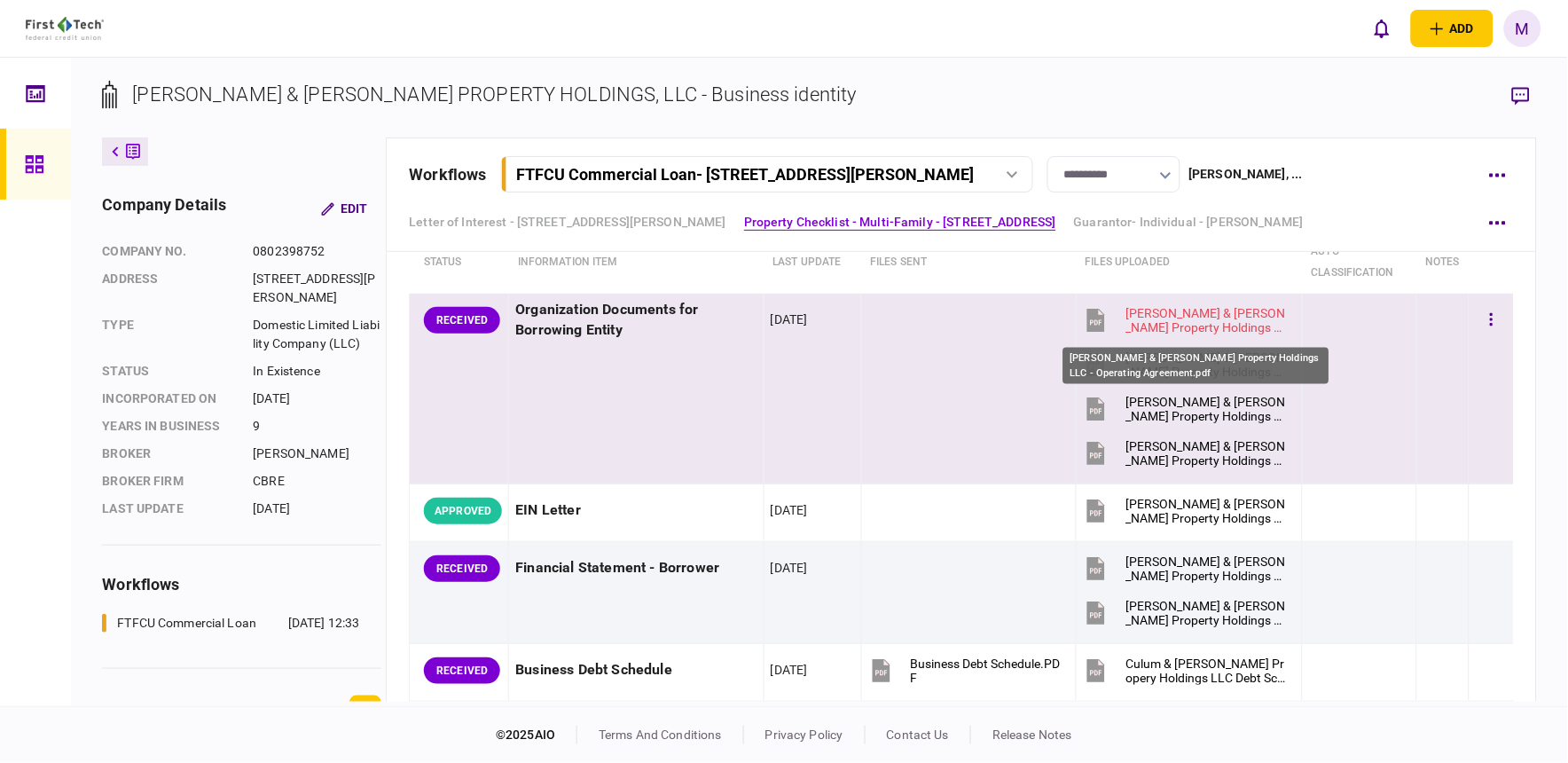
click at [1211, 326] on div "Cullum & Kelley Property Holdings LLC - Operating Agreement.pdf" at bounding box center [1206, 320] width 161 height 29
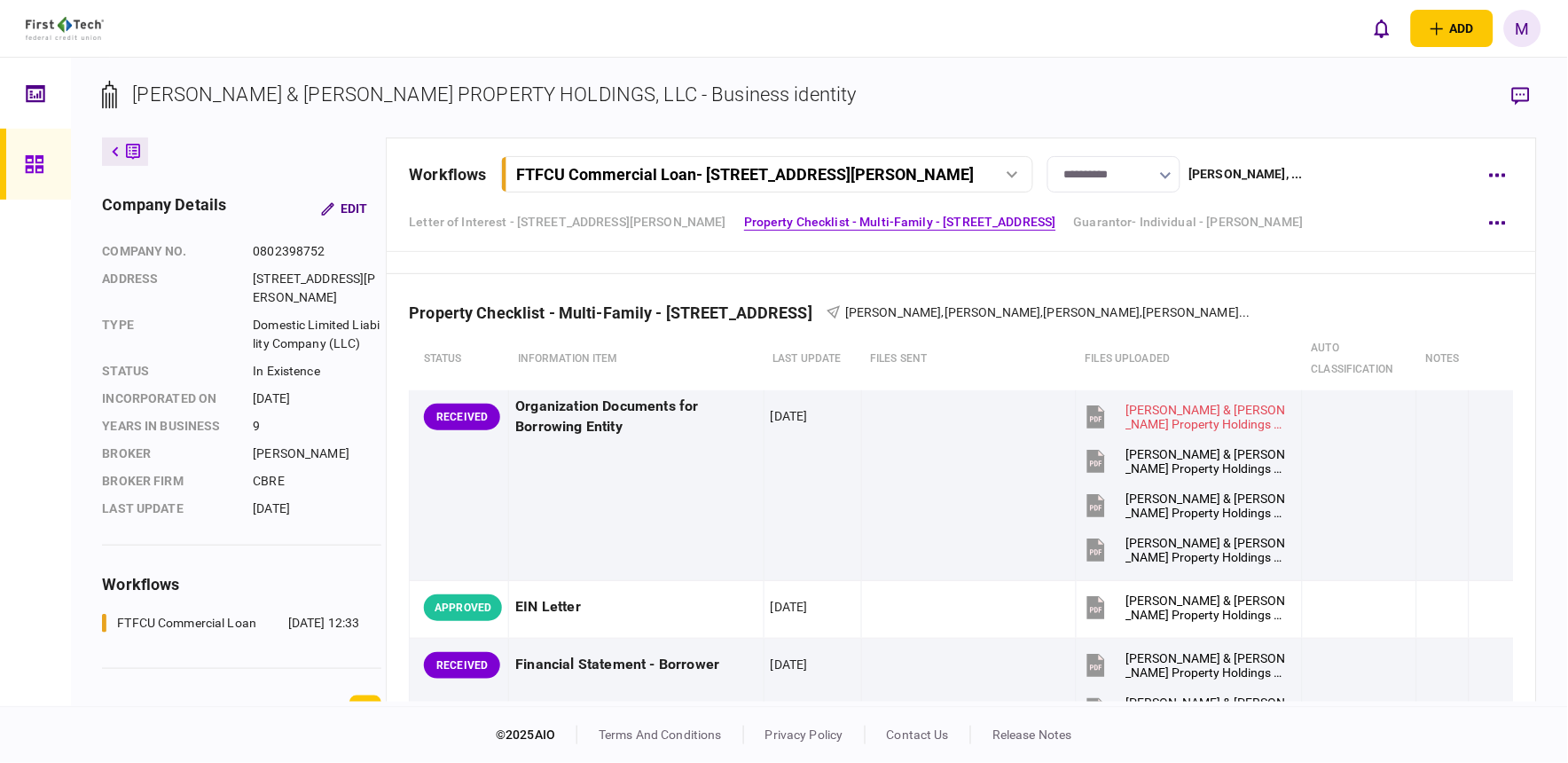
scroll to position [590, 0]
